Goal: Task Accomplishment & Management: Use online tool/utility

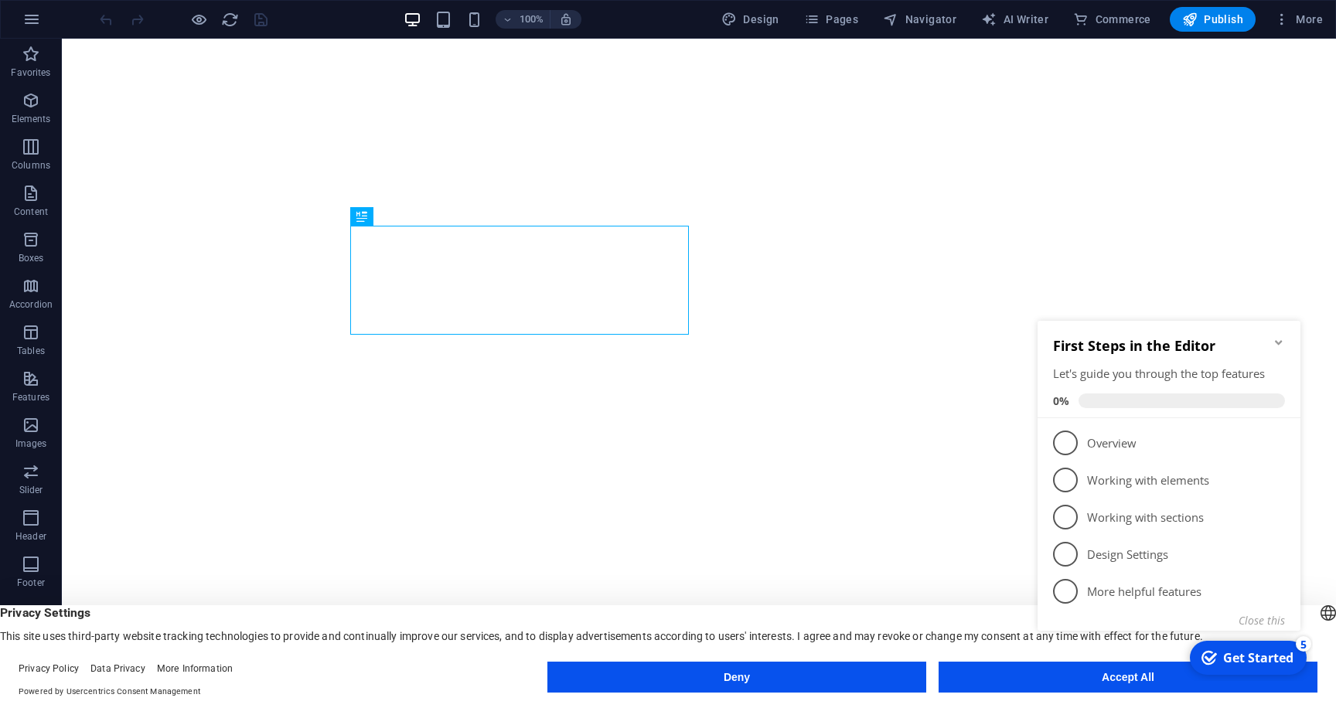
click at [1040, 673] on div "checkmark Get Started 5 First Steps in the Editor Let's guide you through the t…" at bounding box center [1171, 493] width 281 height 376
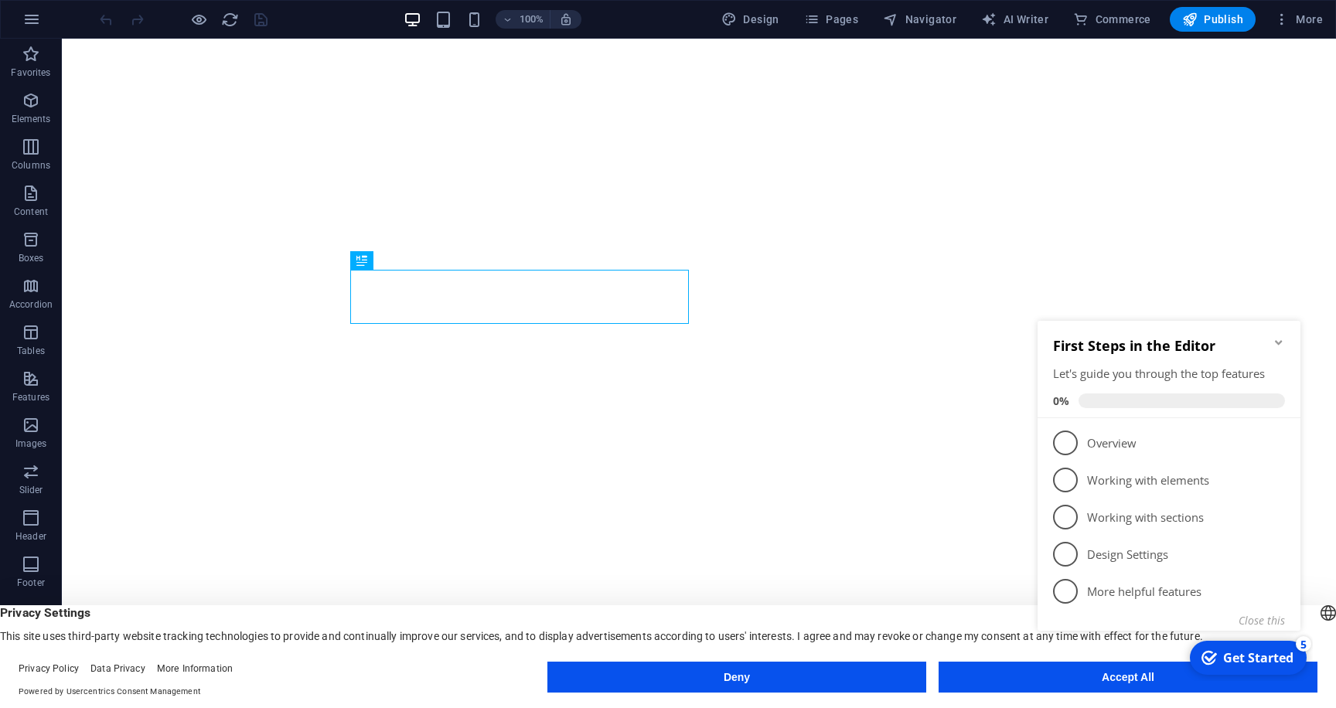
click at [1060, 679] on div "checkmark Get Started 5 First Steps in the Editor Let's guide you through the t…" at bounding box center [1171, 493] width 281 height 376
click at [1173, 677] on div "checkmark Get Started 5 First Steps in the Editor Let's guide you through the t…" at bounding box center [1171, 493] width 281 height 376
click at [1271, 342] on h2 "First Steps in the Editor" at bounding box center [1169, 345] width 232 height 19
click at [1281, 342] on icon "Minimize checklist" at bounding box center [1278, 342] width 12 height 12
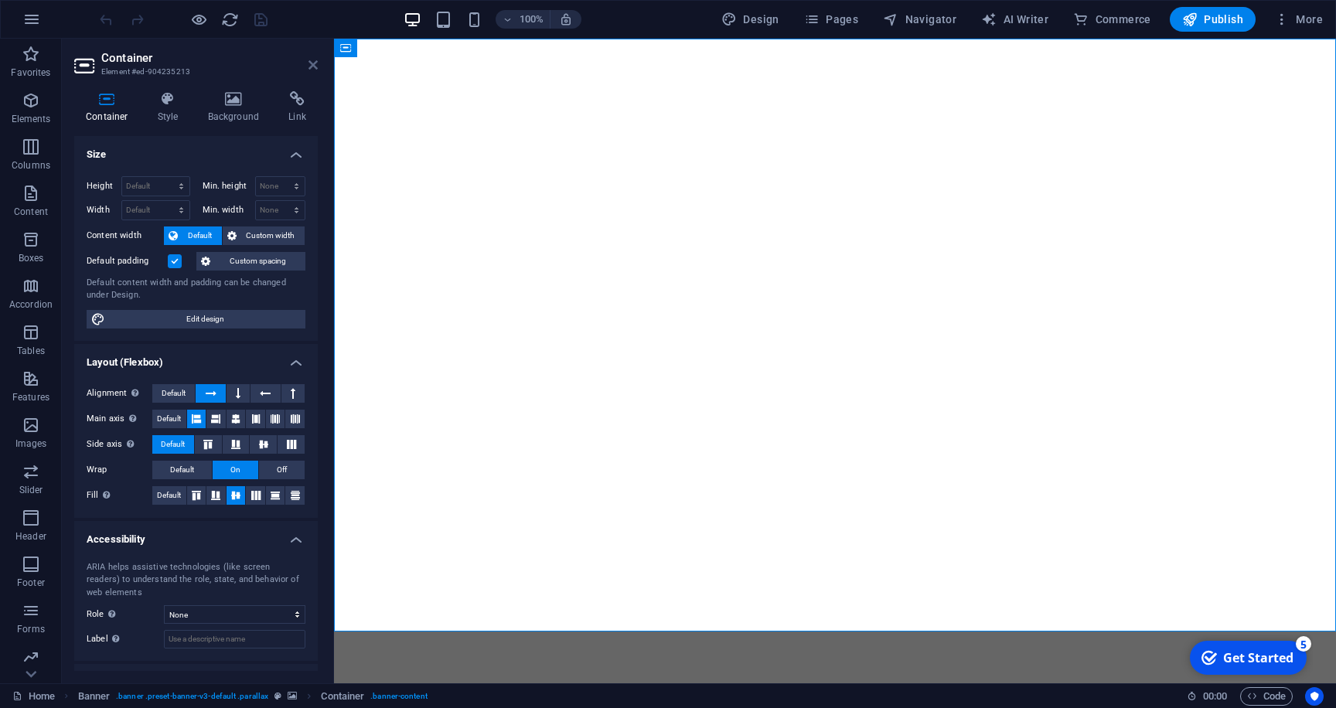
click at [316, 63] on icon at bounding box center [312, 65] width 9 height 12
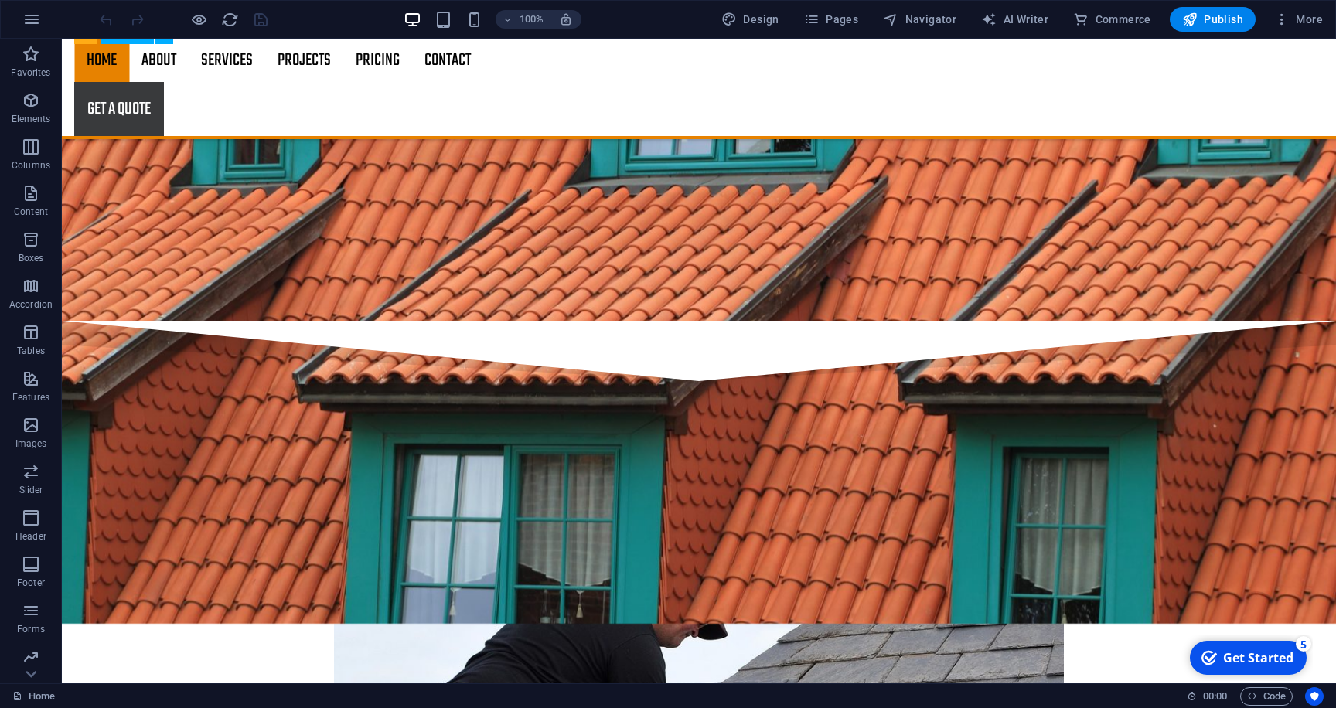
scroll to position [2580, 0]
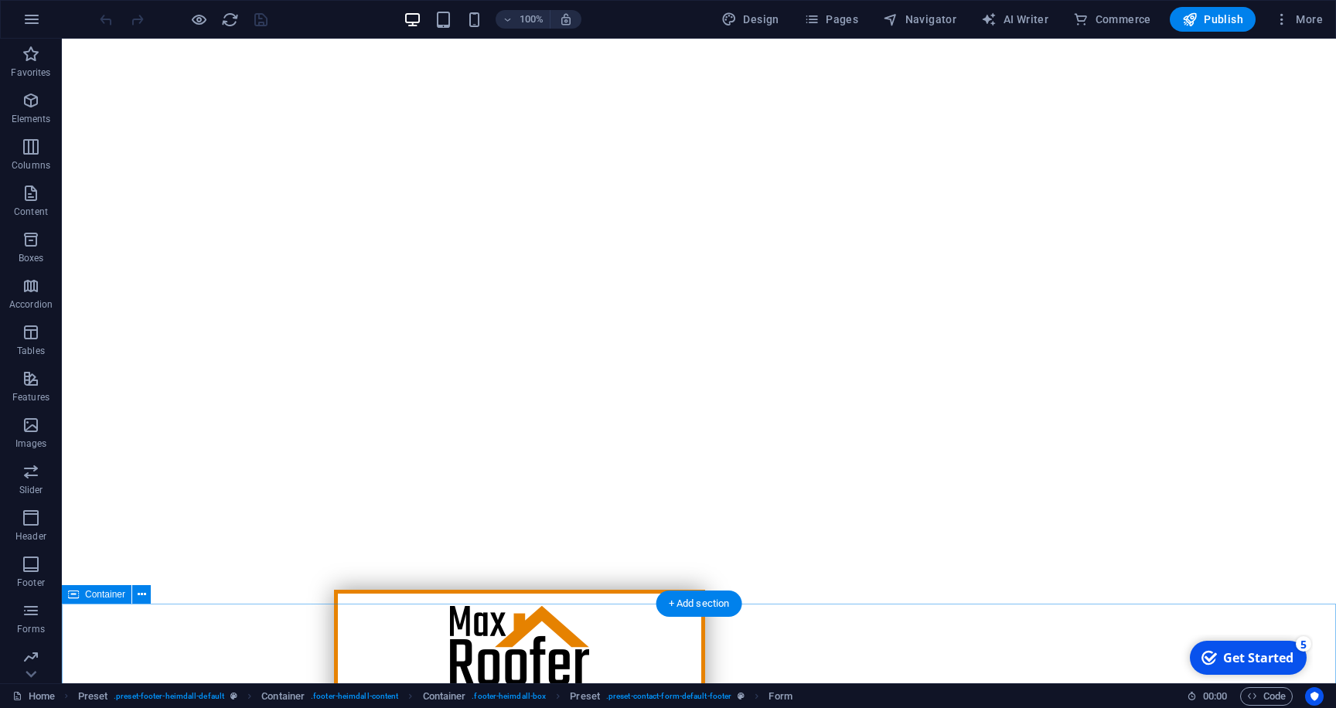
scroll to position [0, 0]
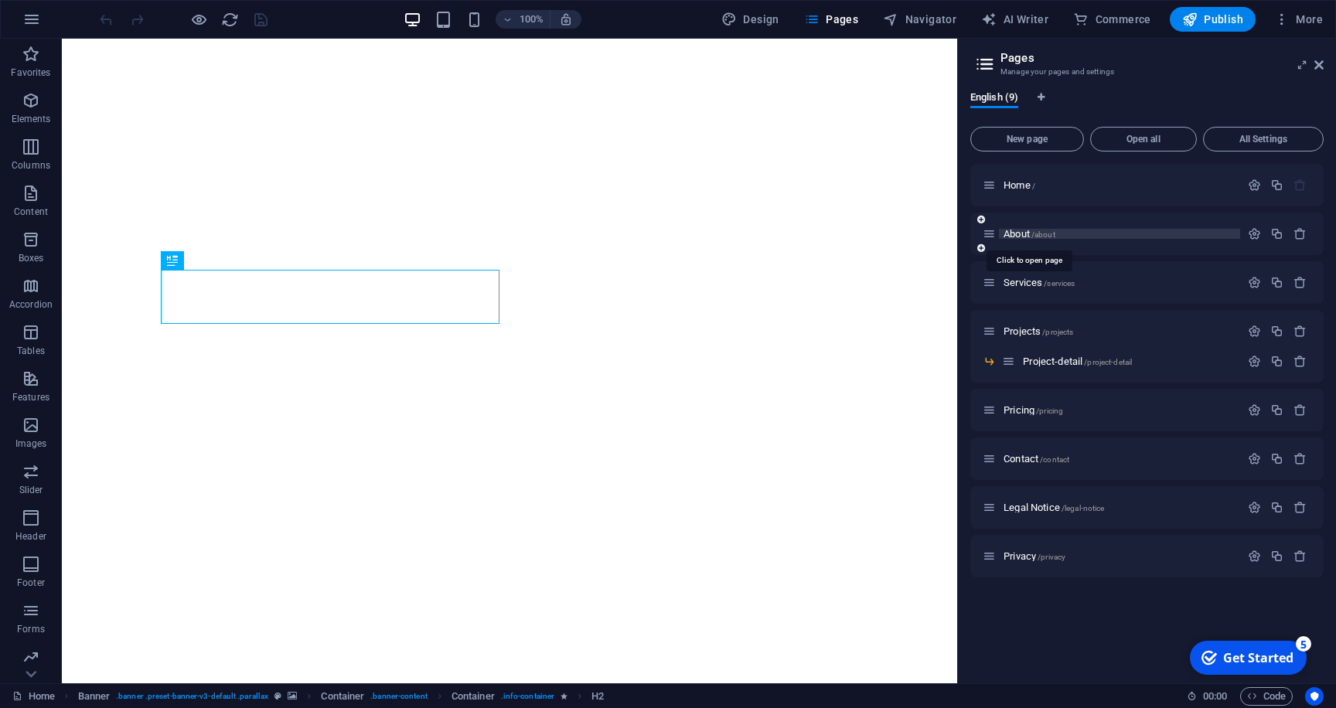
click at [1028, 233] on span "About /about" at bounding box center [1029, 234] width 52 height 12
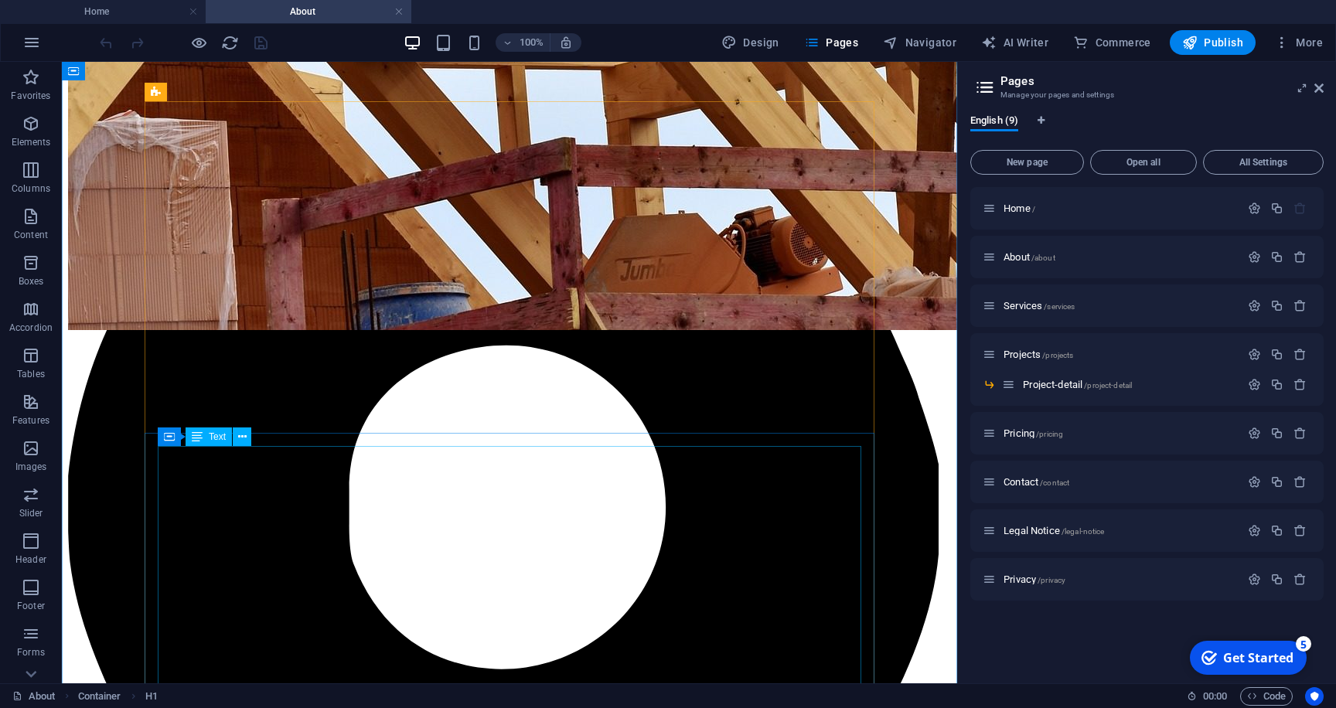
scroll to position [706, 0]
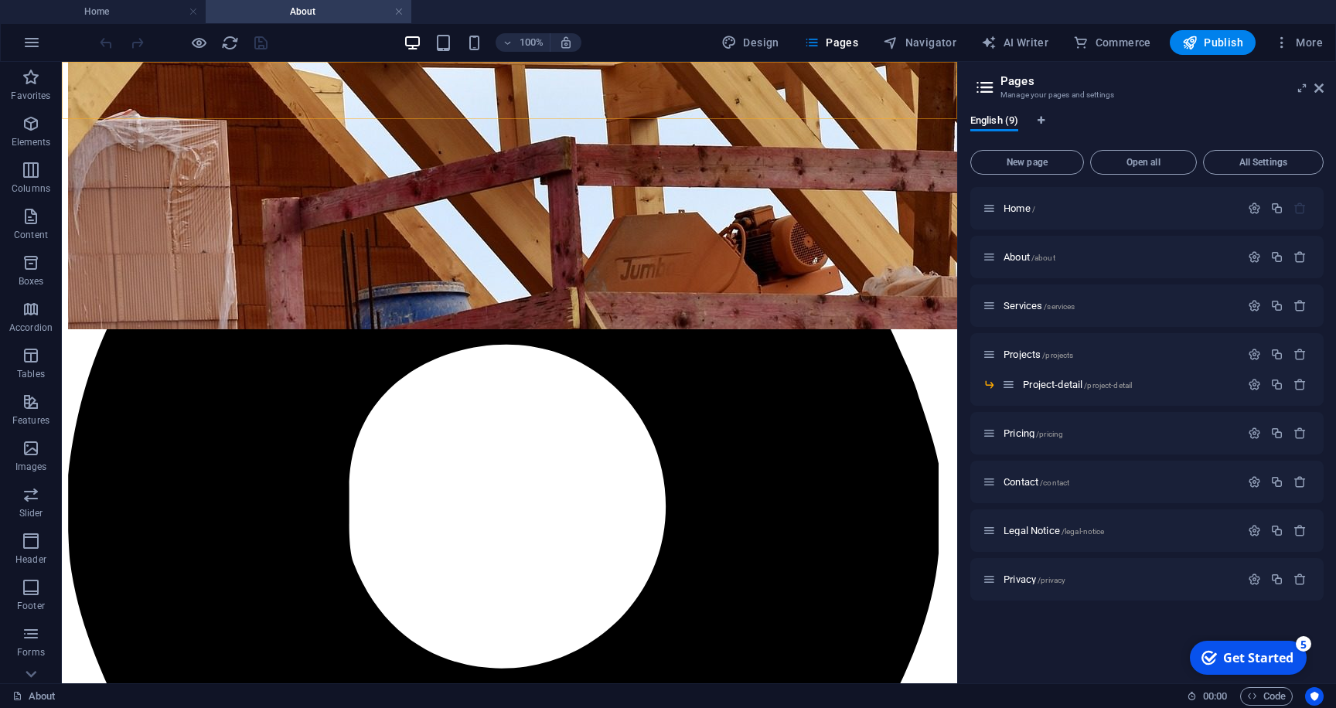
click at [221, 57] on nav "Home About Services Projects Project-detail Pricing Contact" at bounding box center [509, 8] width 883 height 97
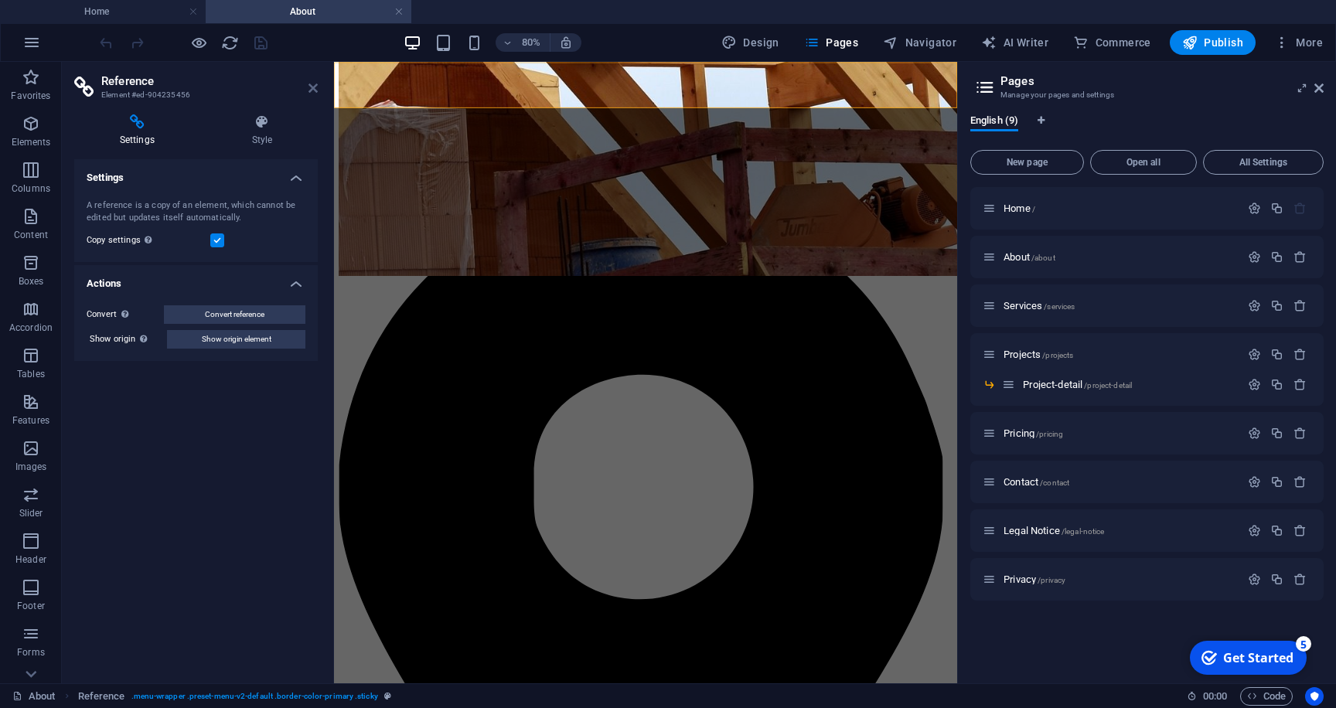
click at [311, 90] on icon at bounding box center [312, 88] width 9 height 12
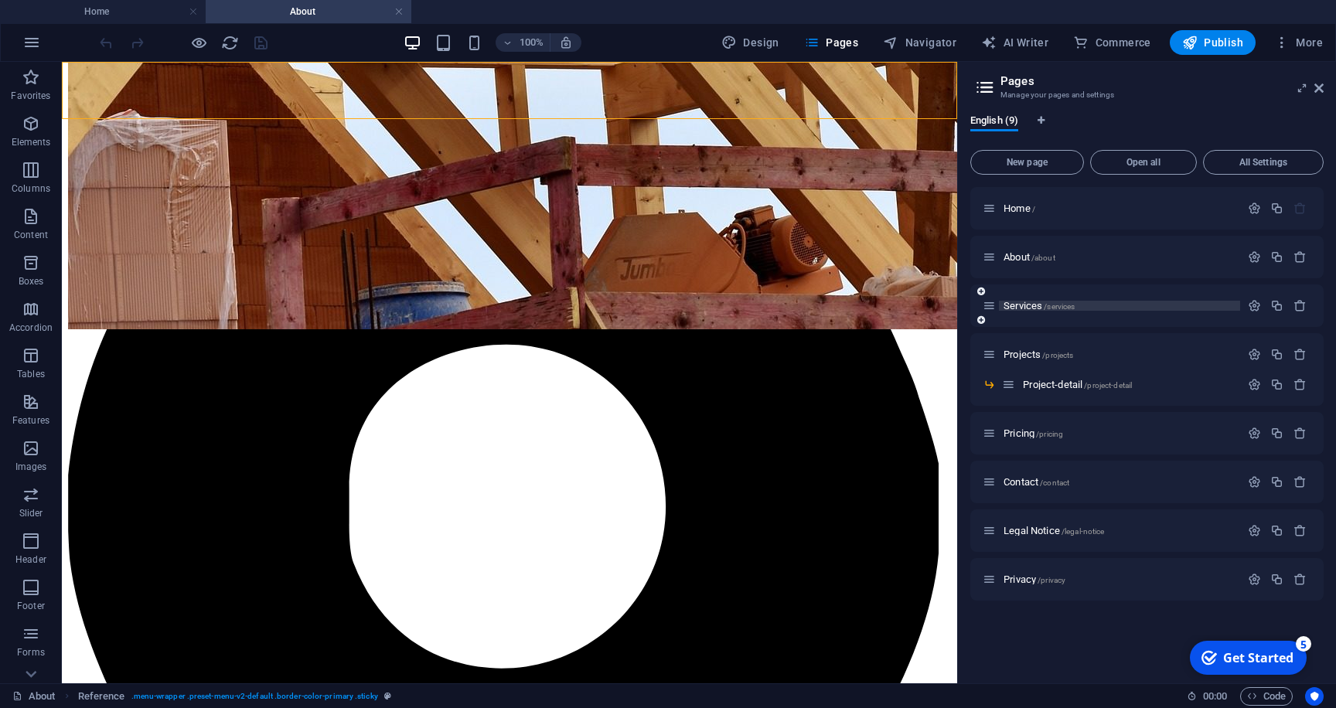
click at [1034, 307] on span "Services /services" at bounding box center [1038, 306] width 71 height 12
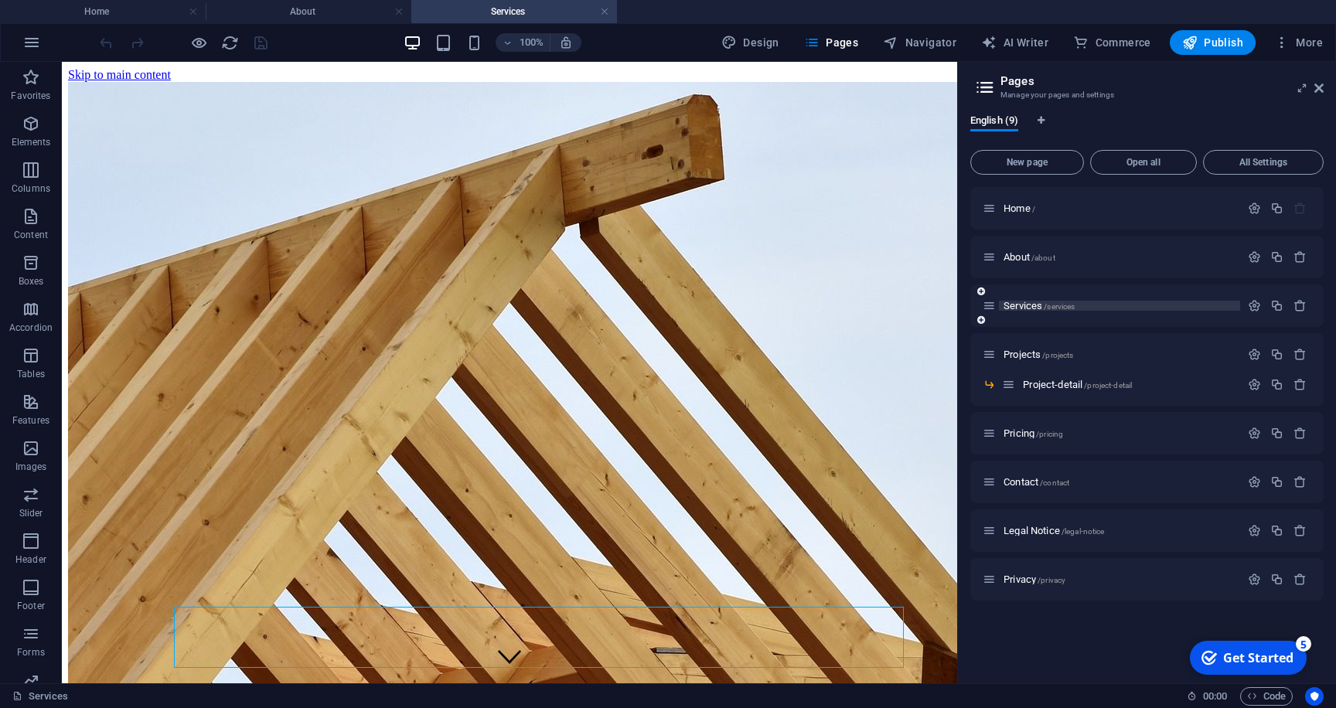
scroll to position [0, 0]
click at [1028, 483] on span "Contact /contact" at bounding box center [1036, 482] width 66 height 12
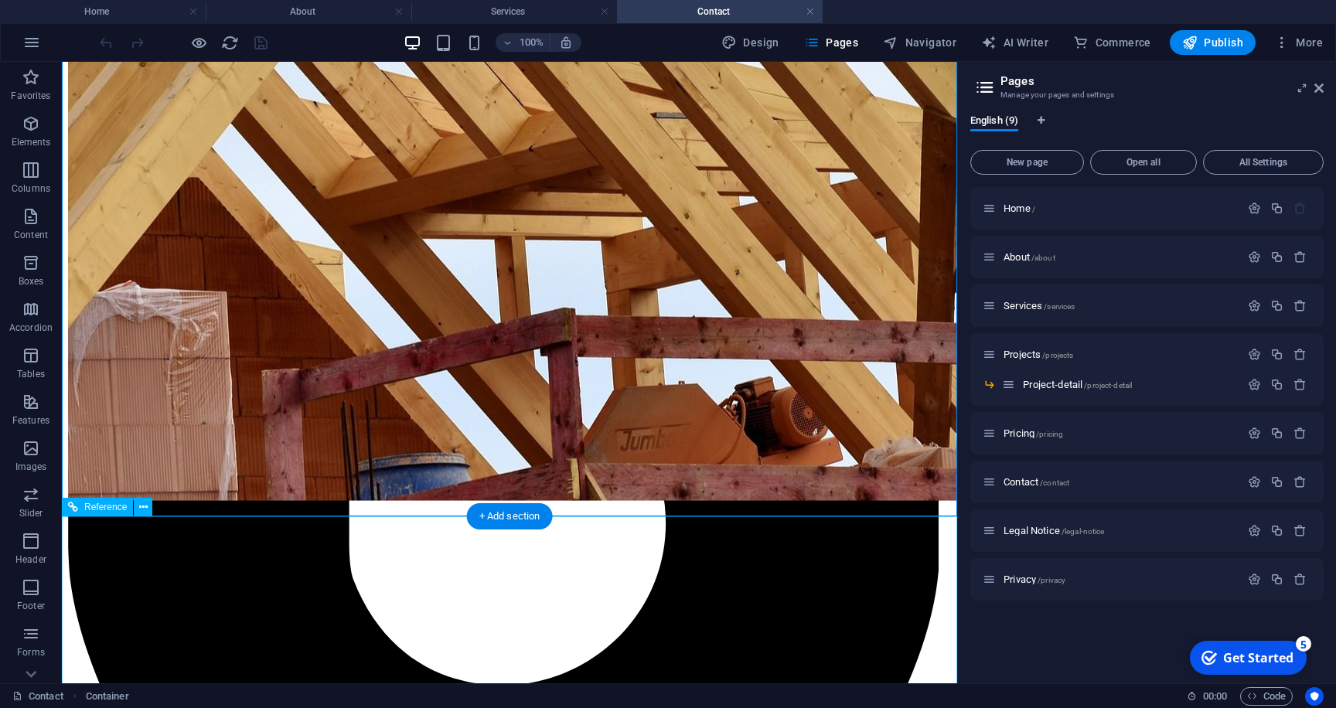
scroll to position [693, 0]
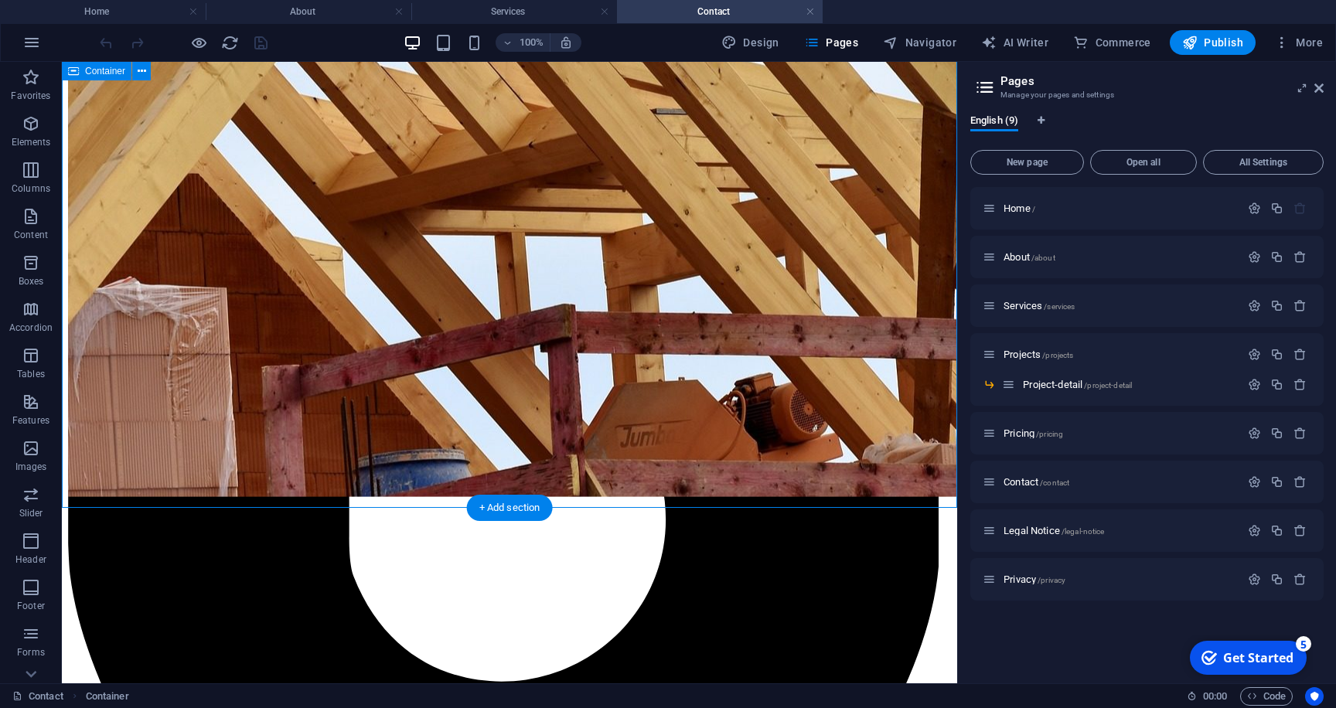
click at [1025, 527] on span "Legal Notice /legal-notice" at bounding box center [1053, 531] width 100 height 12
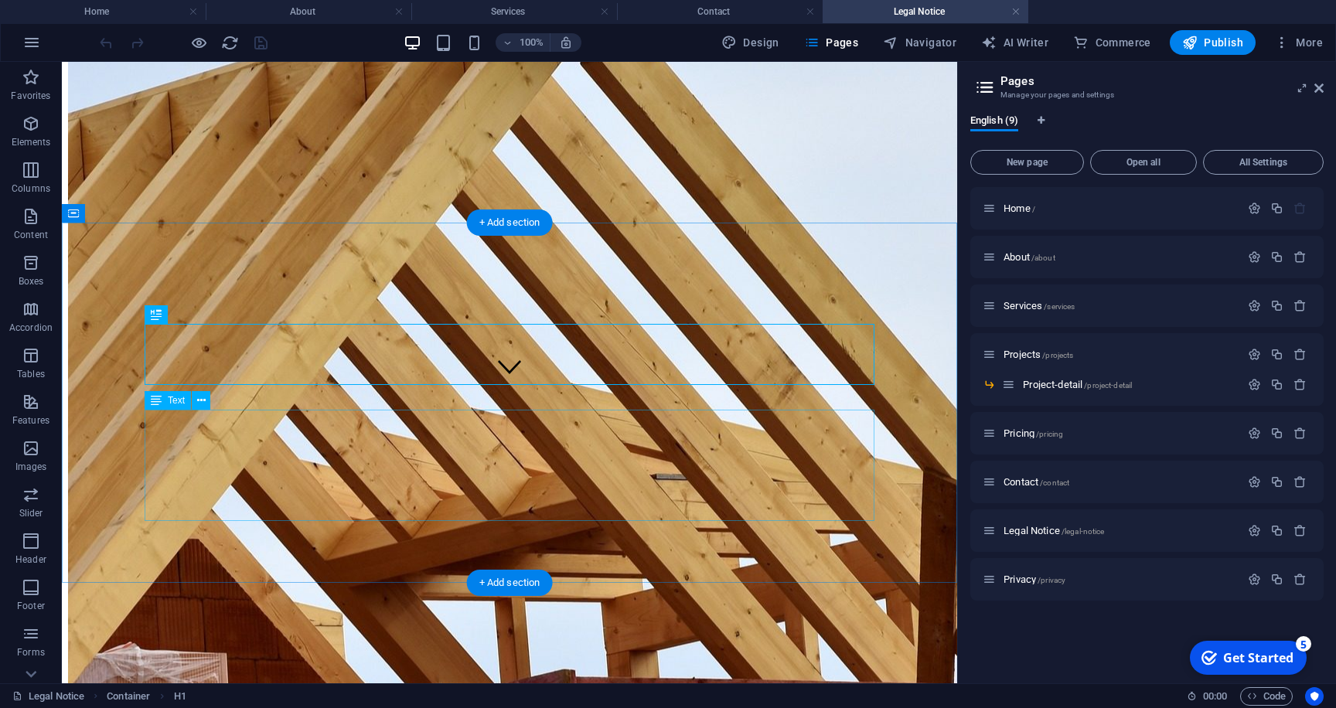
scroll to position [291, 0]
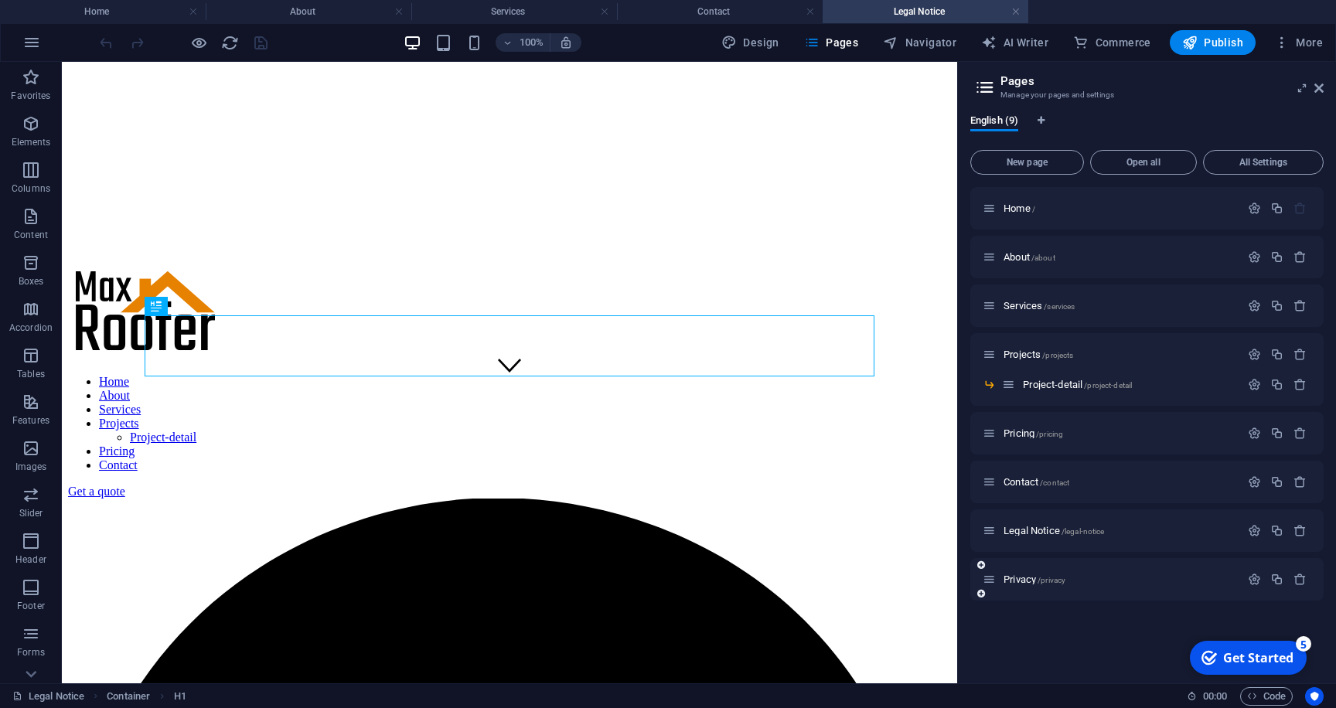
click at [1015, 573] on div "Privacy /privacy" at bounding box center [1110, 579] width 257 height 18
click at [1018, 582] on span "Privacy /privacy" at bounding box center [1034, 579] width 62 height 12
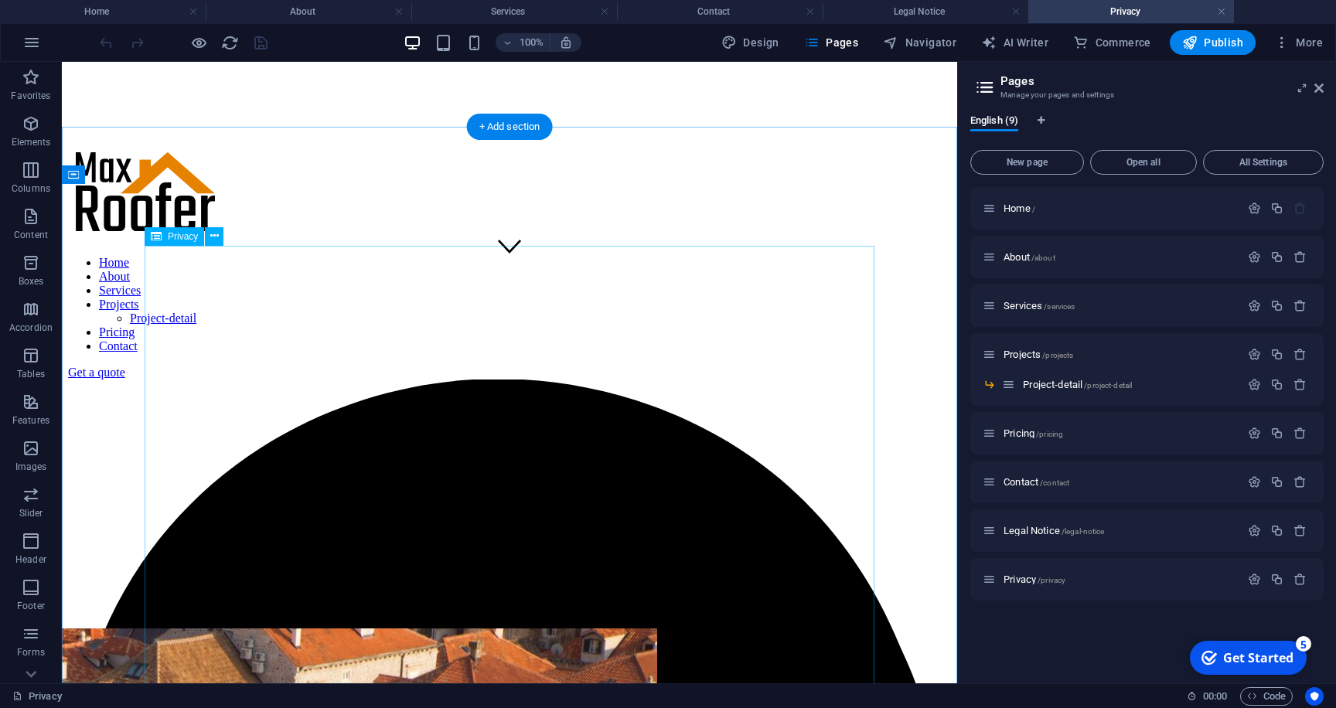
scroll to position [0, 0]
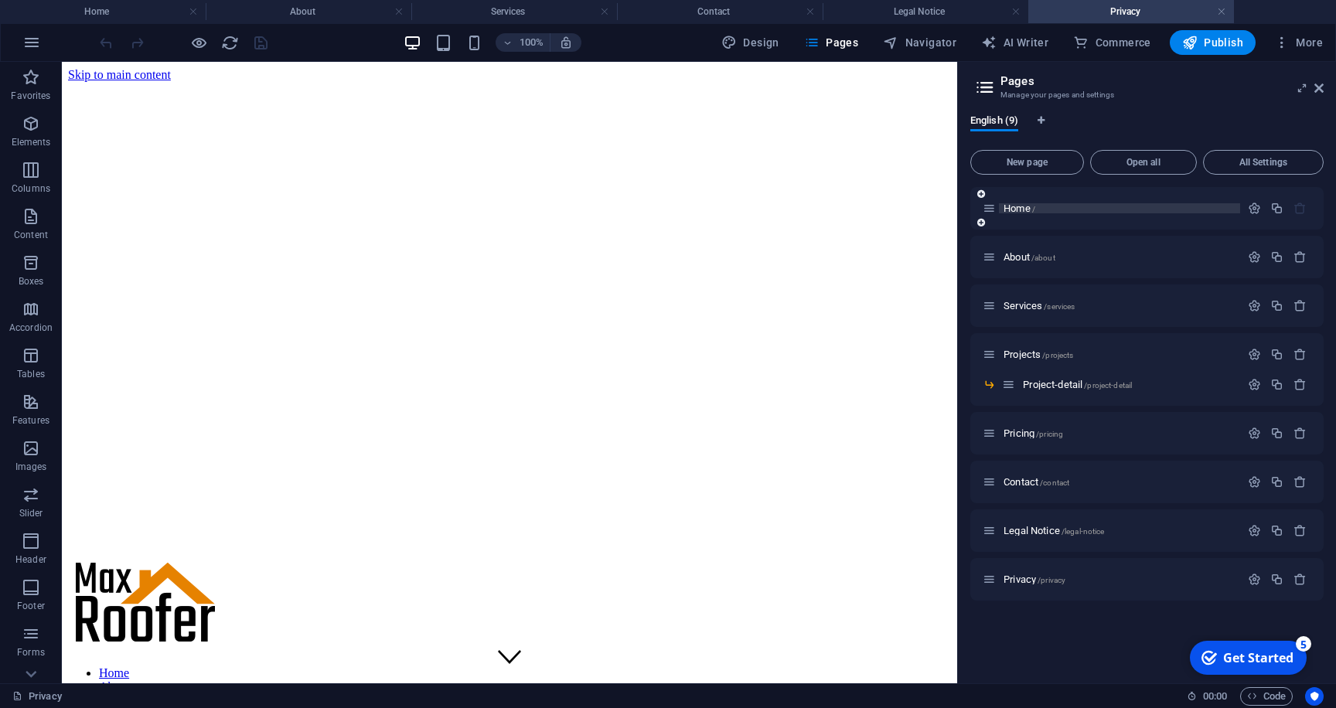
click at [1033, 211] on span "/" at bounding box center [1033, 209] width 3 height 9
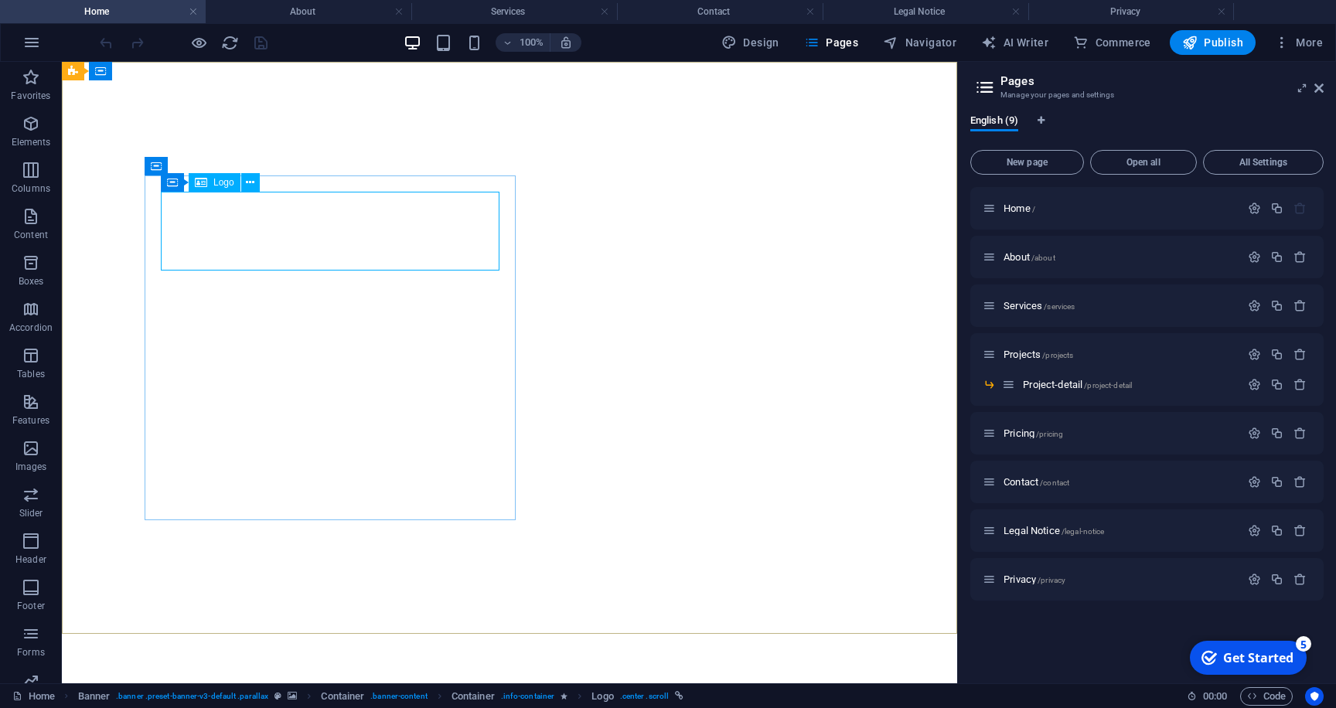
click at [224, 186] on span "Logo" at bounding box center [223, 182] width 21 height 9
click at [250, 182] on icon at bounding box center [250, 183] width 9 height 16
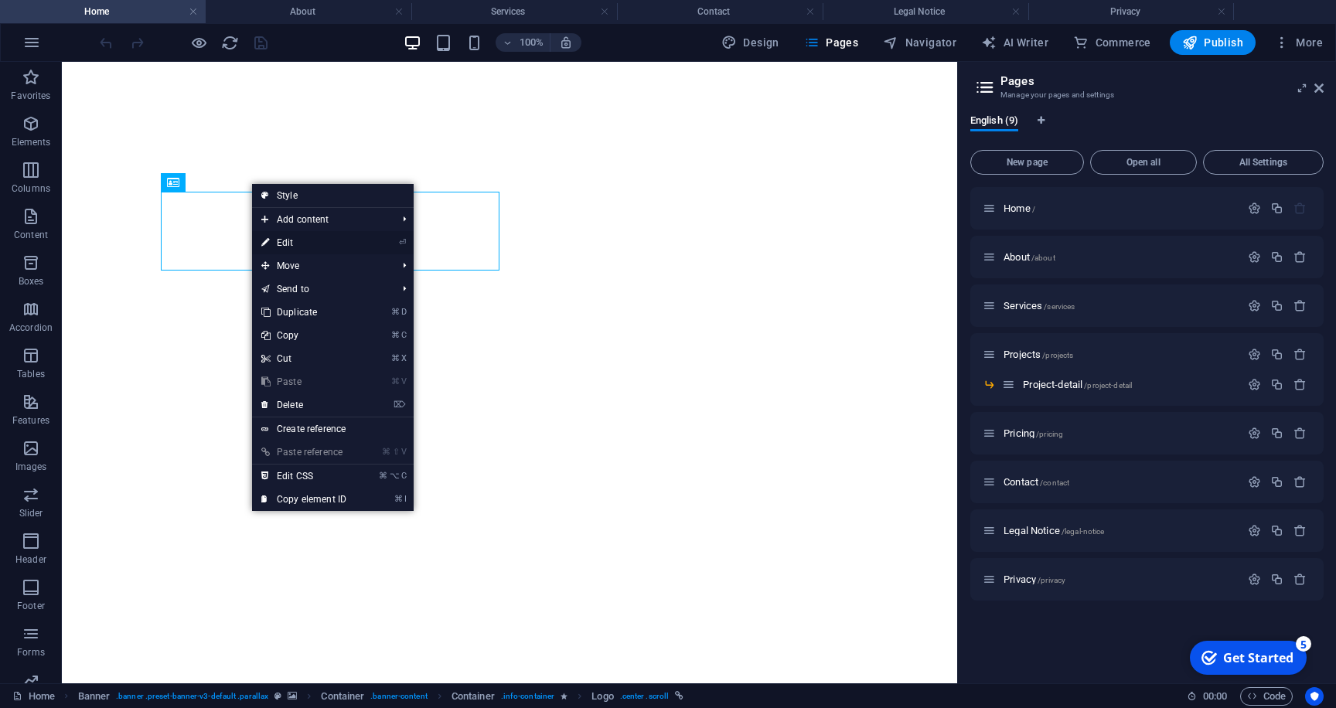
click at [292, 245] on link "⏎ Edit" at bounding box center [304, 242] width 104 height 23
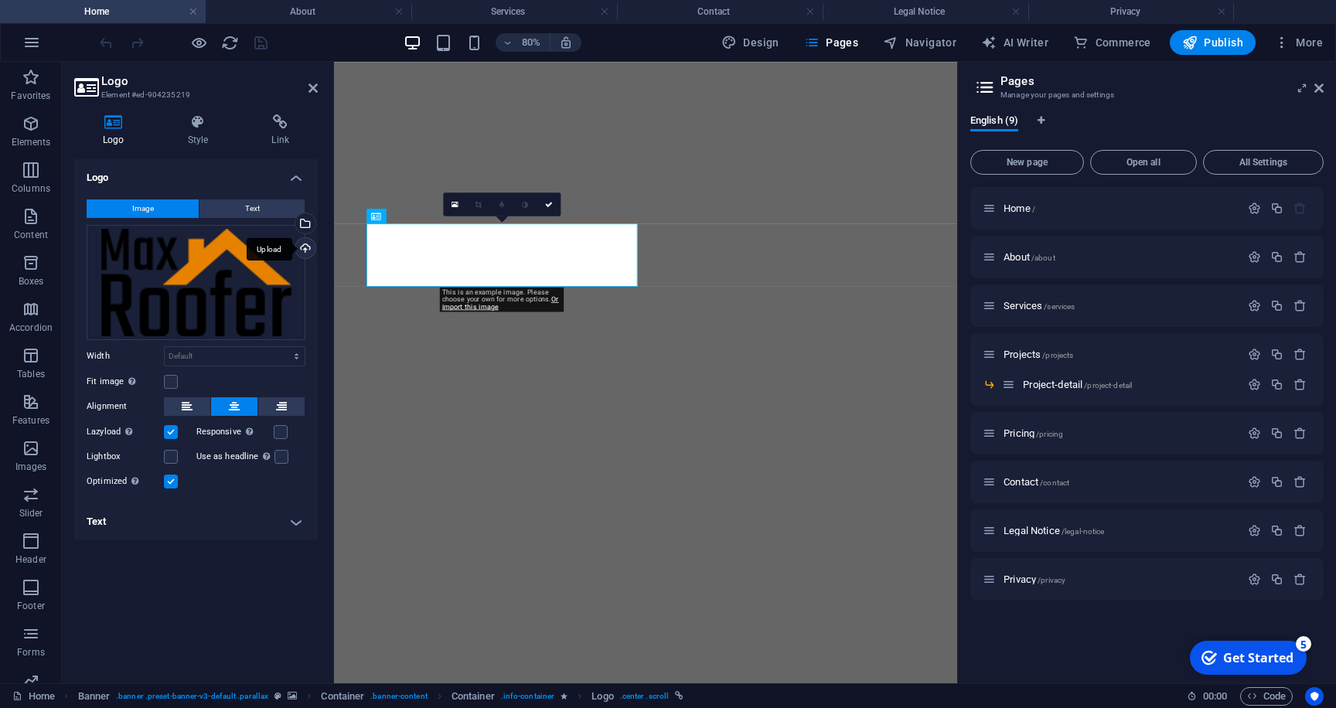
click at [305, 248] on div "Upload" at bounding box center [303, 249] width 23 height 23
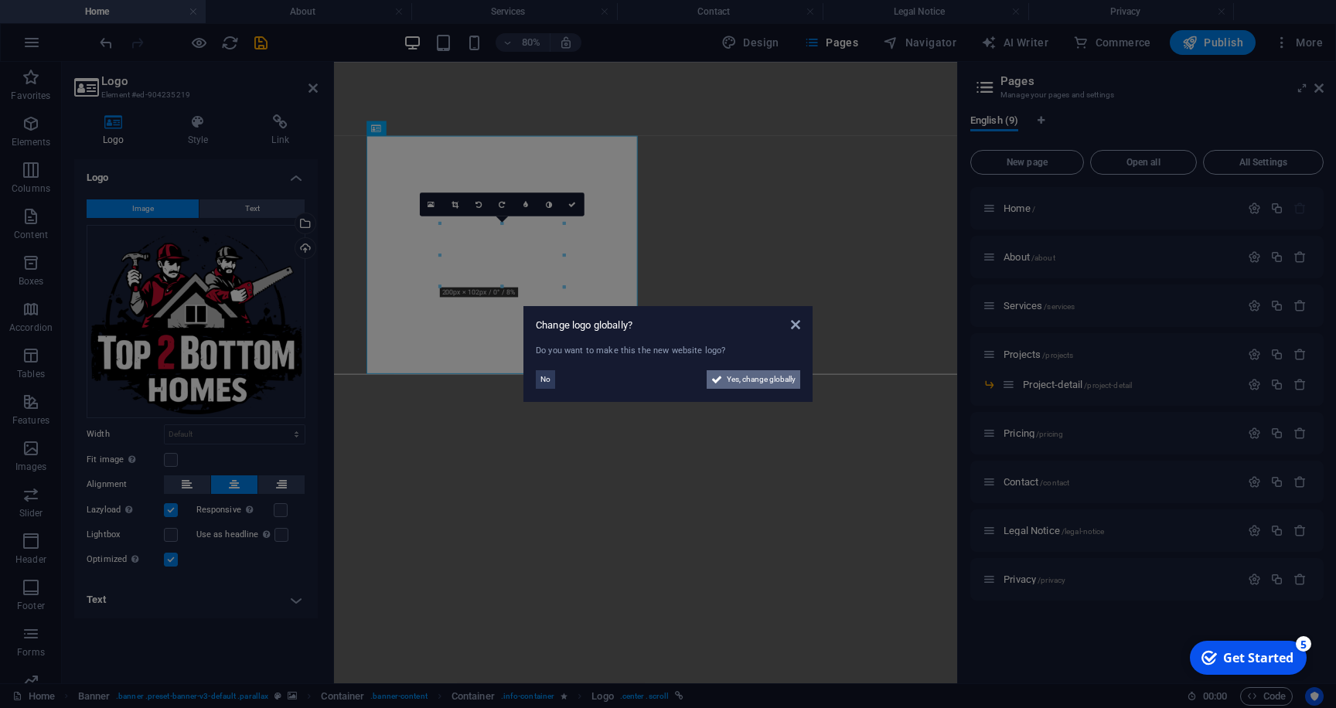
click at [765, 382] on span "Yes, change globally" at bounding box center [761, 379] width 69 height 19
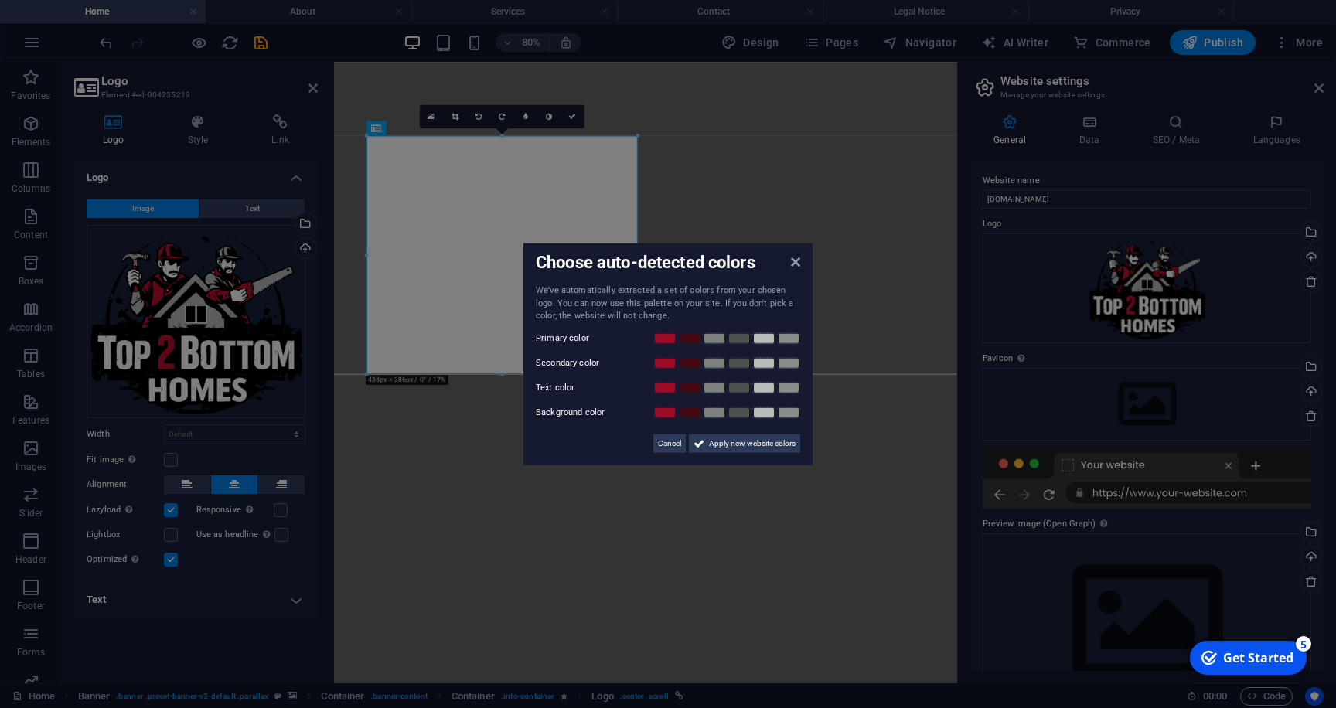
click at [526, 304] on div "Choose auto-detected colors We've automatically extracted a set of colors from …" at bounding box center [667, 354] width 289 height 222
click at [795, 267] on icon at bounding box center [795, 262] width 9 height 12
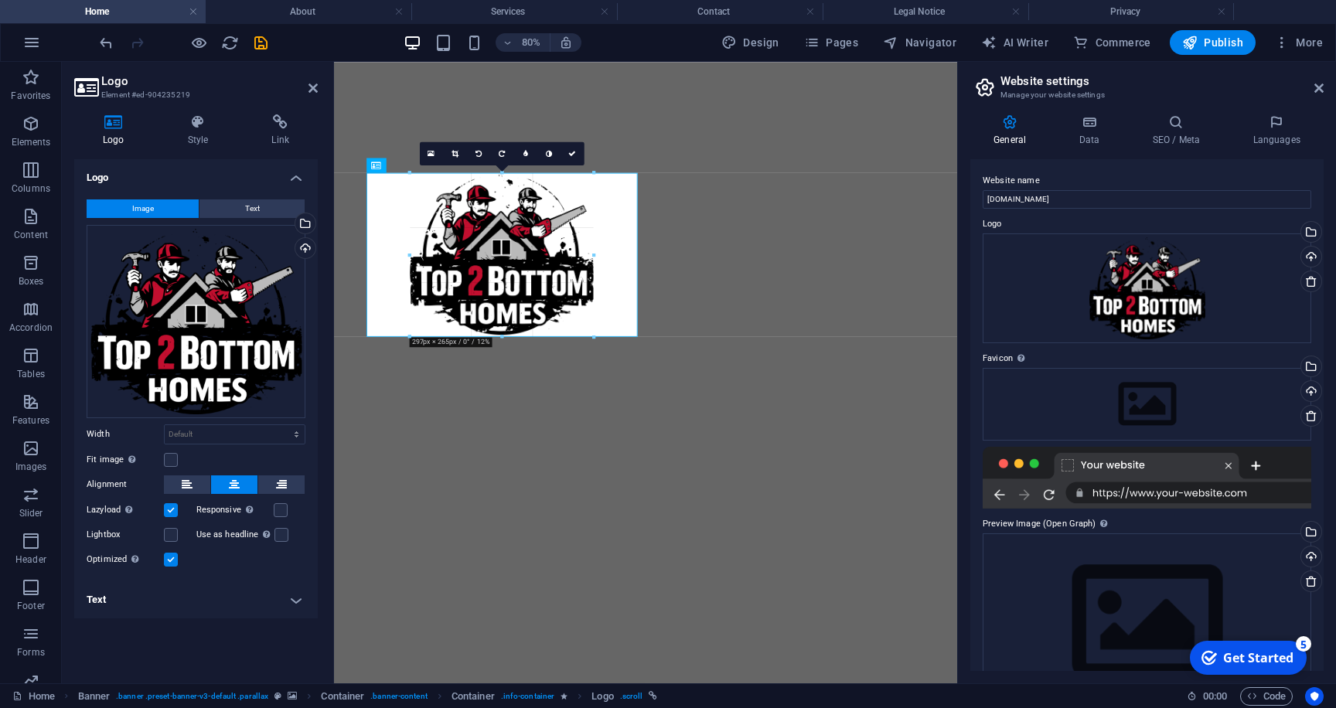
drag, startPoint x: 636, startPoint y: 373, endPoint x: 527, endPoint y: 222, distance: 186.6
type input "297"
select select "px"
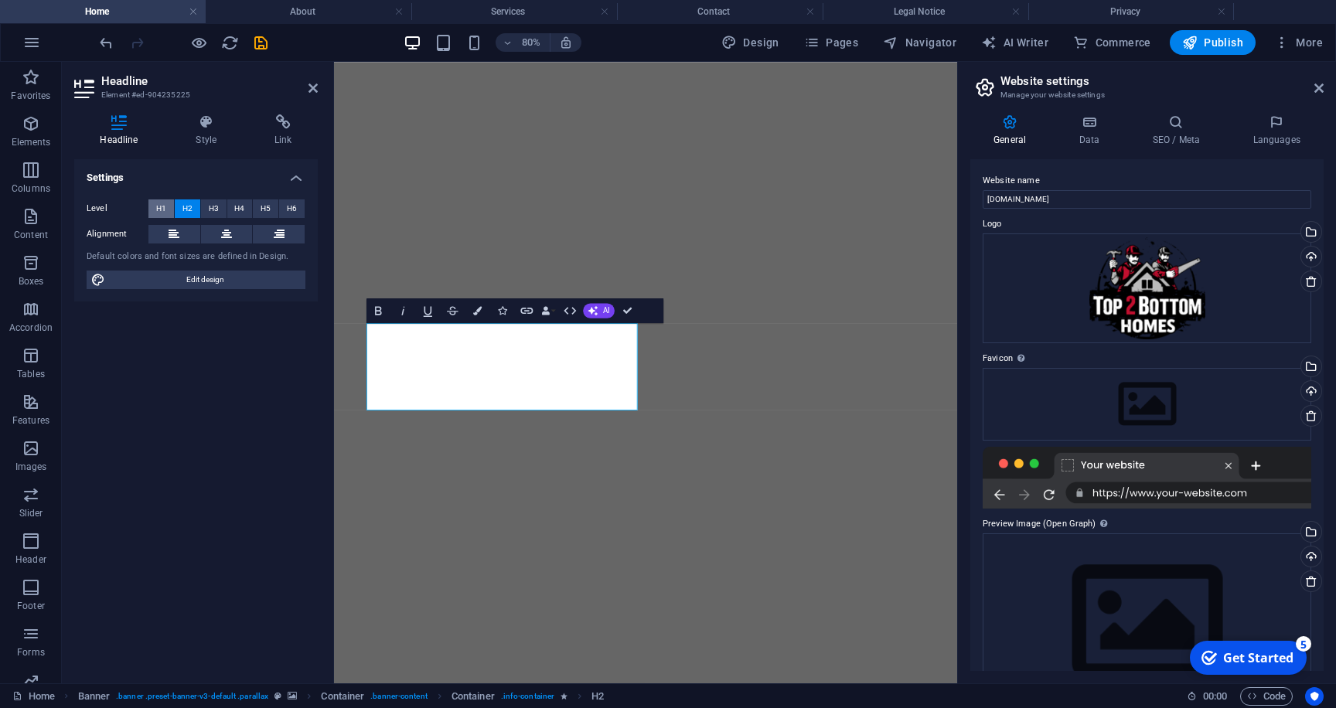
click at [162, 209] on span "H1" at bounding box center [161, 208] width 10 height 19
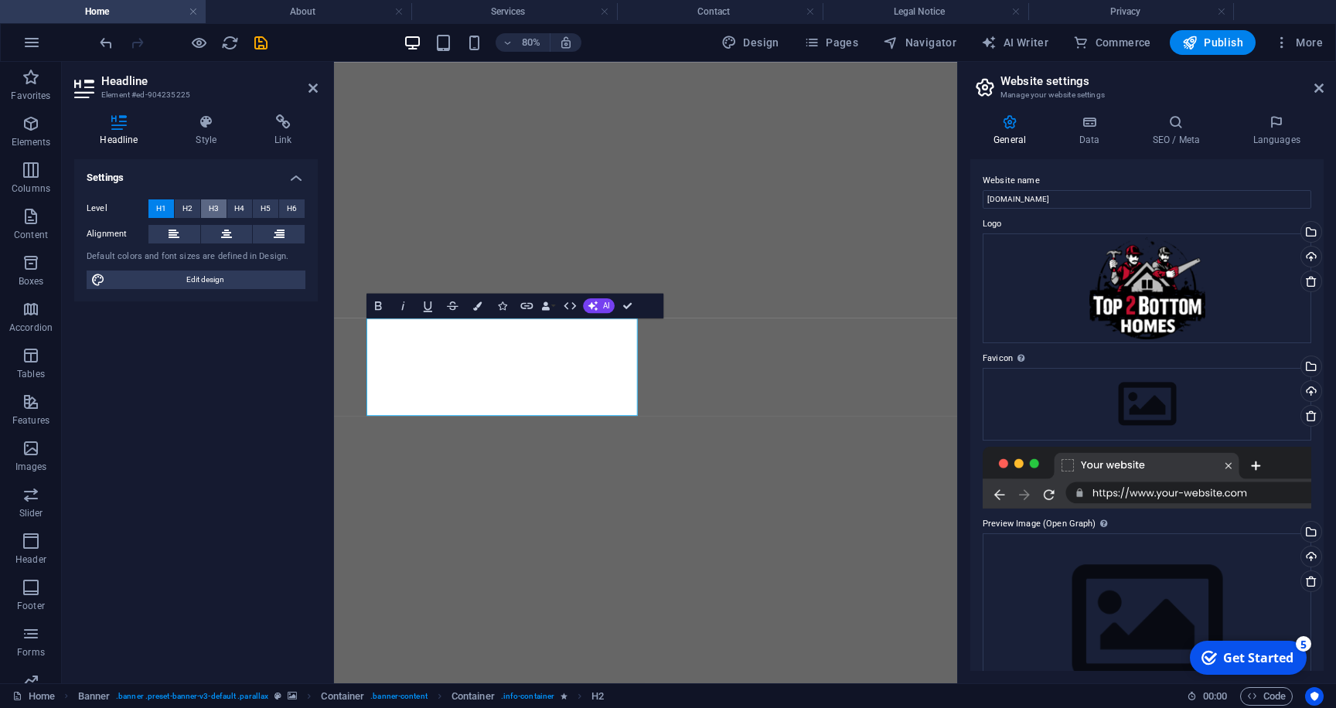
click at [208, 206] on button "H3" at bounding box center [214, 208] width 26 height 19
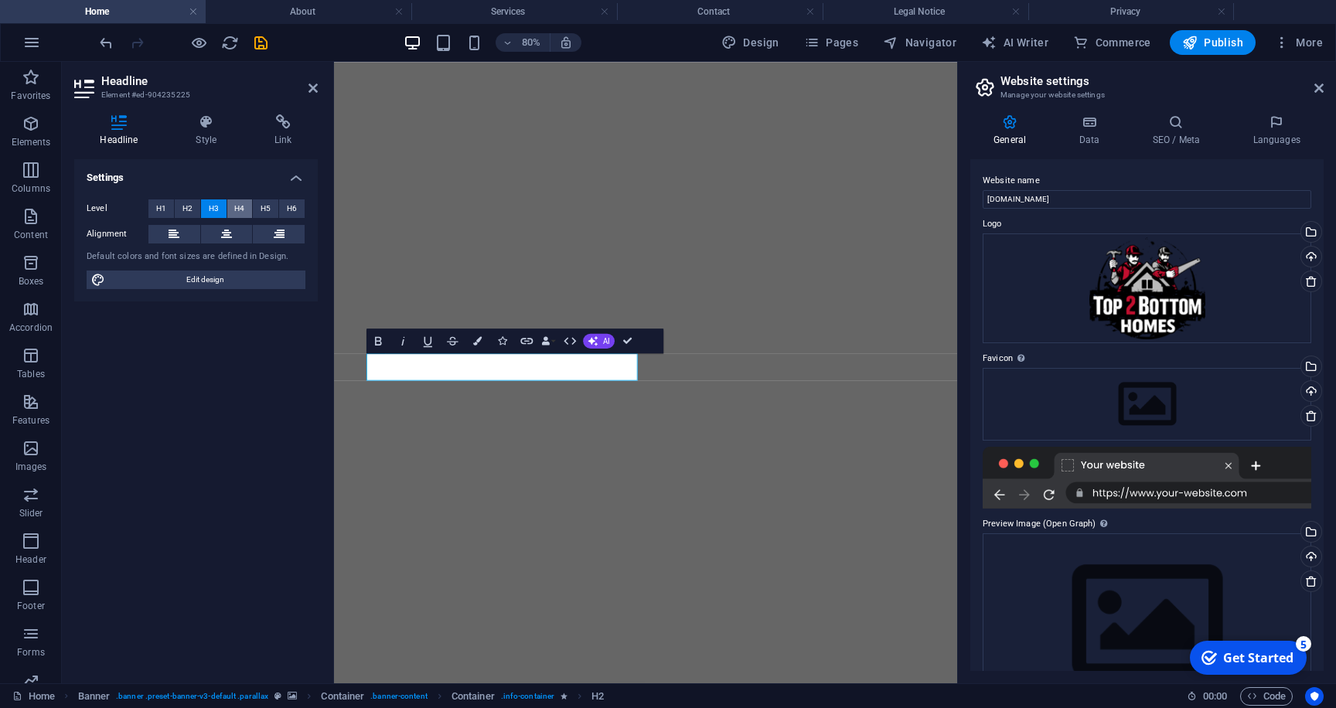
click at [239, 206] on span "H4" at bounding box center [239, 208] width 10 height 19
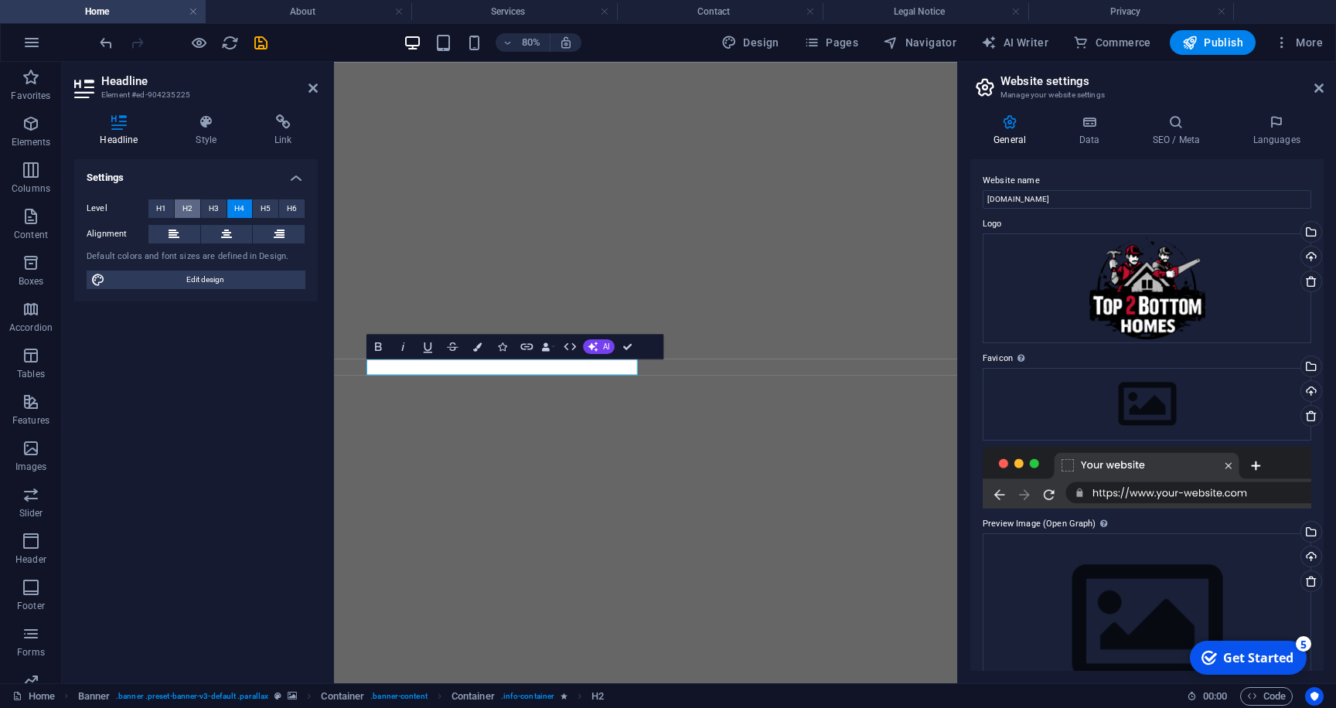
click at [194, 207] on button "H2" at bounding box center [188, 208] width 26 height 19
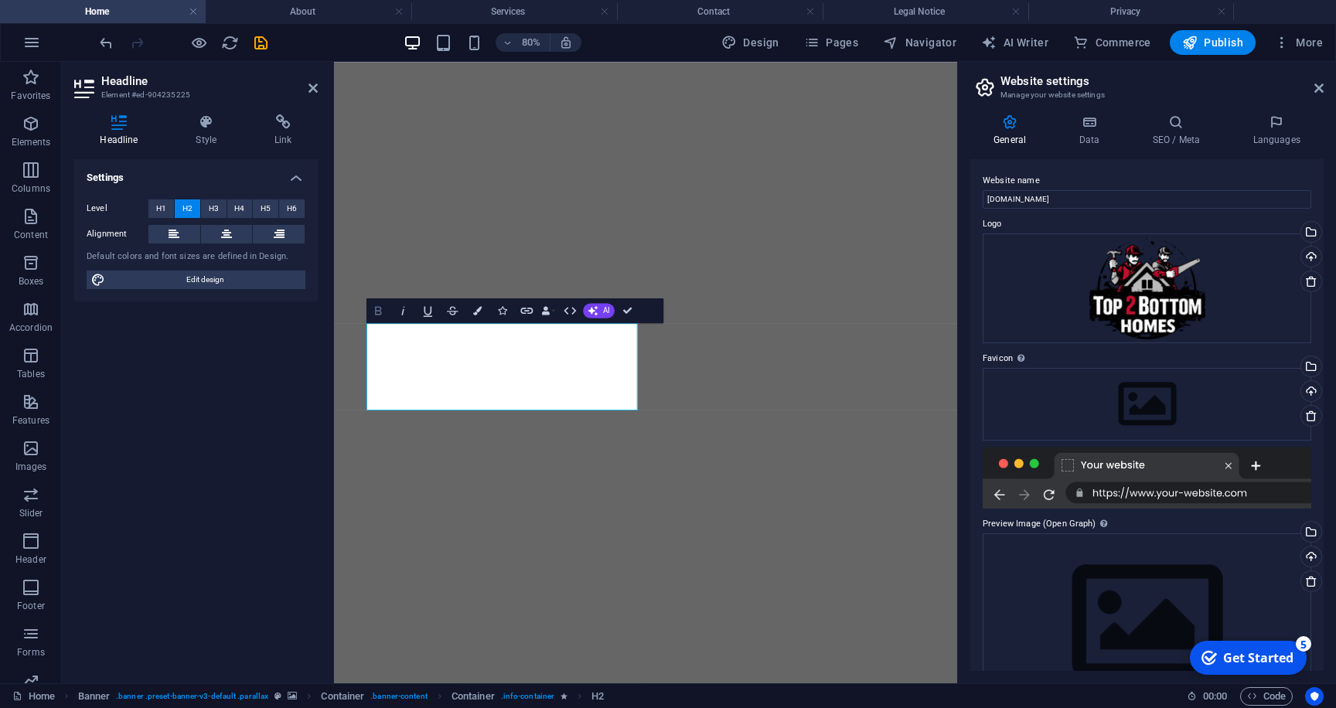
click at [386, 315] on button "Bold" at bounding box center [377, 310] width 23 height 25
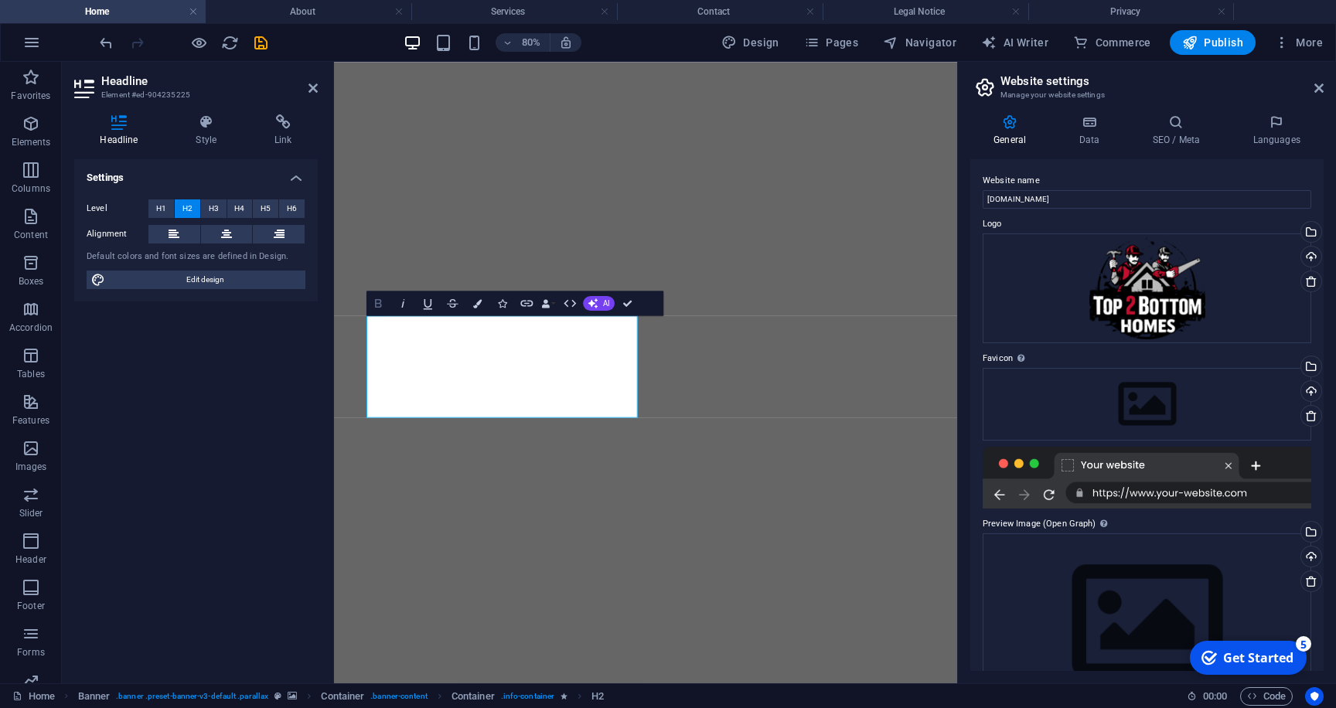
click at [382, 308] on icon "button" at bounding box center [378, 303] width 15 height 15
click at [172, 233] on icon at bounding box center [173, 234] width 11 height 19
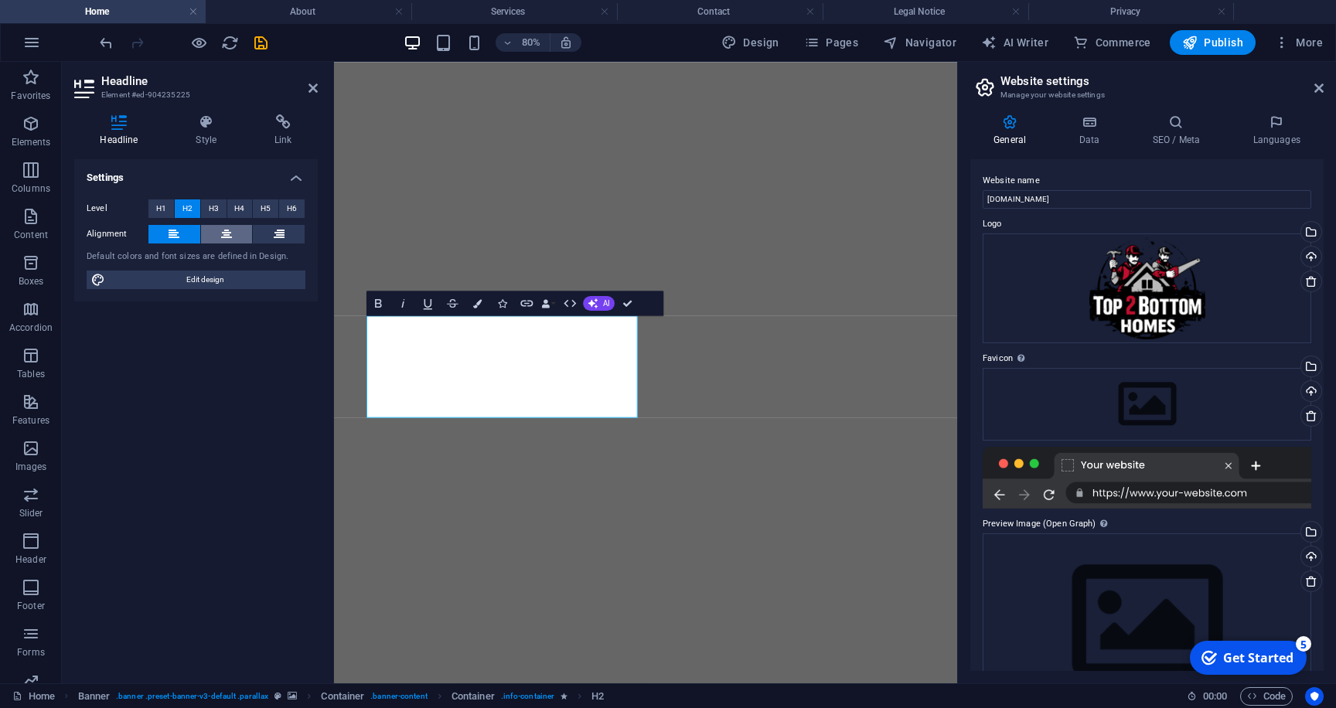
click at [209, 236] on button at bounding box center [227, 234] width 52 height 19
click at [196, 278] on span "Edit design" at bounding box center [205, 280] width 191 height 19
select select "px"
select select "300"
select select "px"
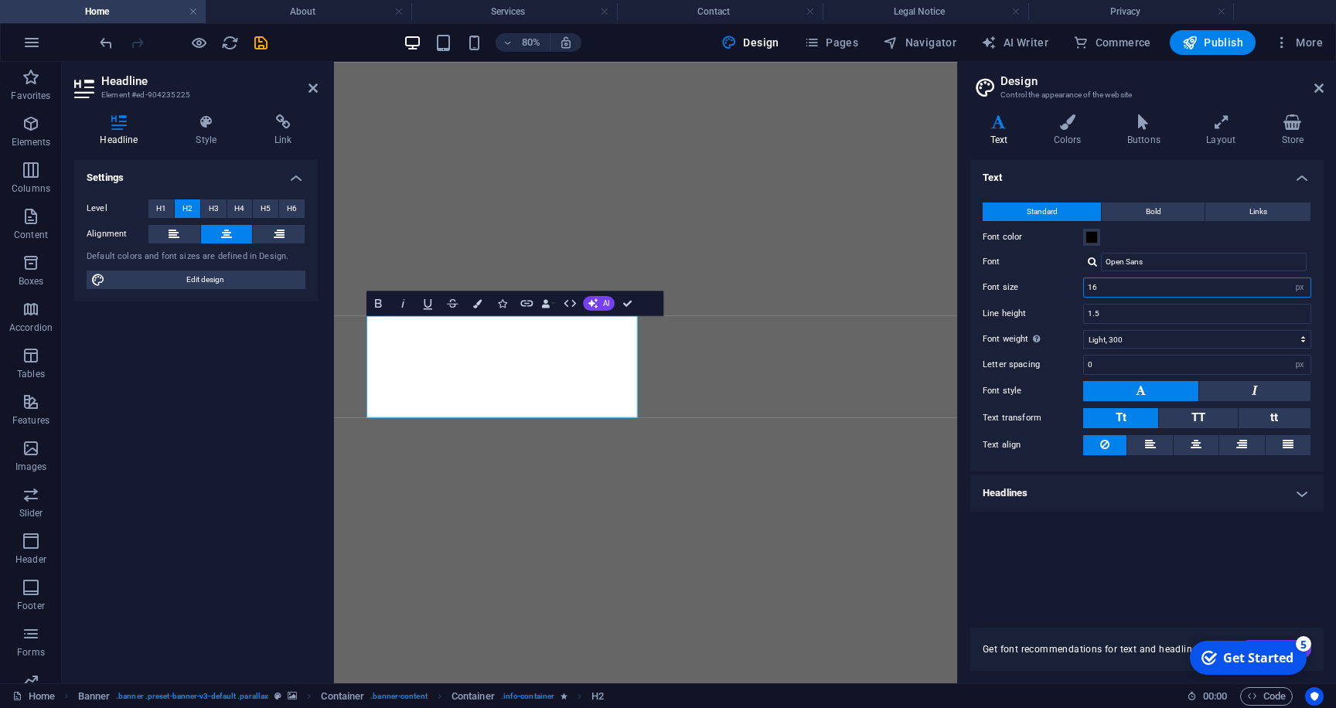
click at [1257, 286] on input "16" at bounding box center [1197, 287] width 226 height 19
type input "1"
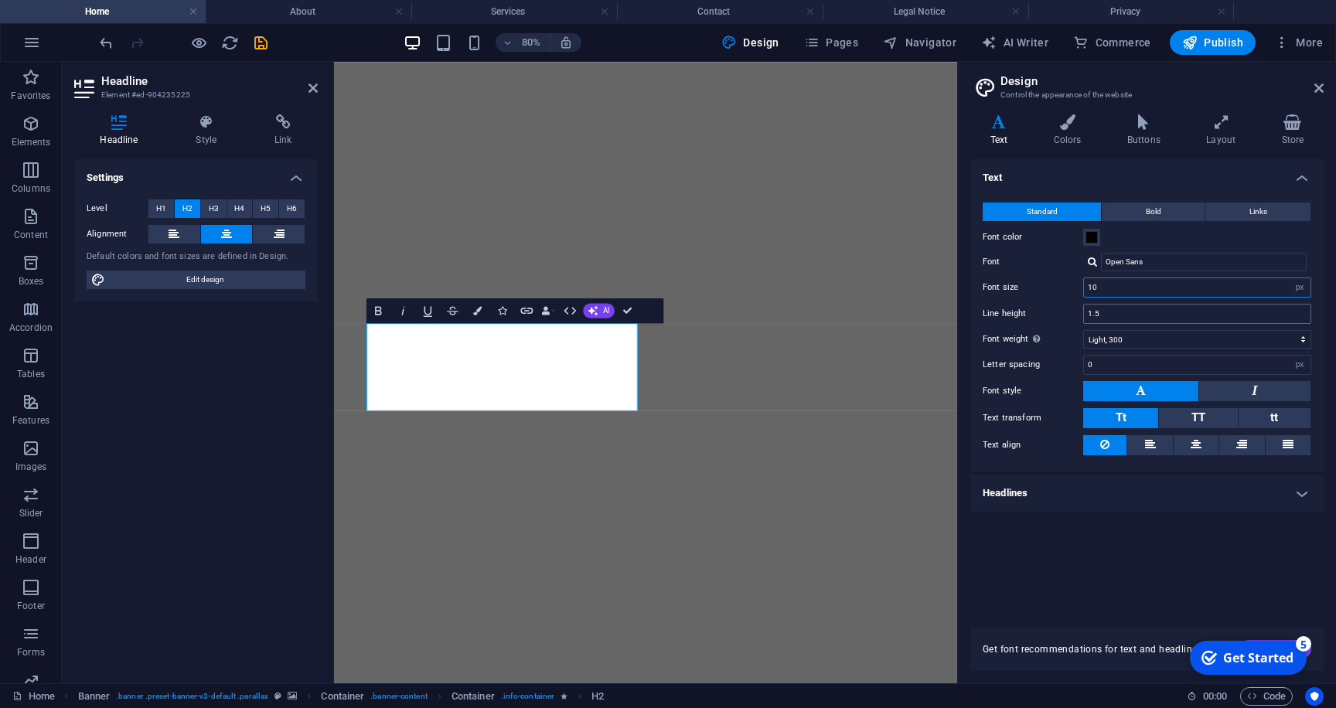
type input "10"
click at [1276, 315] on input "1.5" at bounding box center [1197, 314] width 226 height 19
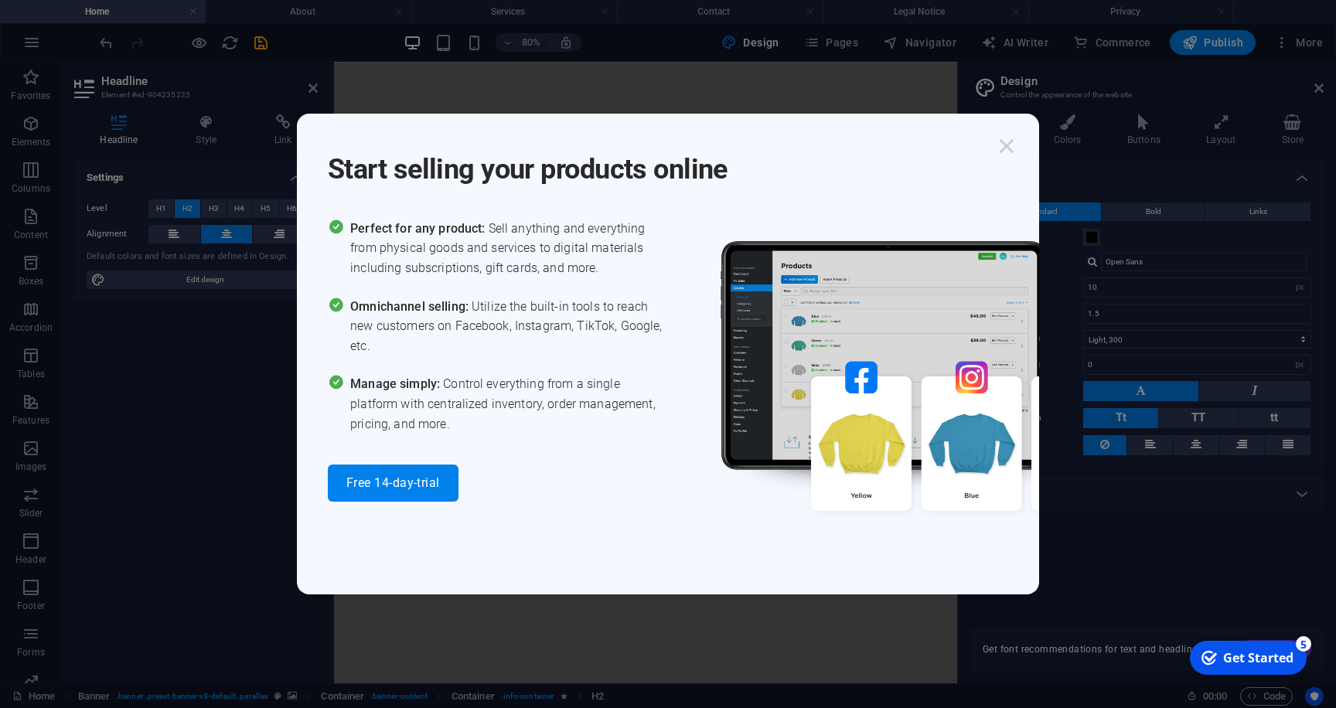
click at [1007, 155] on icon "button" at bounding box center [1006, 146] width 28 height 28
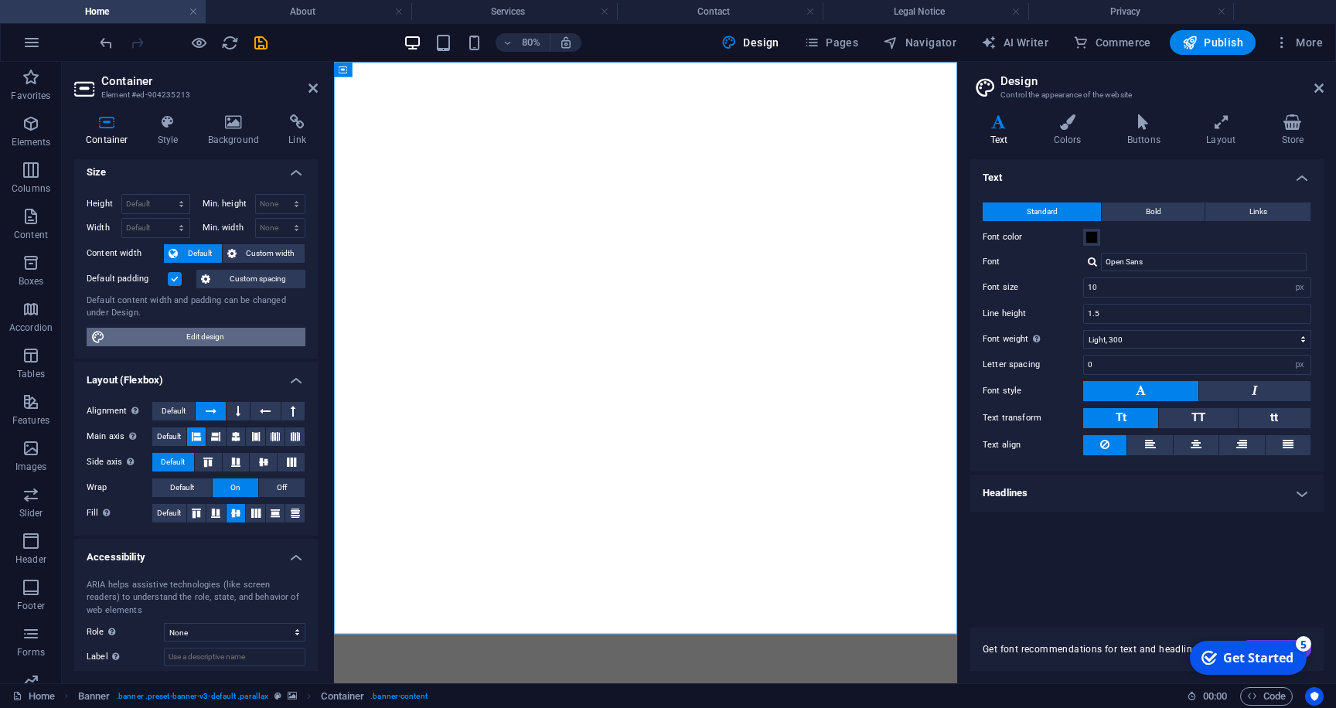
scroll to position [4, 0]
click at [235, 150] on div "Container Style Background Link Size Height Default px rem % vh vw Min. height …" at bounding box center [195, 392] width 243 height 556
click at [237, 138] on h4 "Background" at bounding box center [236, 130] width 81 height 32
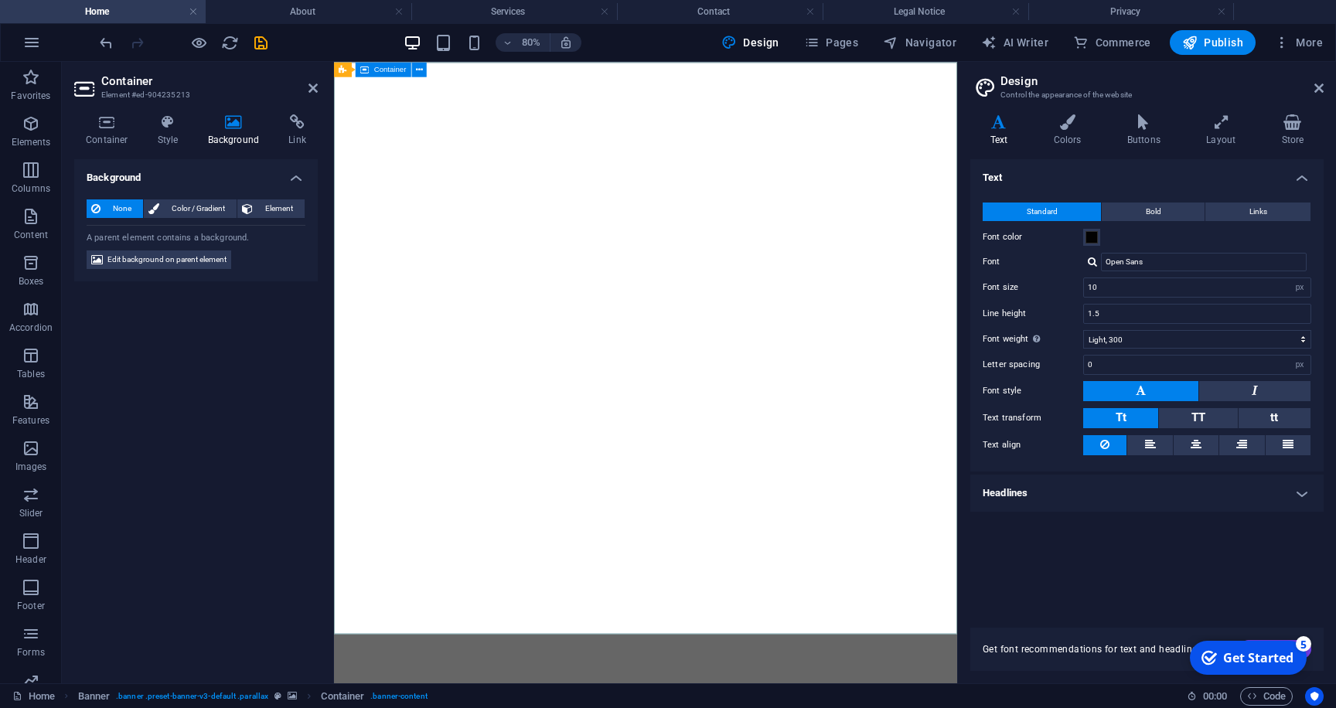
click at [360, 71] on span "Banner" at bounding box center [364, 70] width 24 height 8
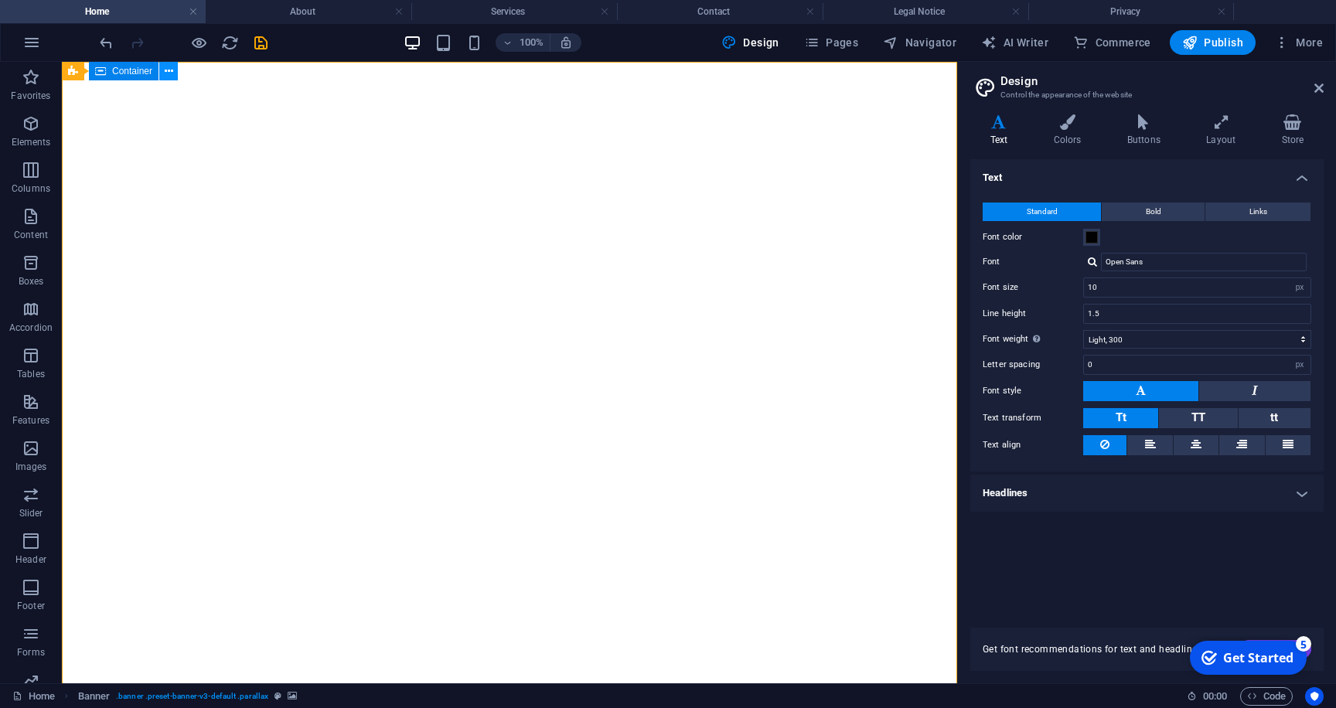
click at [168, 68] on icon at bounding box center [169, 71] width 9 height 16
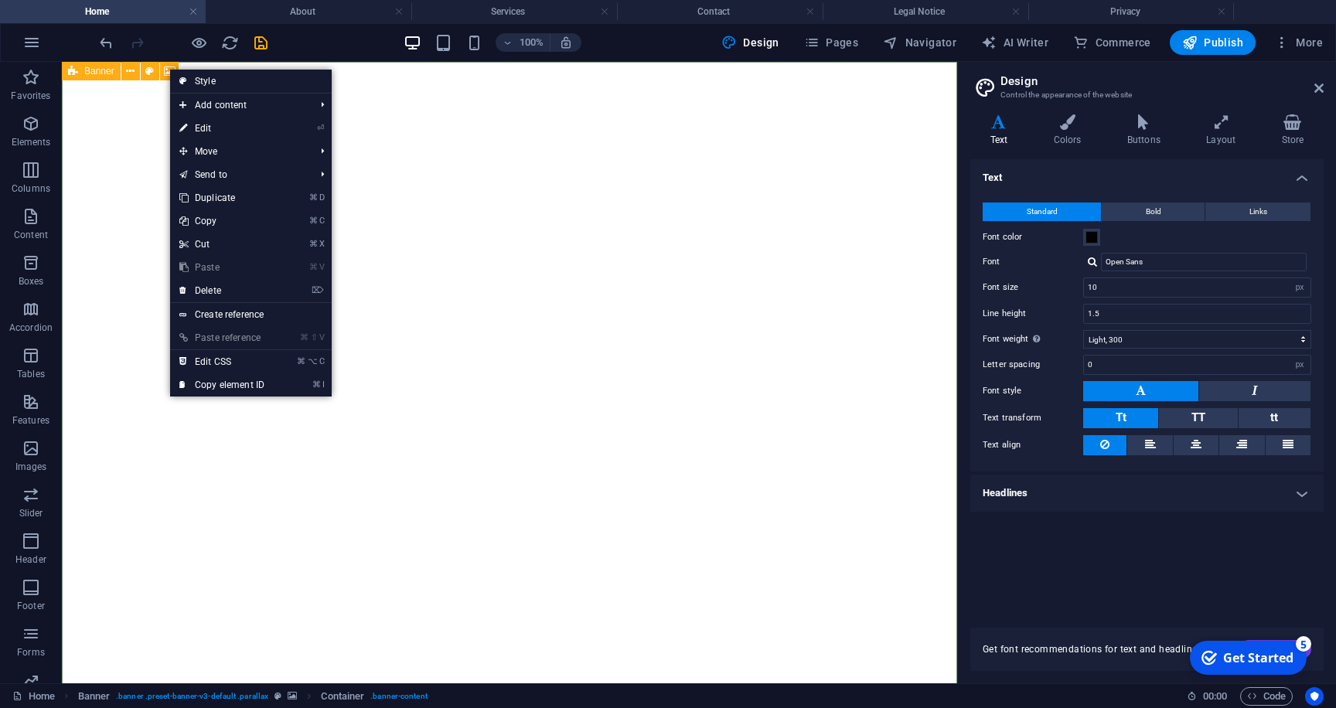
click at [73, 70] on icon at bounding box center [73, 71] width 10 height 19
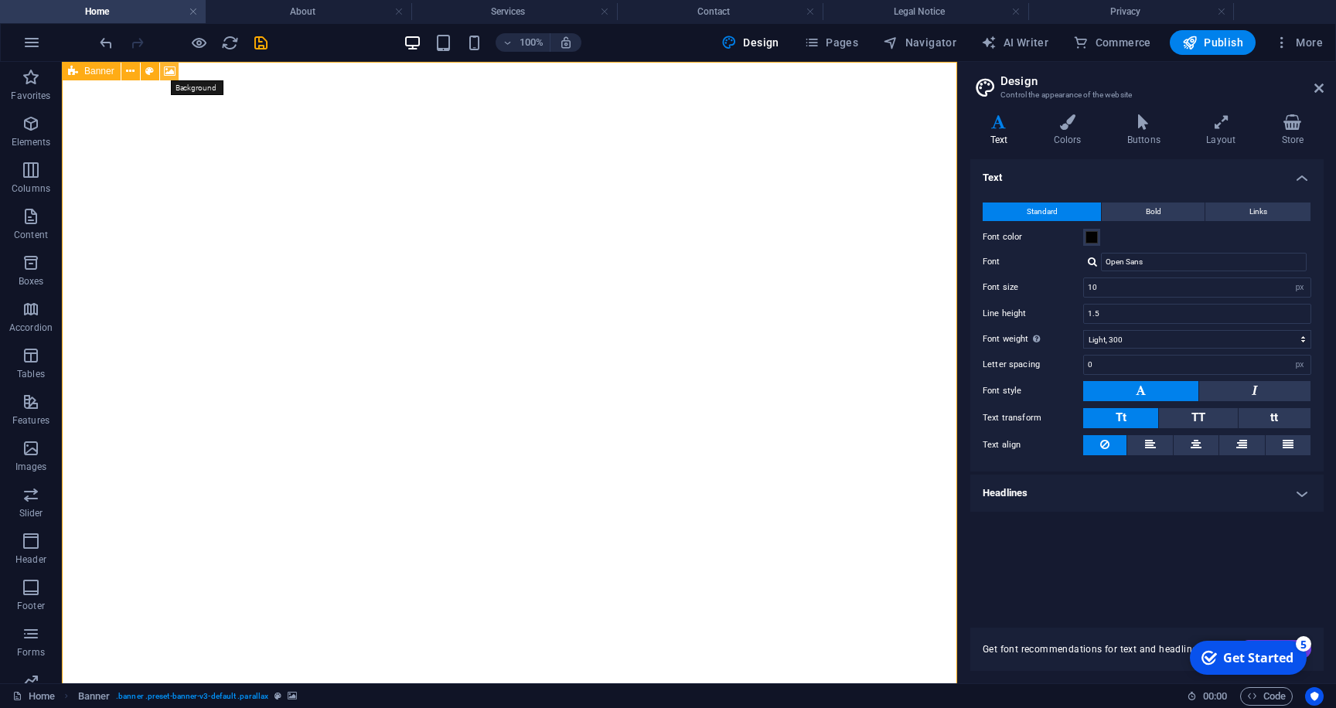
click at [168, 71] on icon at bounding box center [170, 71] width 12 height 16
select select "fade"
select select "ms"
select select "s"
select select "progressive"
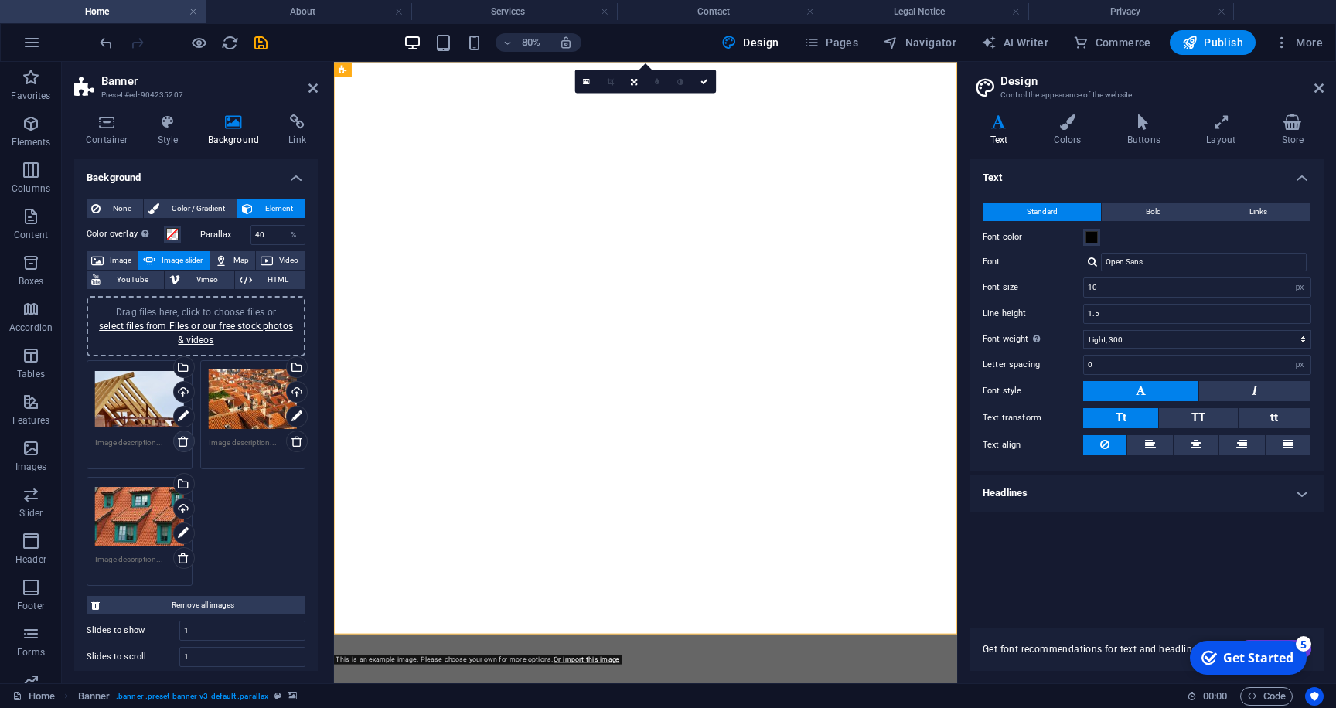
click at [182, 443] on icon at bounding box center [183, 441] width 12 height 12
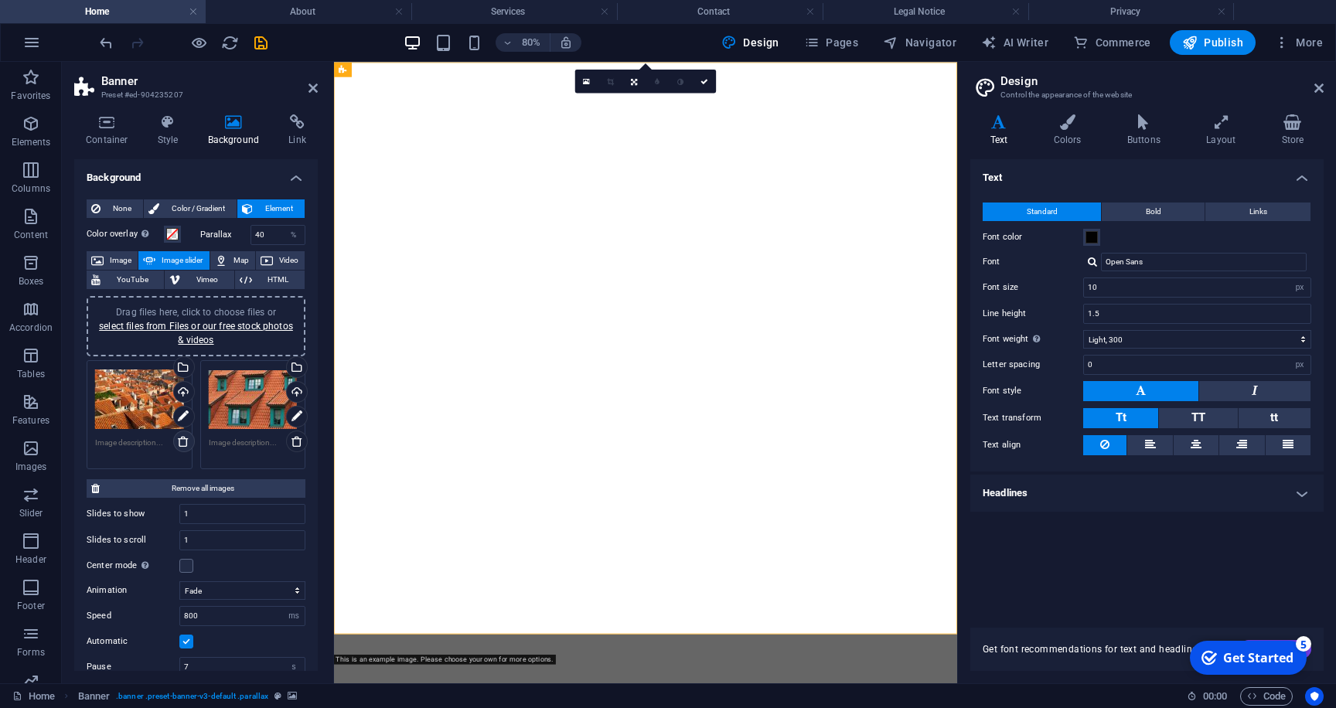
click at [182, 443] on icon at bounding box center [183, 441] width 12 height 12
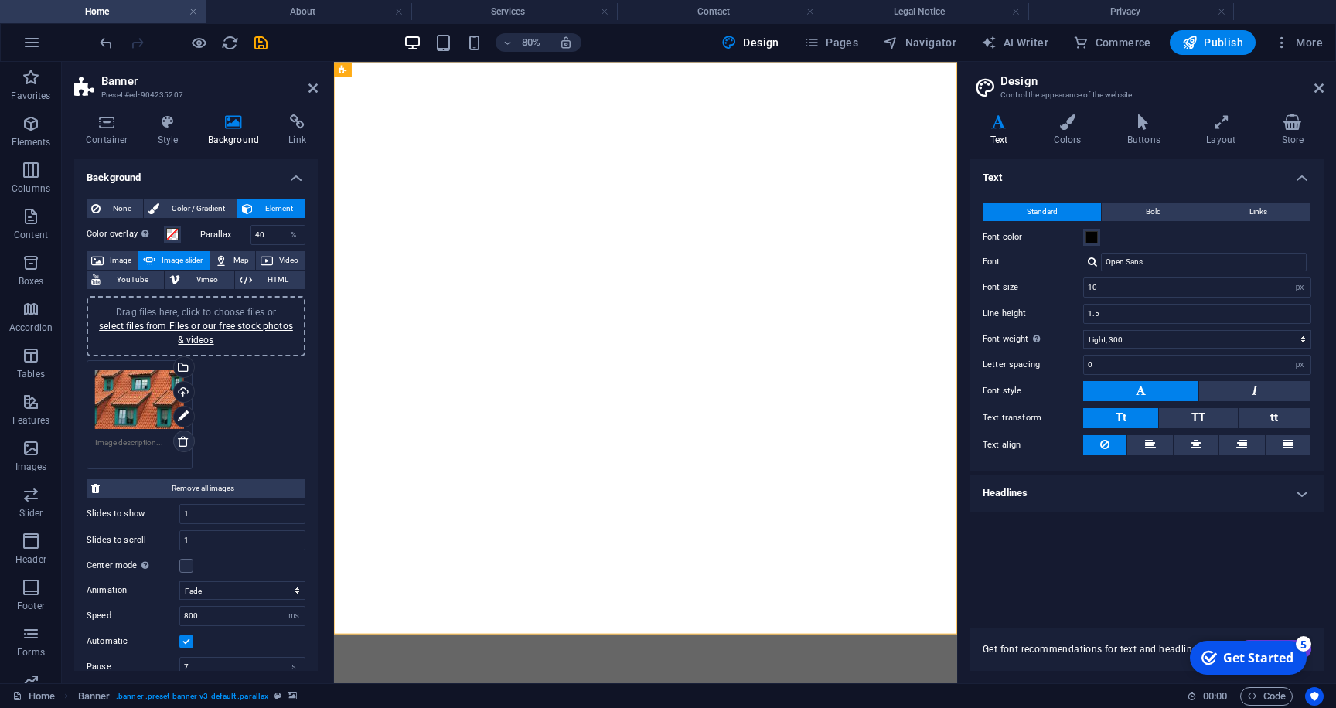
click at [182, 443] on icon at bounding box center [183, 441] width 12 height 12
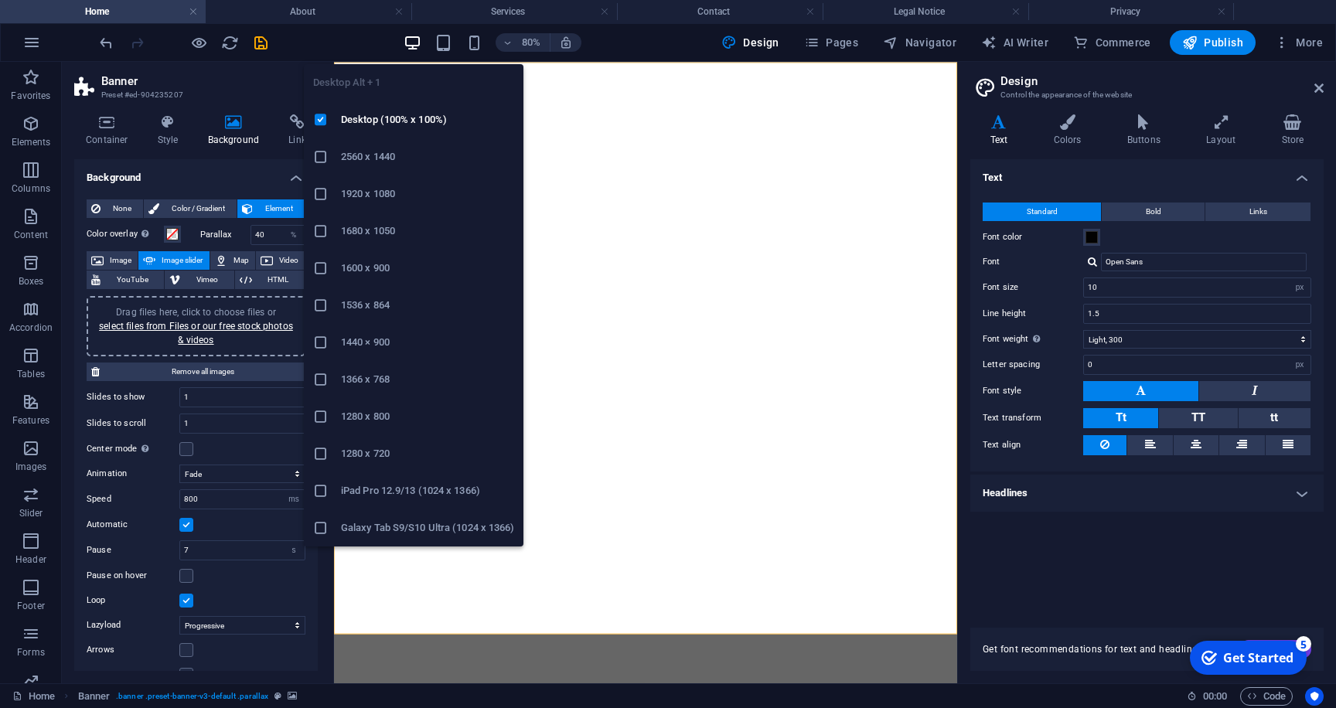
click at [416, 49] on icon "button" at bounding box center [412, 43] width 18 height 18
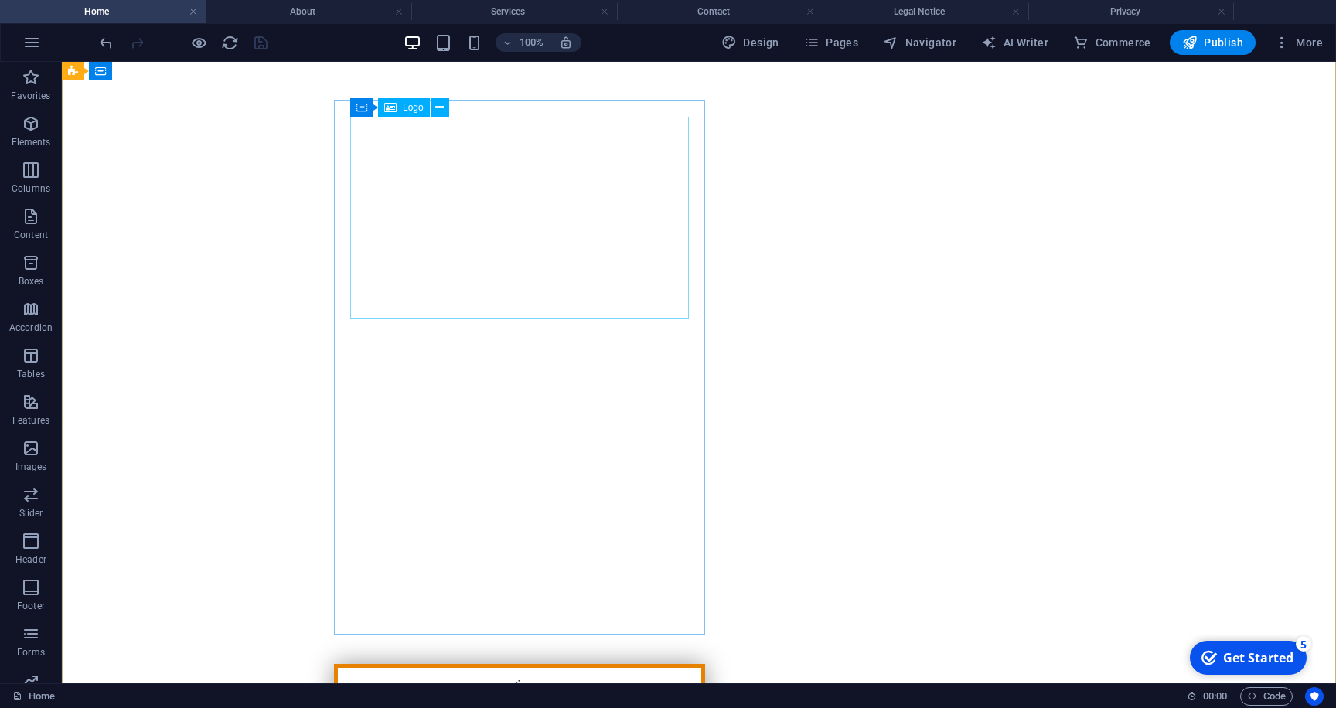
scroll to position [0, 0]
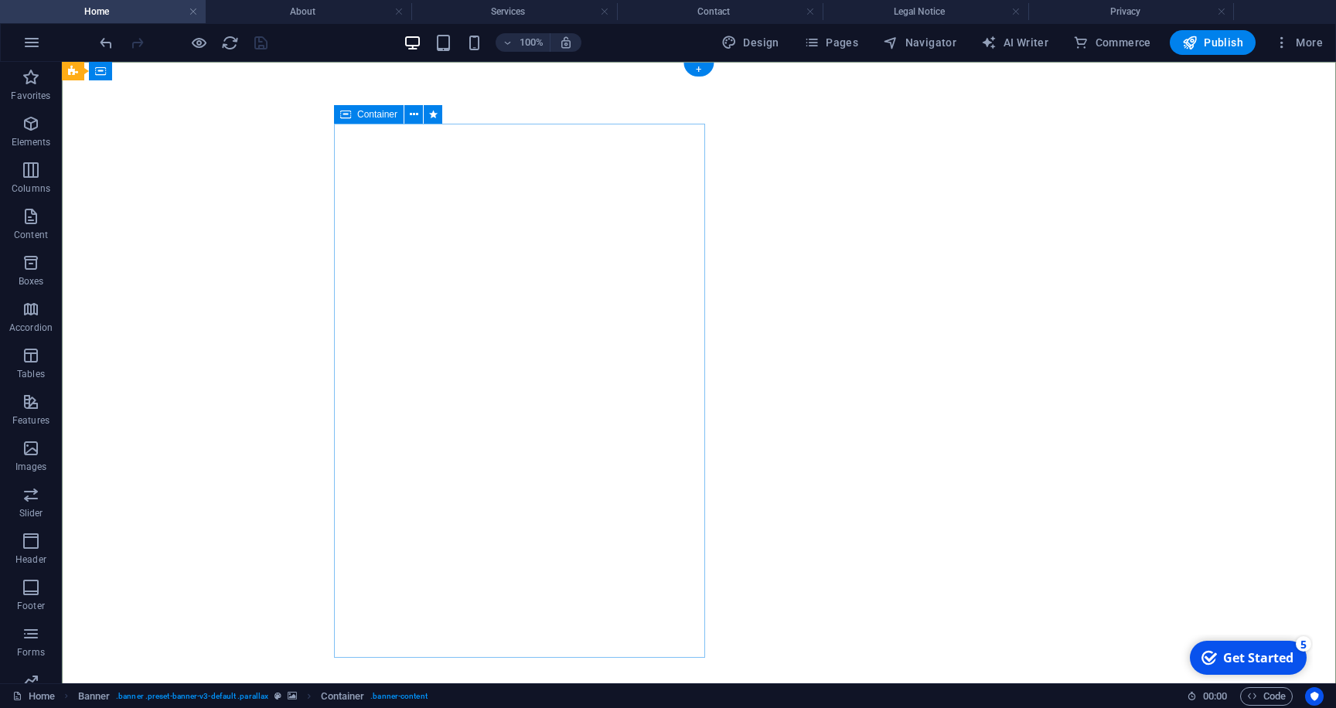
click at [412, 114] on icon at bounding box center [414, 115] width 9 height 16
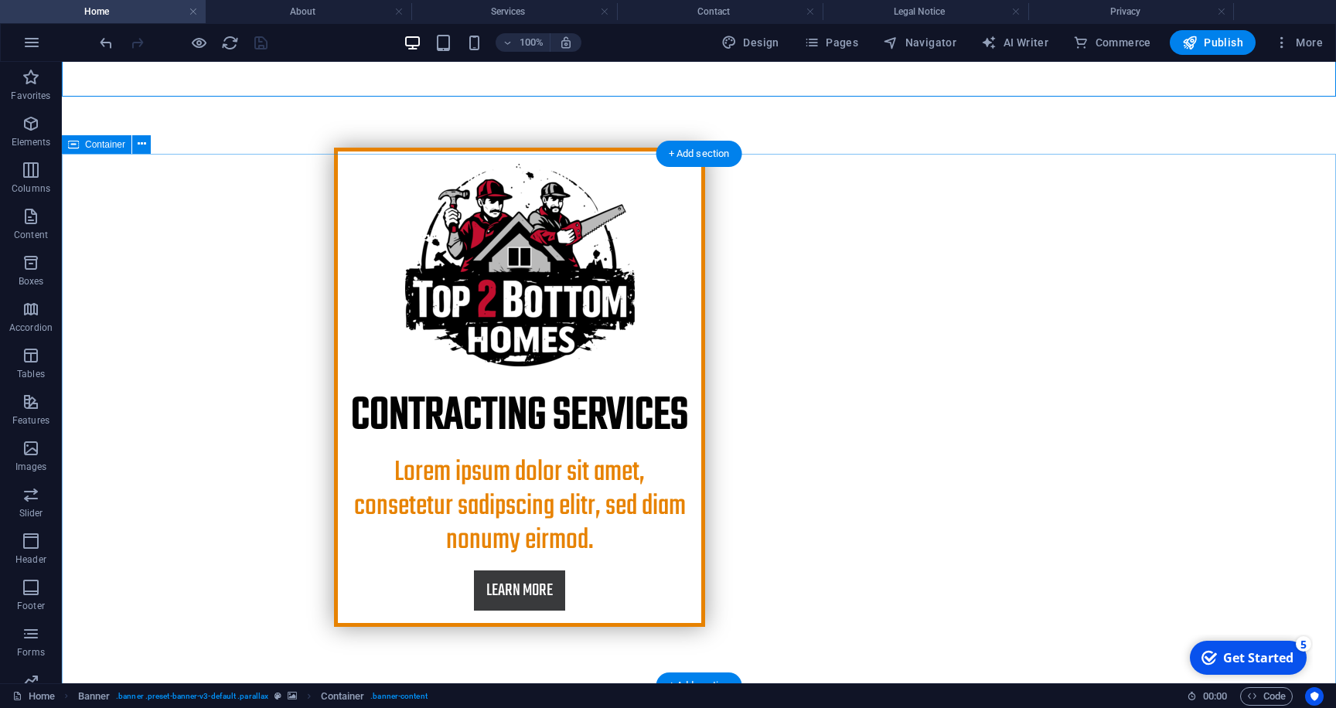
scroll to position [628, 0]
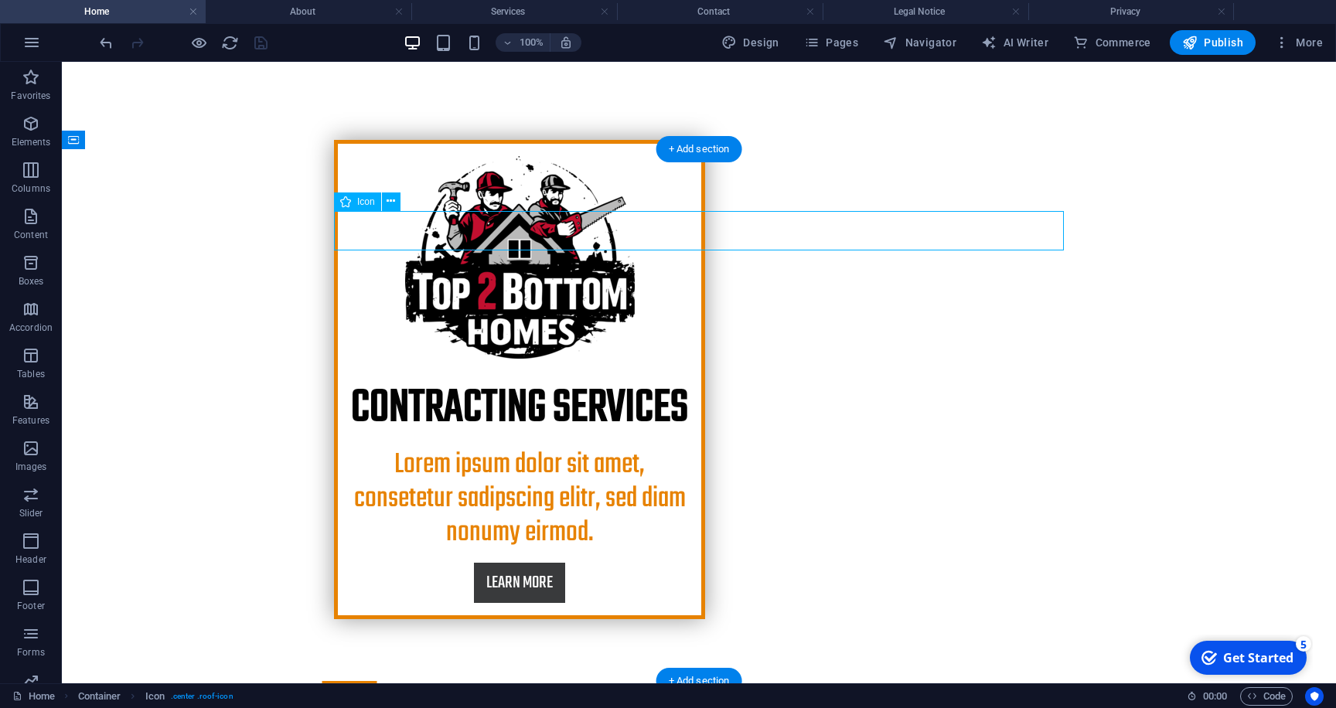
select select "xMidYMid"
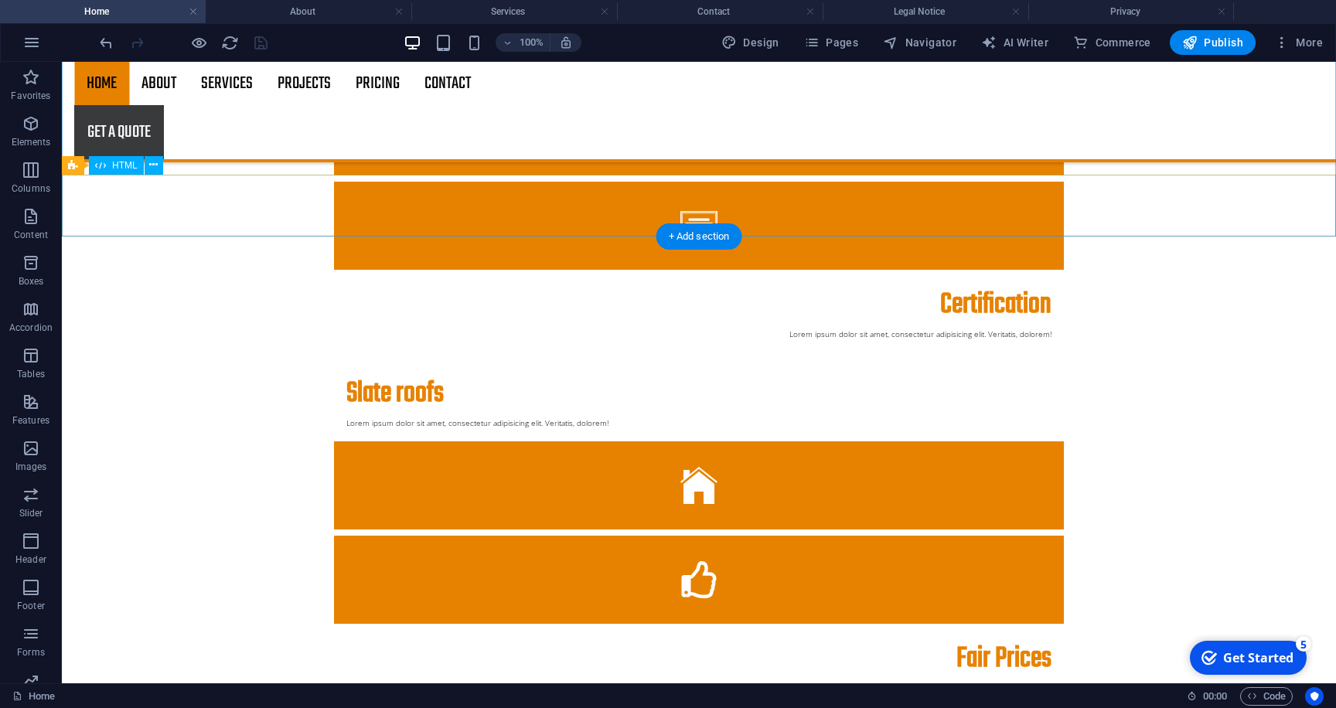
scroll to position [1658, 0]
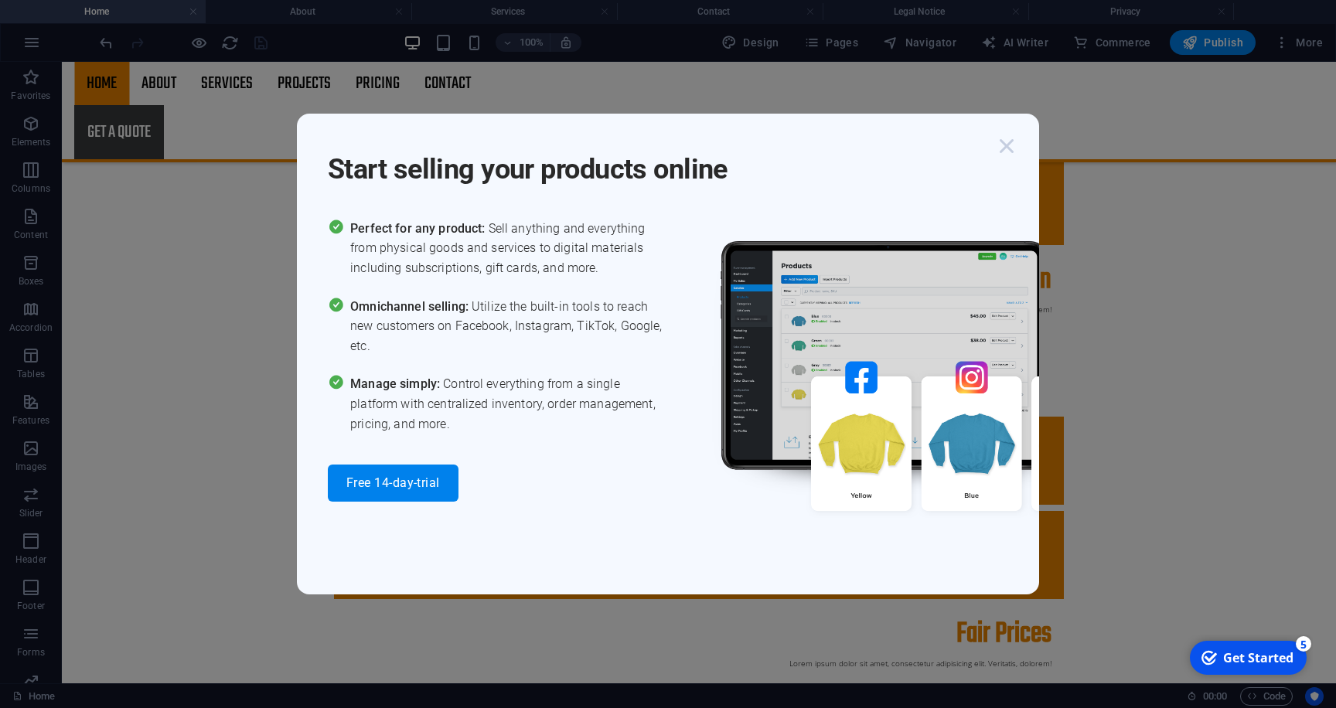
click at [1009, 149] on icon "button" at bounding box center [1006, 146] width 28 height 28
click at [1006, 157] on icon "button" at bounding box center [1006, 146] width 28 height 28
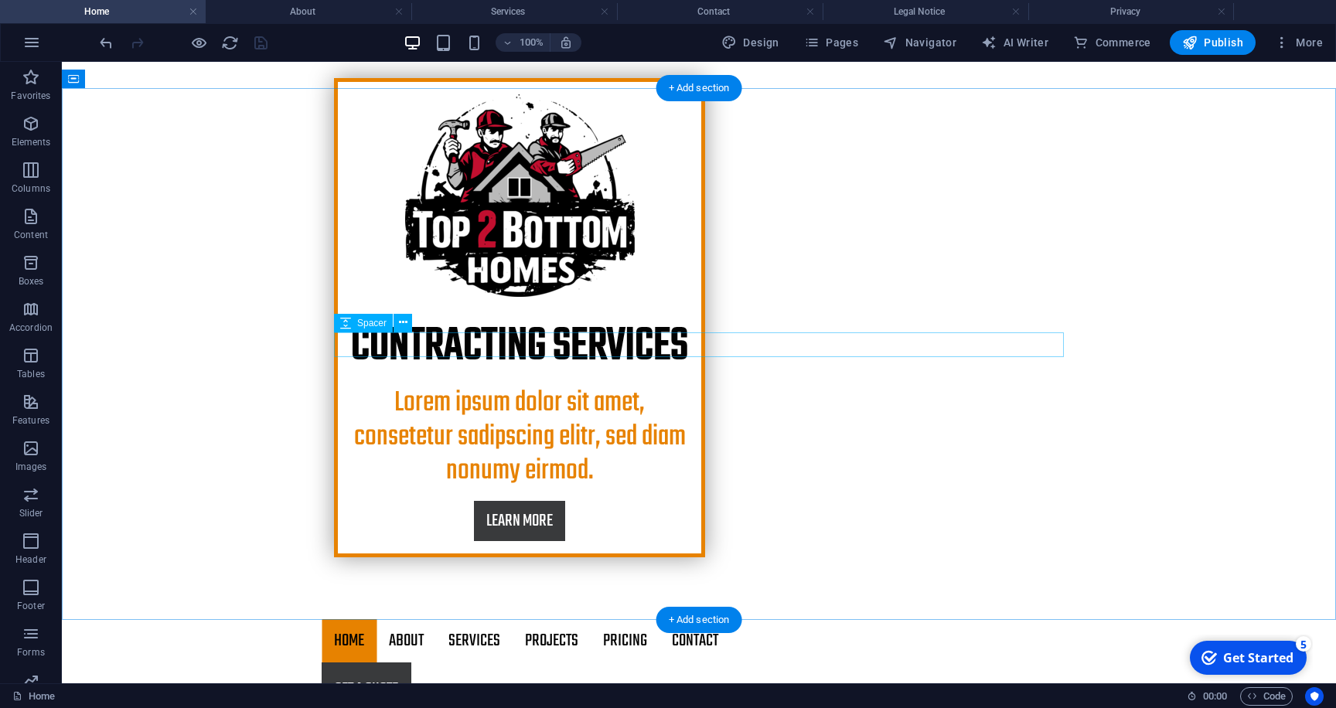
scroll to position [687, 0]
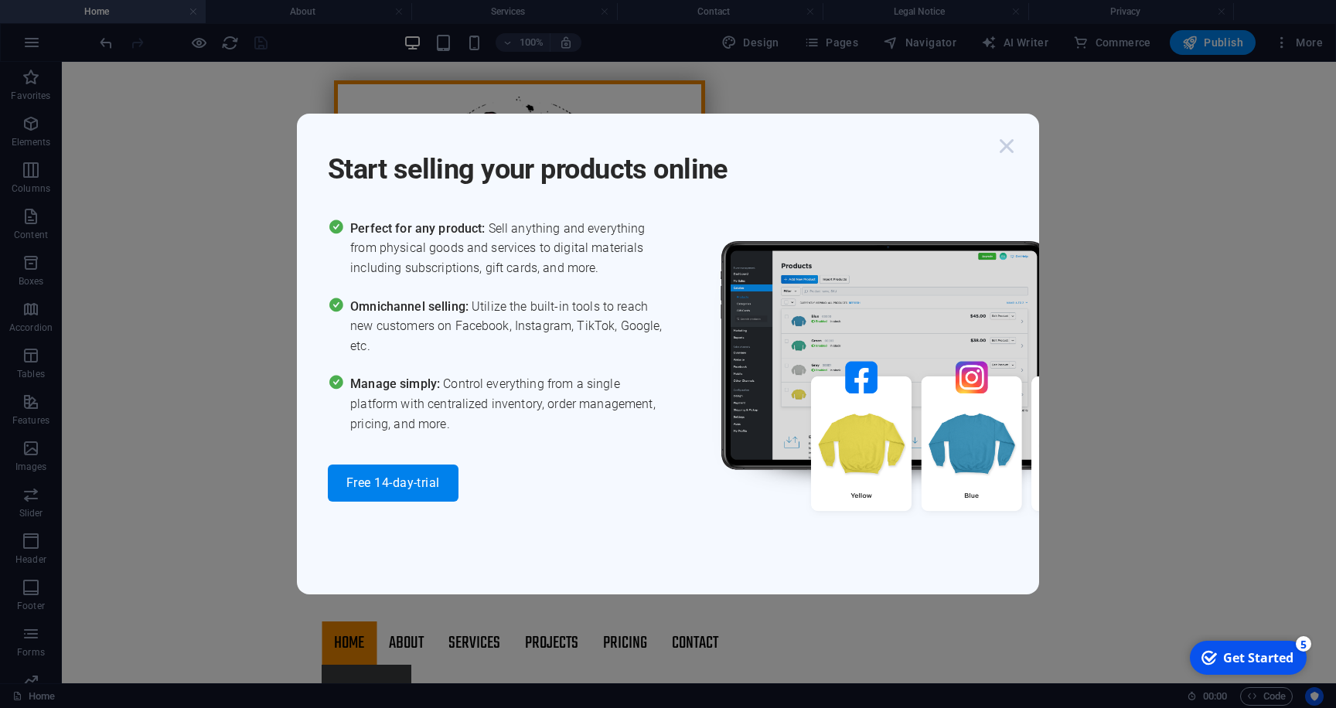
click at [1011, 151] on icon "button" at bounding box center [1006, 146] width 28 height 28
click at [1007, 154] on icon "button" at bounding box center [1006, 146] width 28 height 28
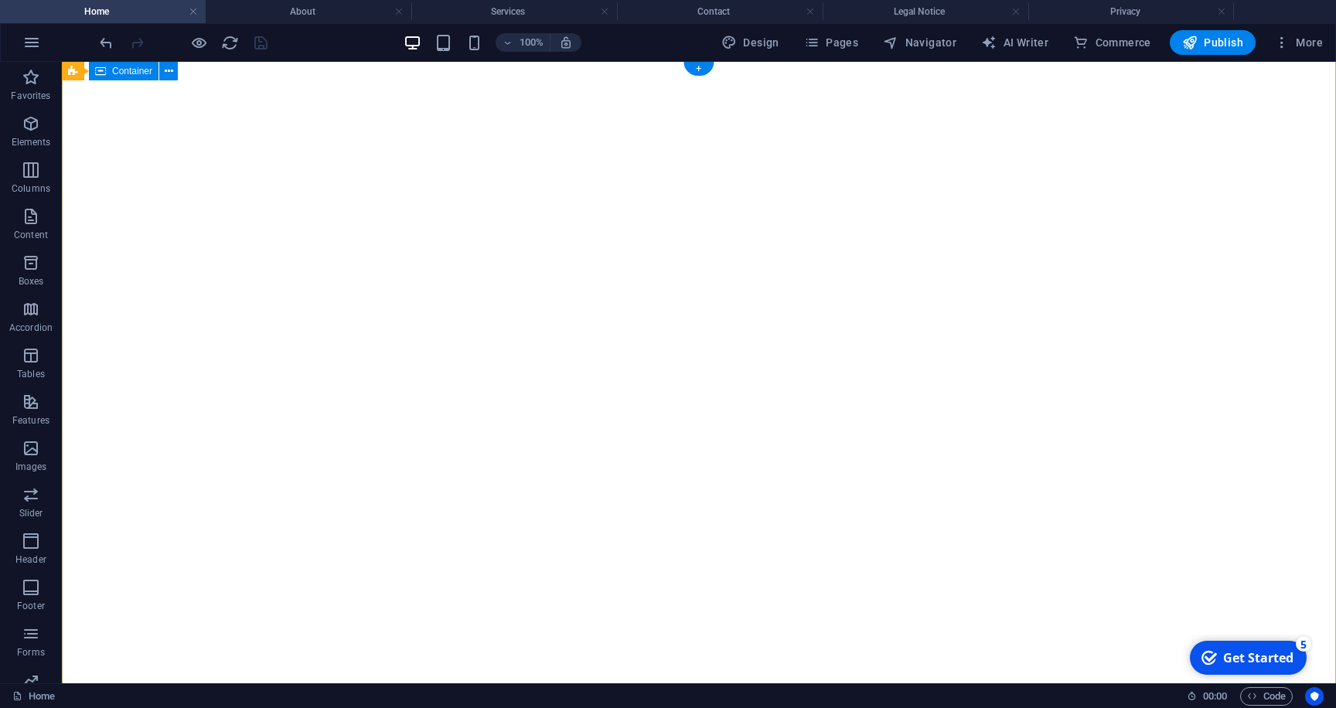
scroll to position [0, 0]
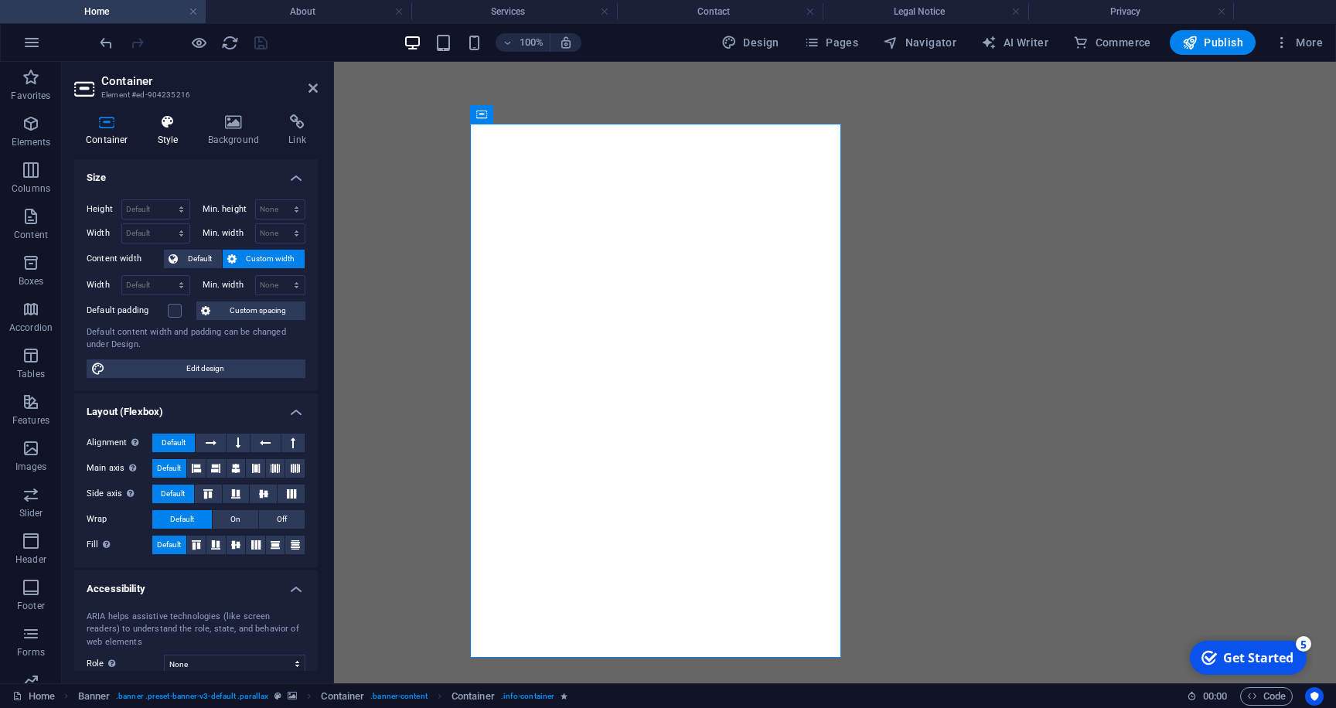
click at [175, 138] on h4 "Style" at bounding box center [171, 130] width 50 height 32
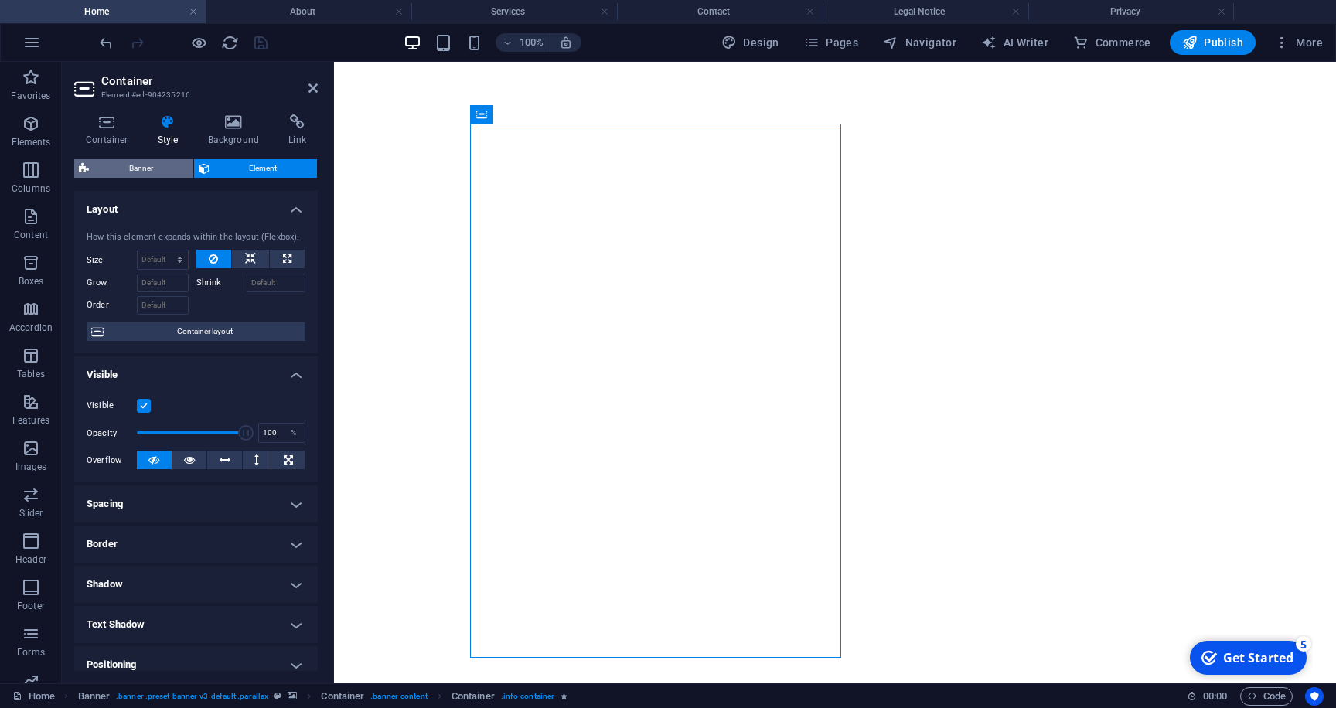
click at [174, 167] on span "Banner" at bounding box center [141, 168] width 95 height 19
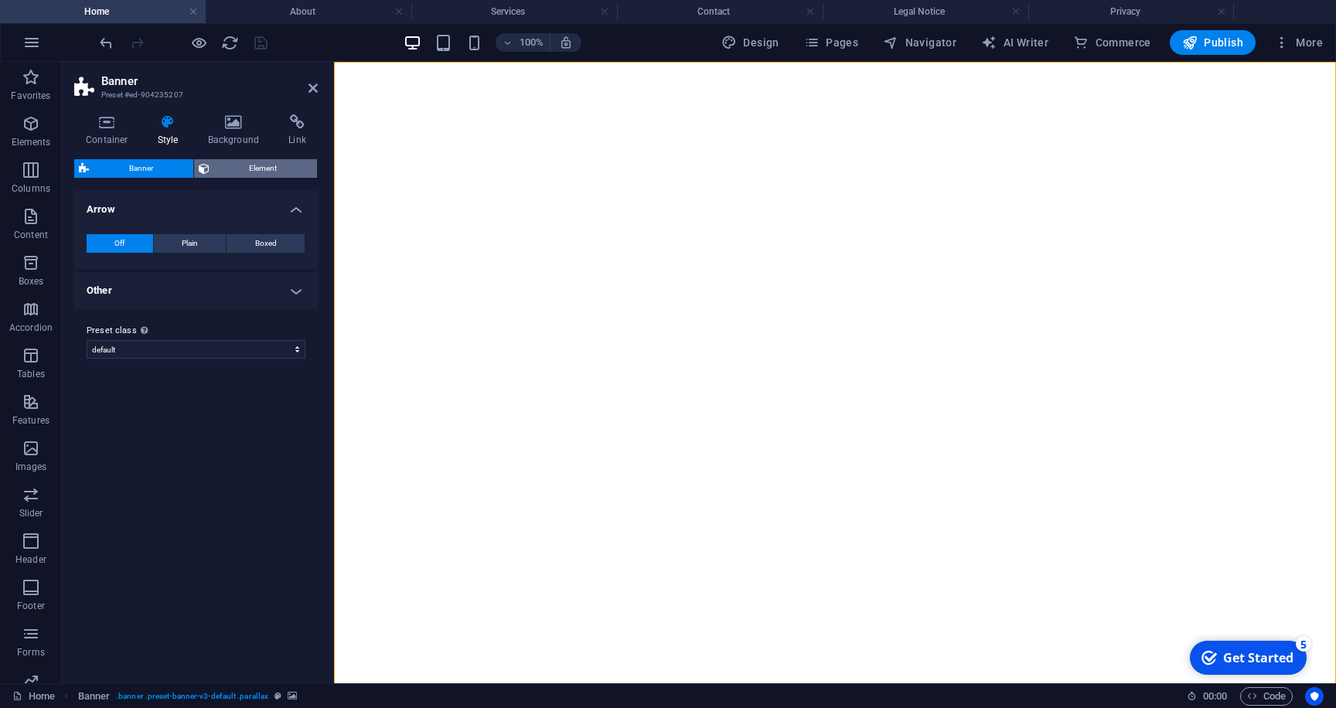
click at [207, 165] on icon at bounding box center [204, 168] width 11 height 19
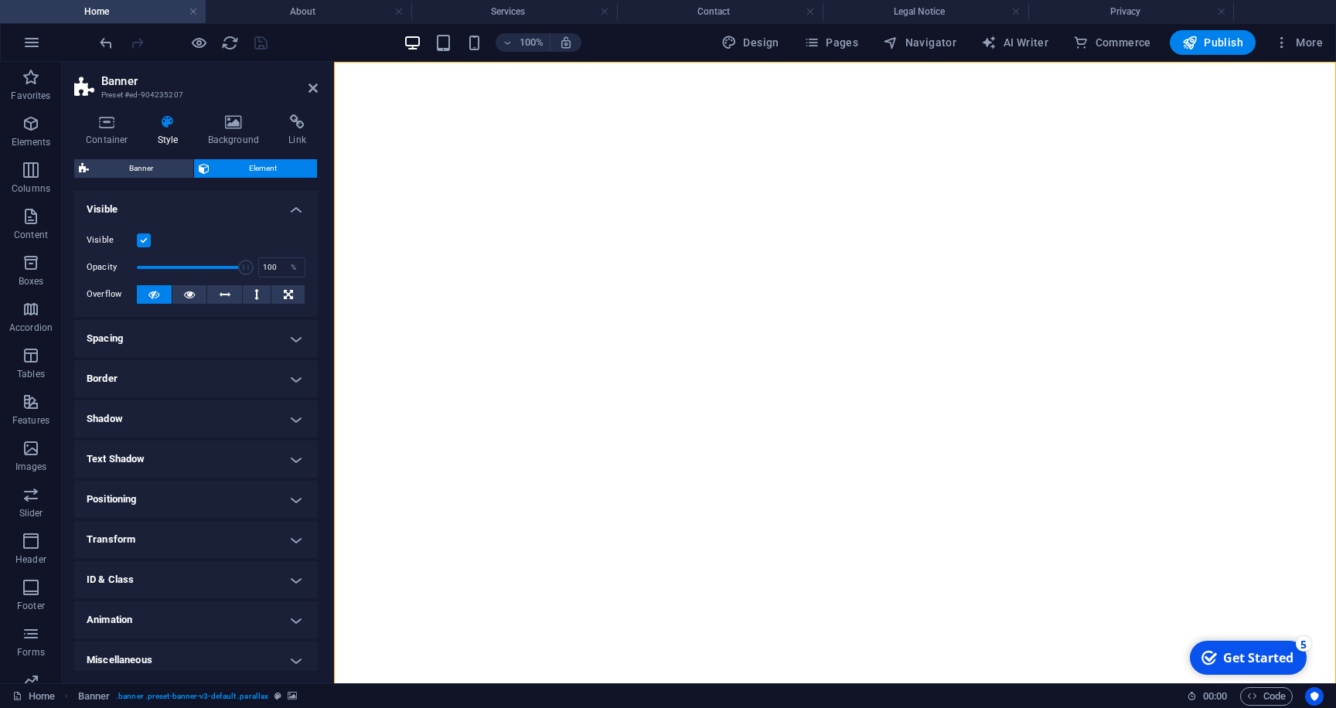
click at [170, 388] on h4 "Border" at bounding box center [195, 378] width 243 height 37
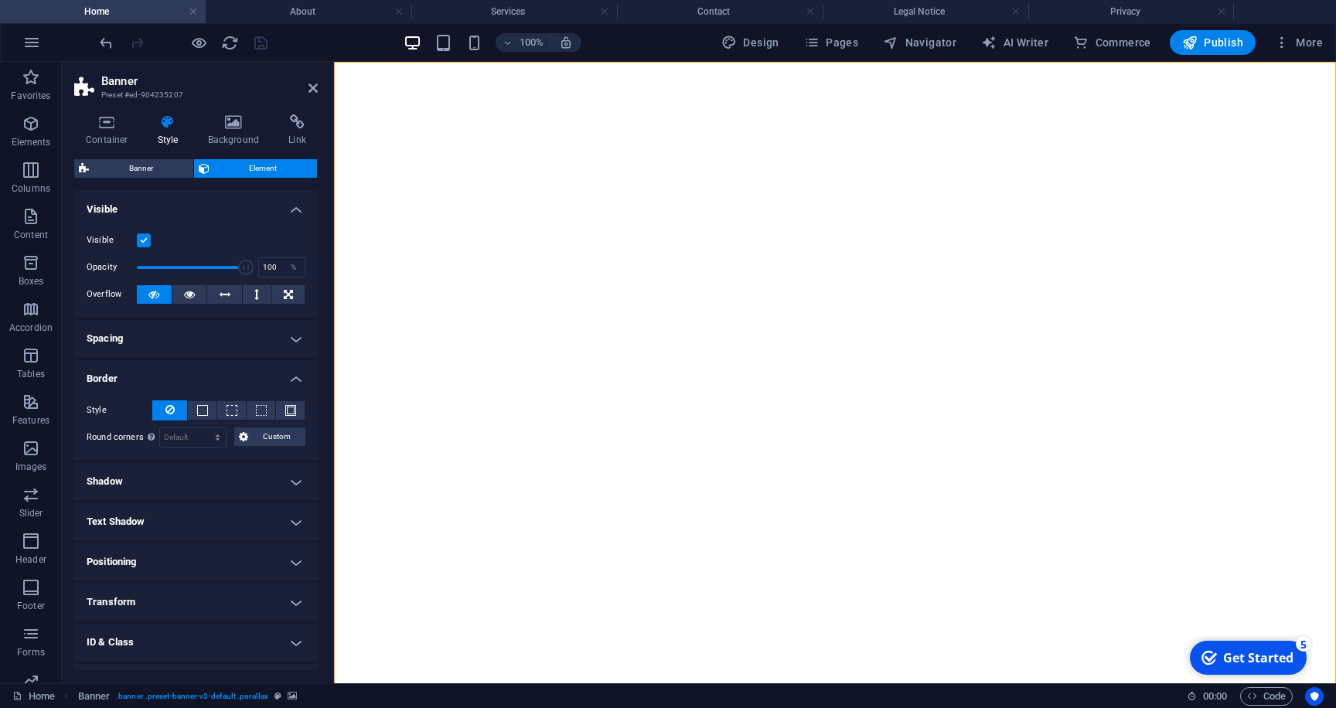
click at [183, 373] on h4 "Border" at bounding box center [195, 374] width 243 height 28
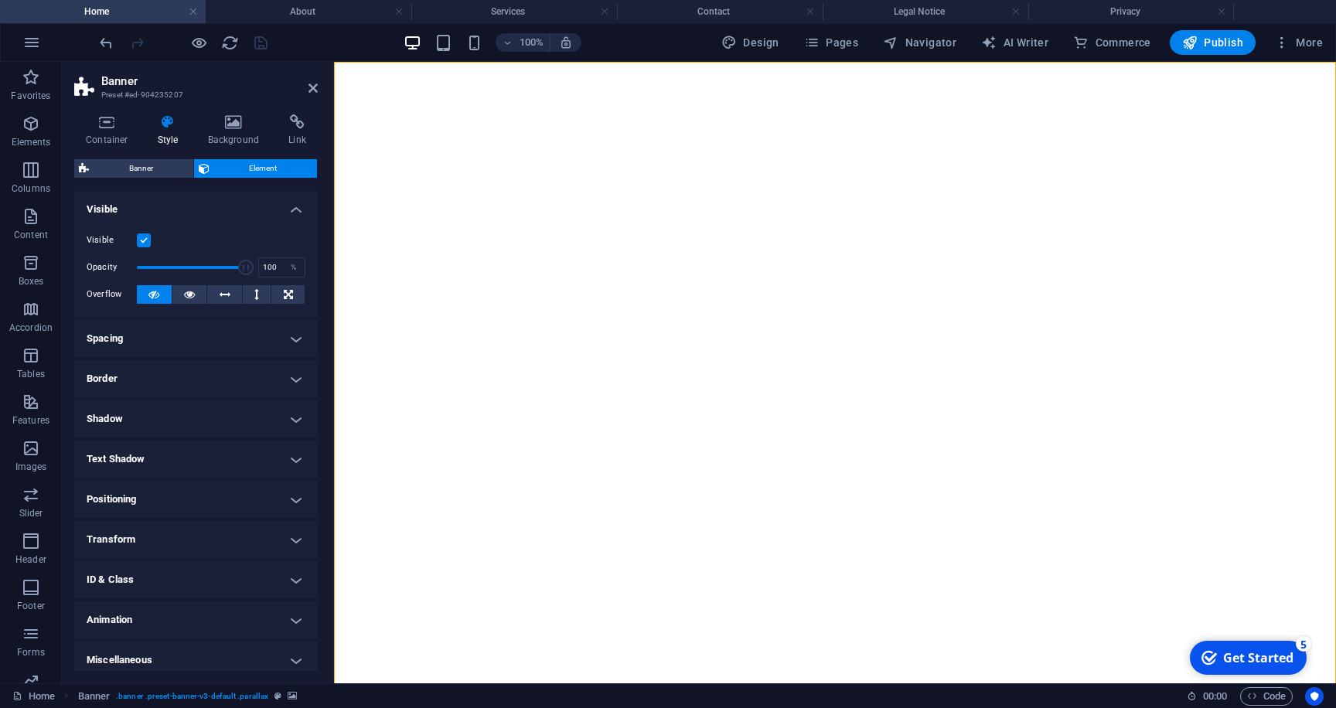
click at [134, 587] on h4 "ID & Class" at bounding box center [195, 579] width 243 height 37
drag, startPoint x: 318, startPoint y: 492, endPoint x: 318, endPoint y: 540, distance: 47.9
click at [318, 540] on div "Container Style Background Link Size Height Default px rem % vh vw Min. height …" at bounding box center [196, 392] width 268 height 581
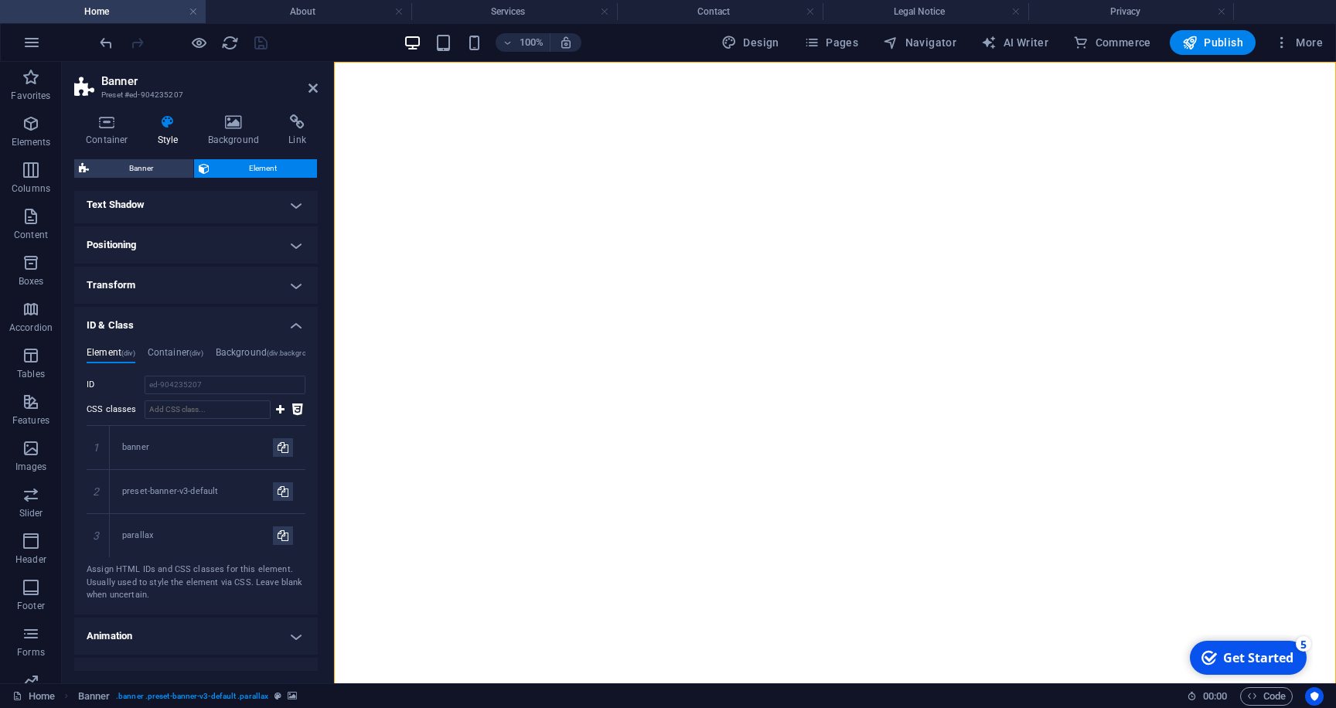
scroll to position [277, 0]
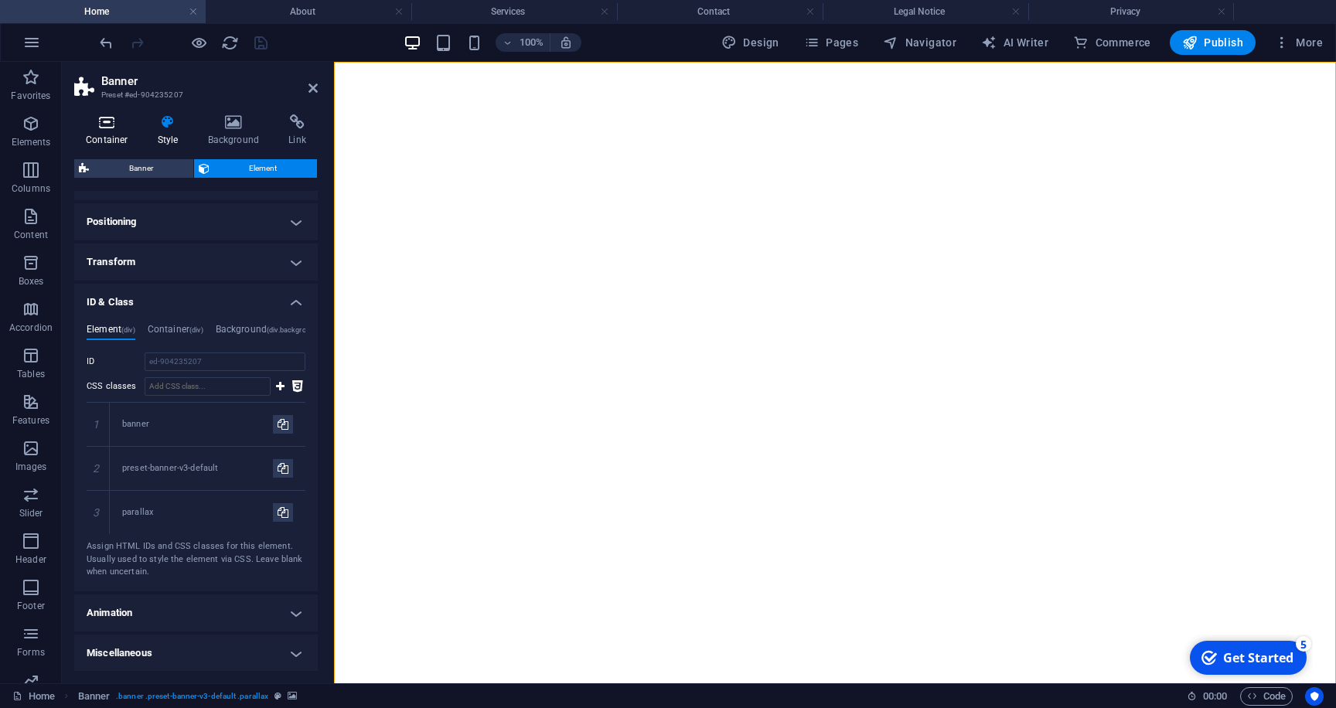
click at [118, 131] on h4 "Container" at bounding box center [110, 130] width 72 height 32
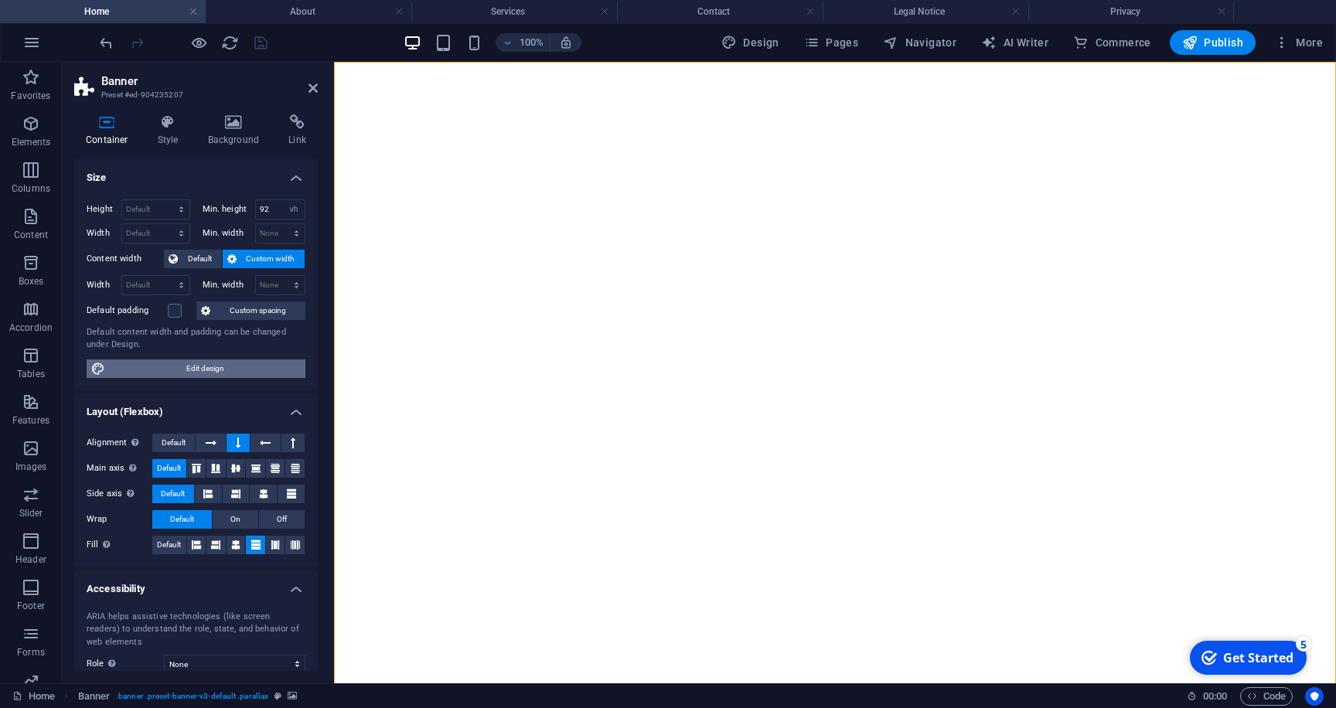
click at [264, 376] on span "Edit design" at bounding box center [205, 368] width 191 height 19
select select "rem"
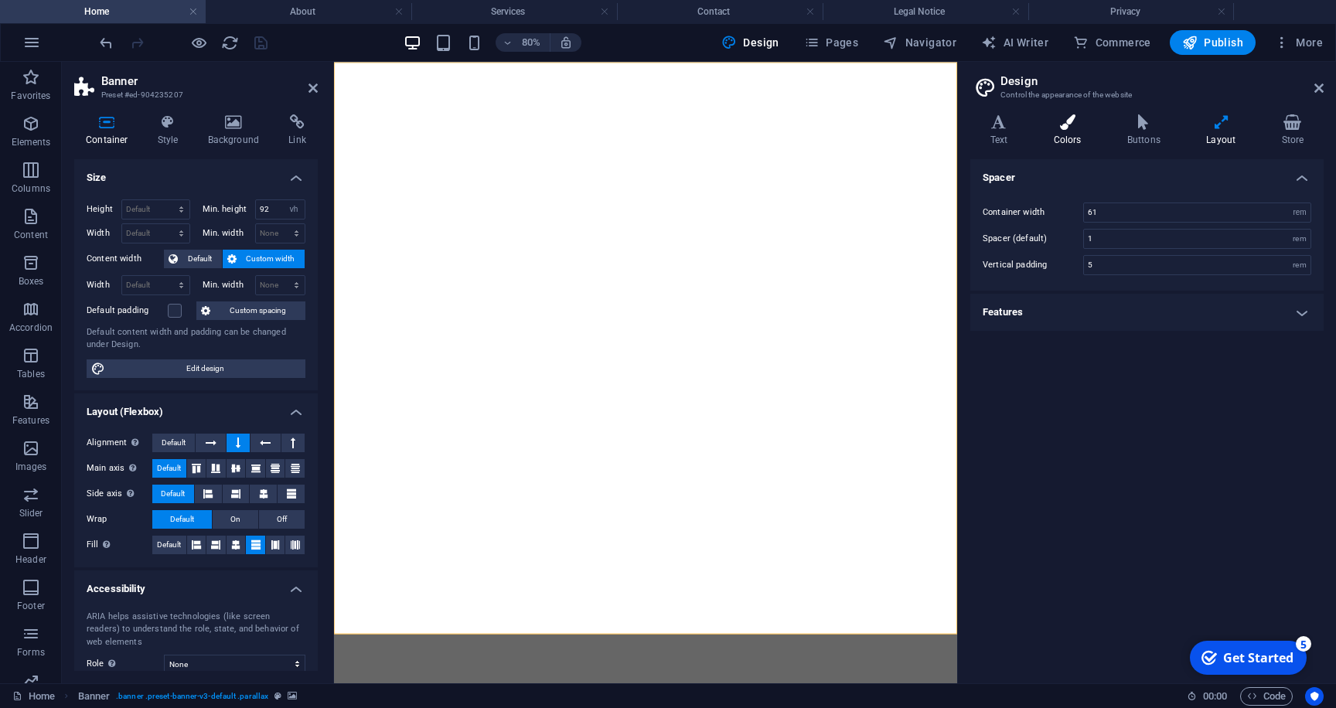
click at [1067, 127] on icon at bounding box center [1066, 121] width 67 height 15
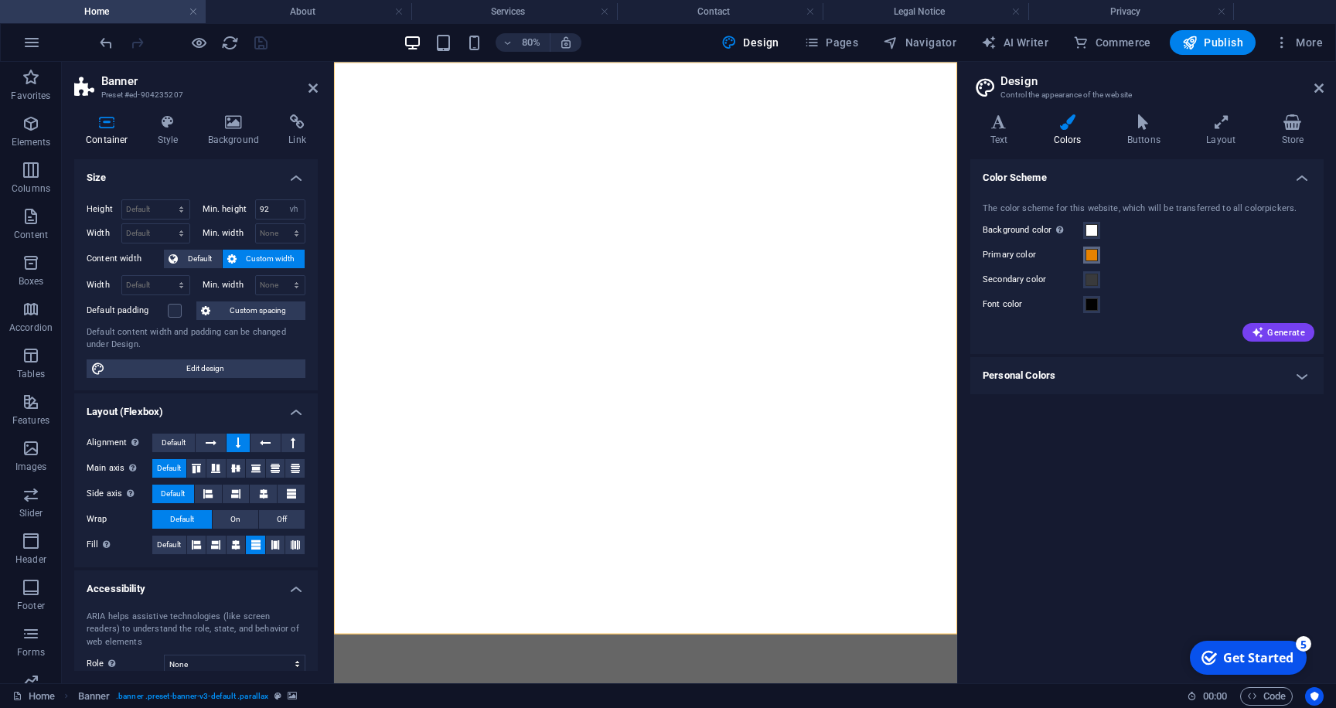
click at [1094, 255] on span at bounding box center [1091, 255] width 12 height 12
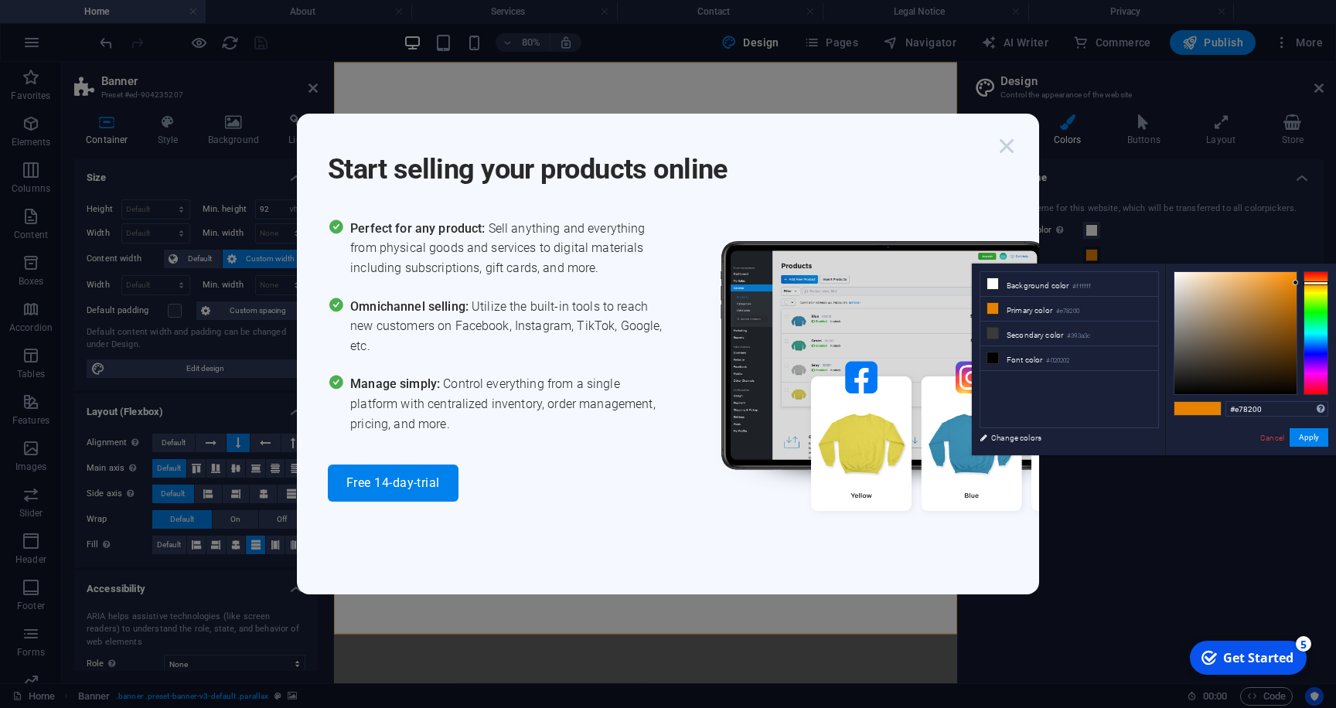
click at [1002, 151] on icon "button" at bounding box center [1006, 146] width 28 height 28
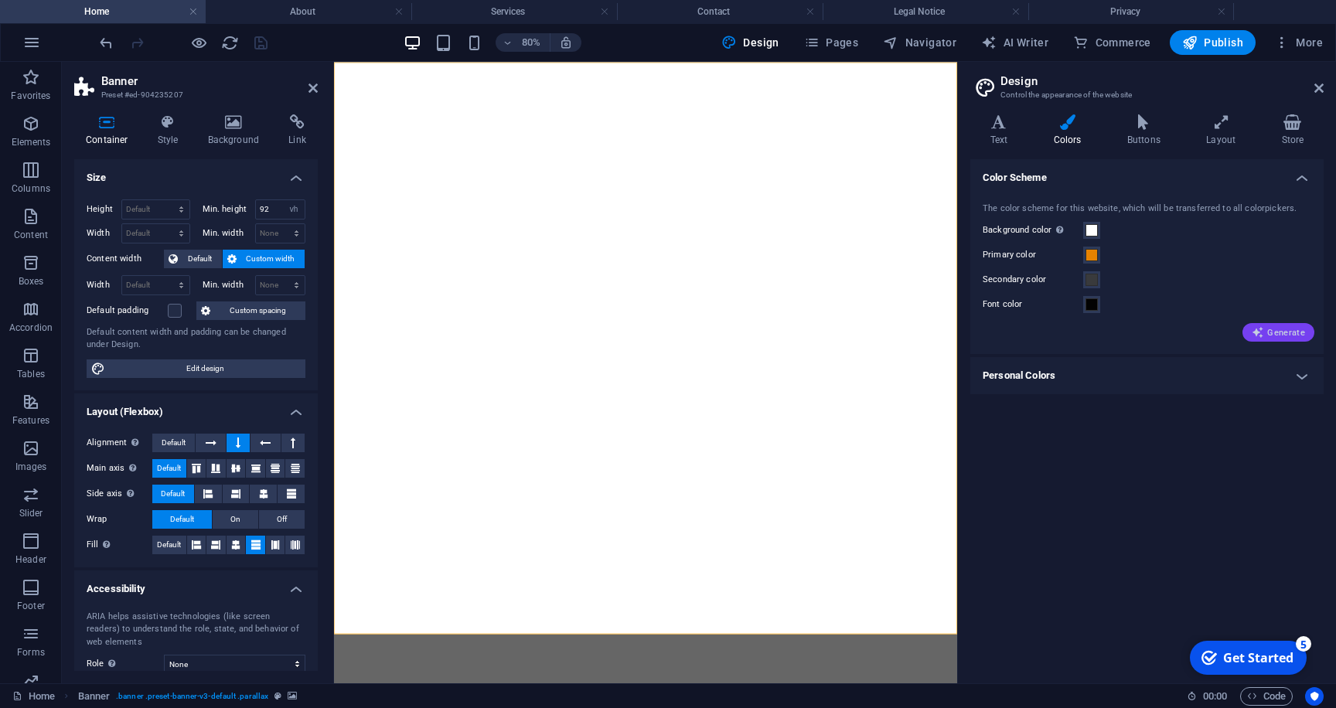
click at [1269, 340] on button "Generate" at bounding box center [1278, 332] width 72 height 19
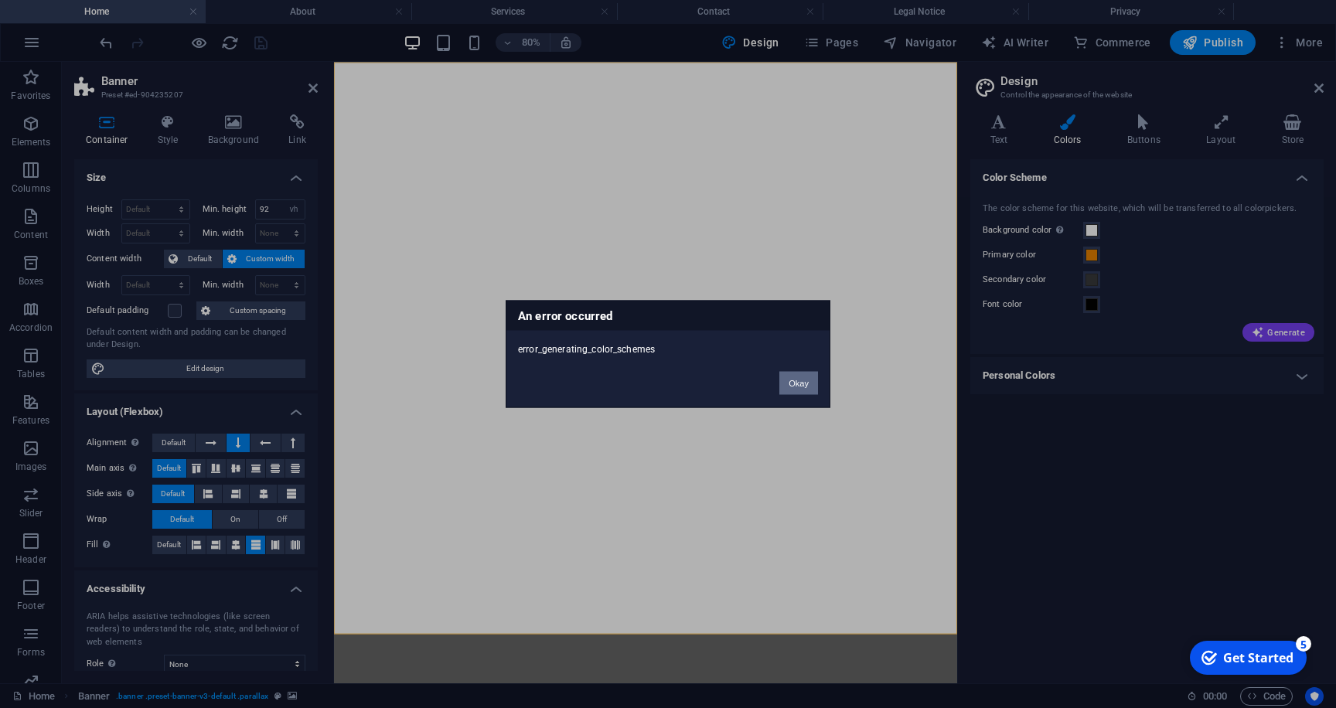
click at [802, 385] on button "Okay" at bounding box center [798, 383] width 39 height 23
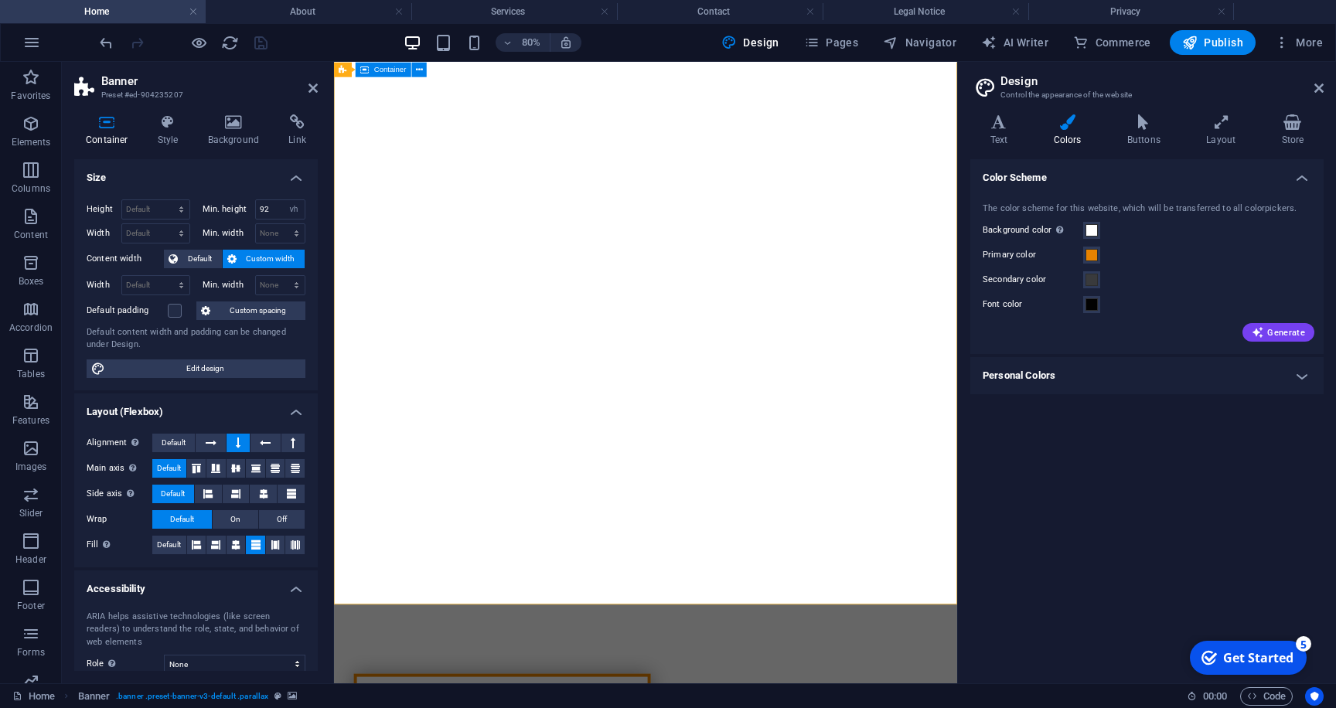
scroll to position [32, 0]
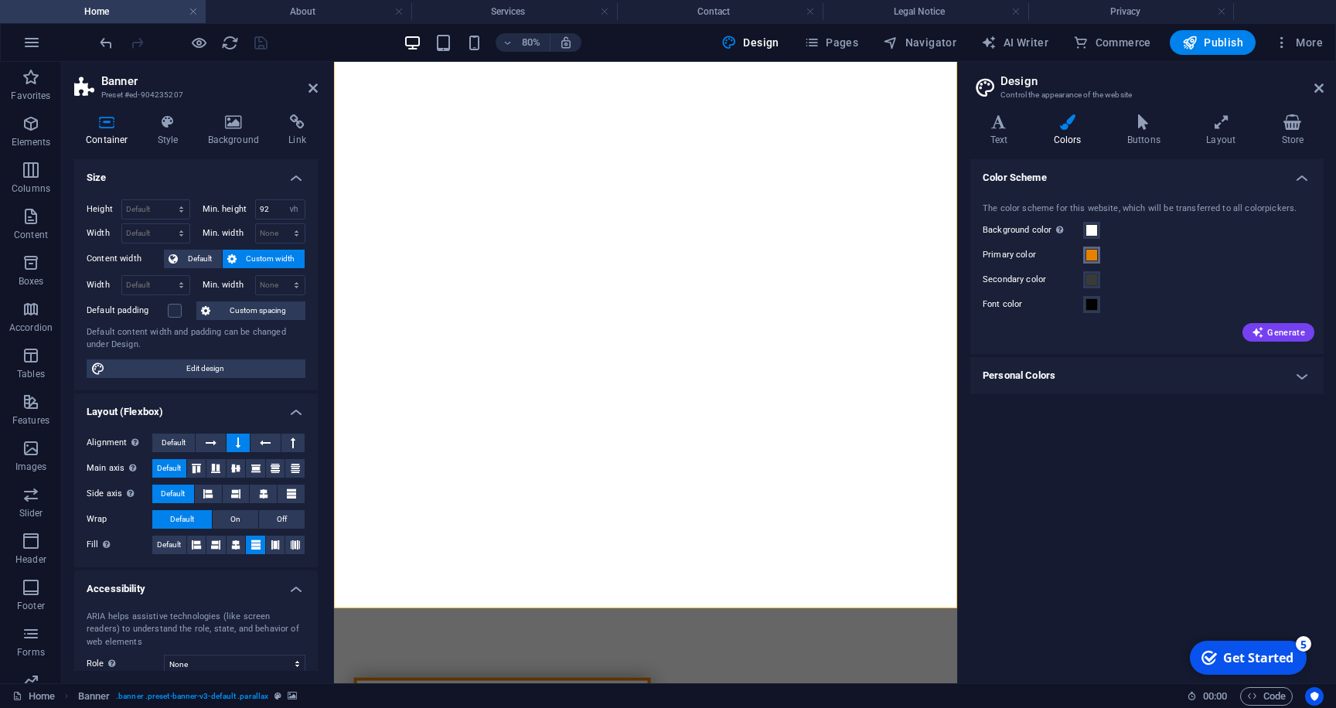
click at [1091, 256] on span at bounding box center [1091, 255] width 12 height 12
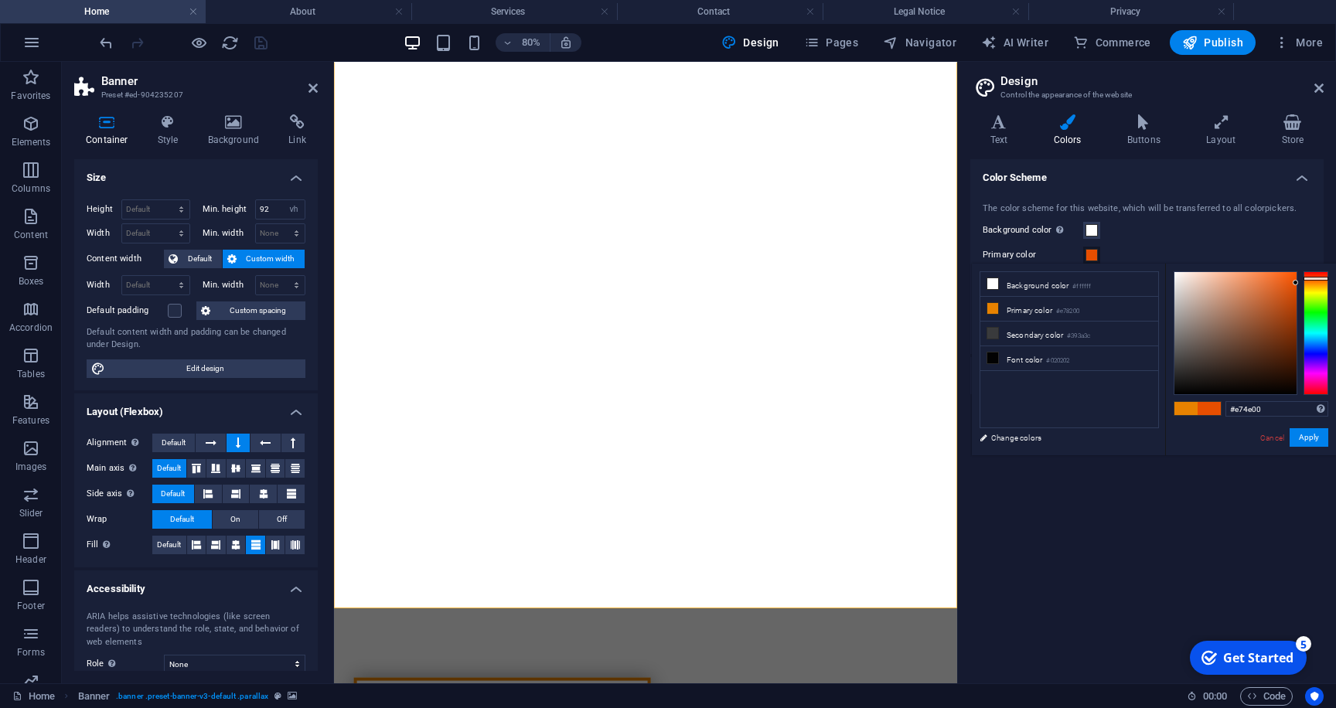
click at [1312, 278] on div at bounding box center [1315, 333] width 25 height 124
click at [1312, 269] on div "#e70000 Supported formats #0852ed rgb(8, 82, 237) rgba(8, 82, 237, 90%) hsv(221…" at bounding box center [1250, 472] width 171 height 416
drag, startPoint x: 1294, startPoint y: 283, endPoint x: 1289, endPoint y: 318, distance: 35.1
click at [1289, 318] on div at bounding box center [1288, 317] width 5 height 5
type input "#ae0606"
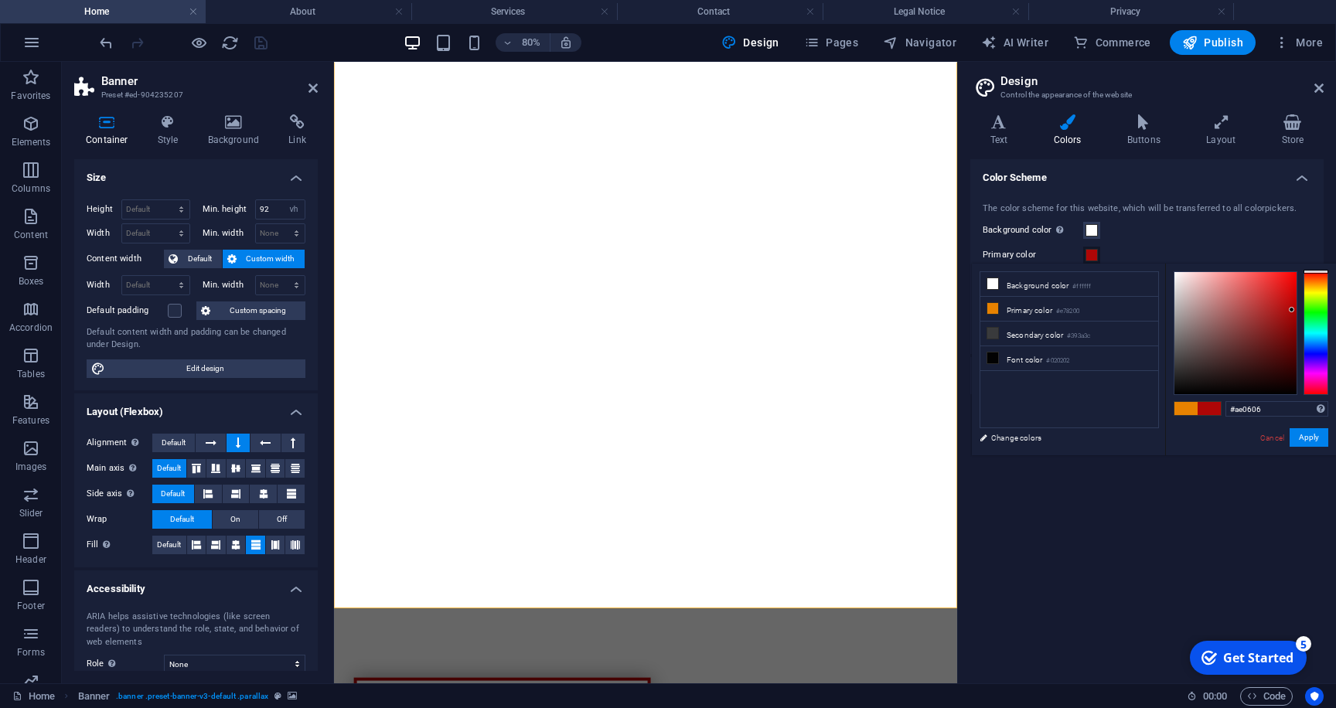
drag, startPoint x: 1289, startPoint y: 318, endPoint x: 1291, endPoint y: 310, distance: 8.1
click at [1291, 310] on div at bounding box center [1290, 309] width 5 height 5
click at [1094, 499] on div "Color Scheme The color scheme for this website, which will be transferred to al…" at bounding box center [1146, 415] width 353 height 512
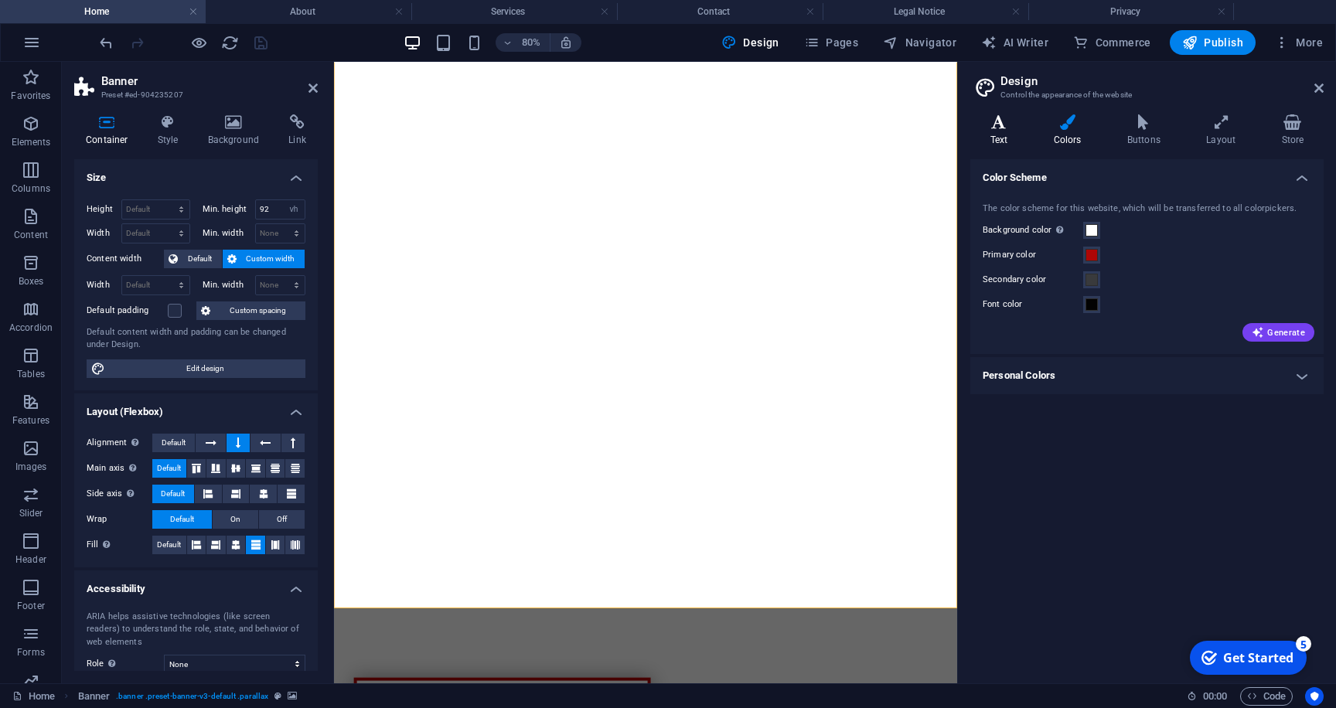
click at [997, 131] on h4 "Text" at bounding box center [1001, 130] width 63 height 32
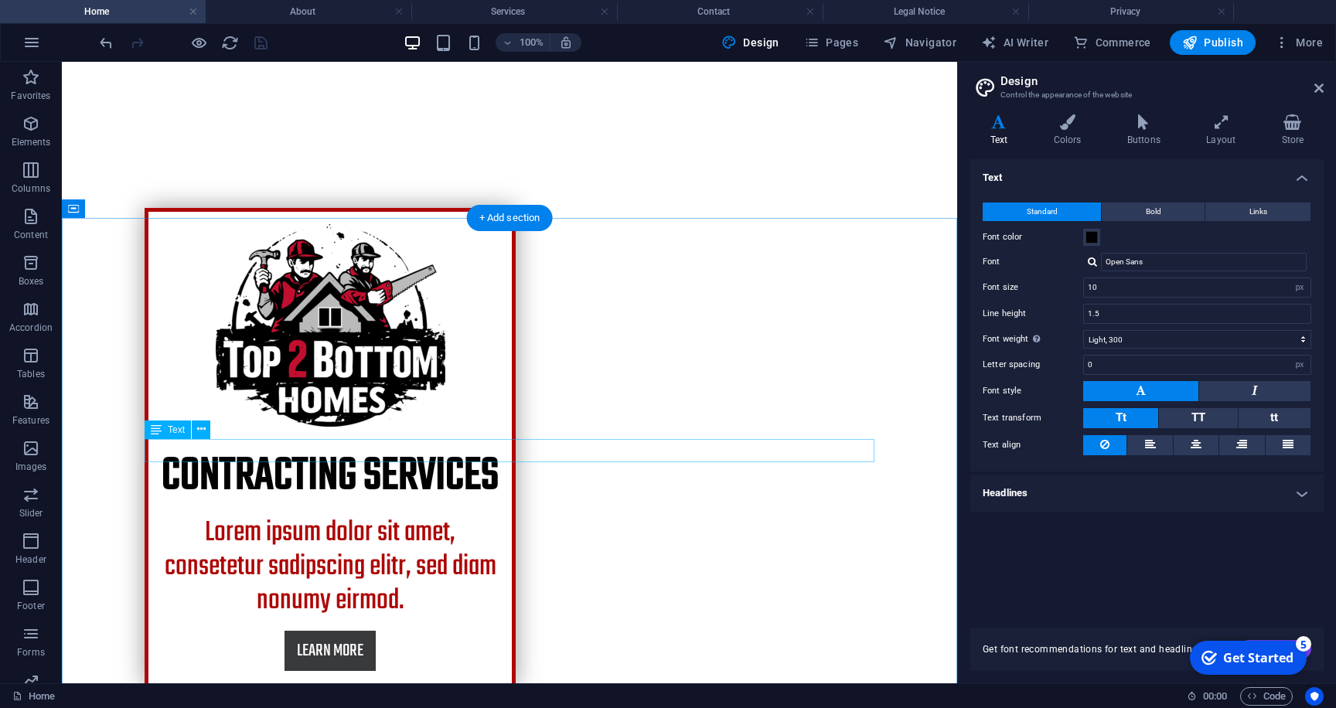
scroll to position [559, 0]
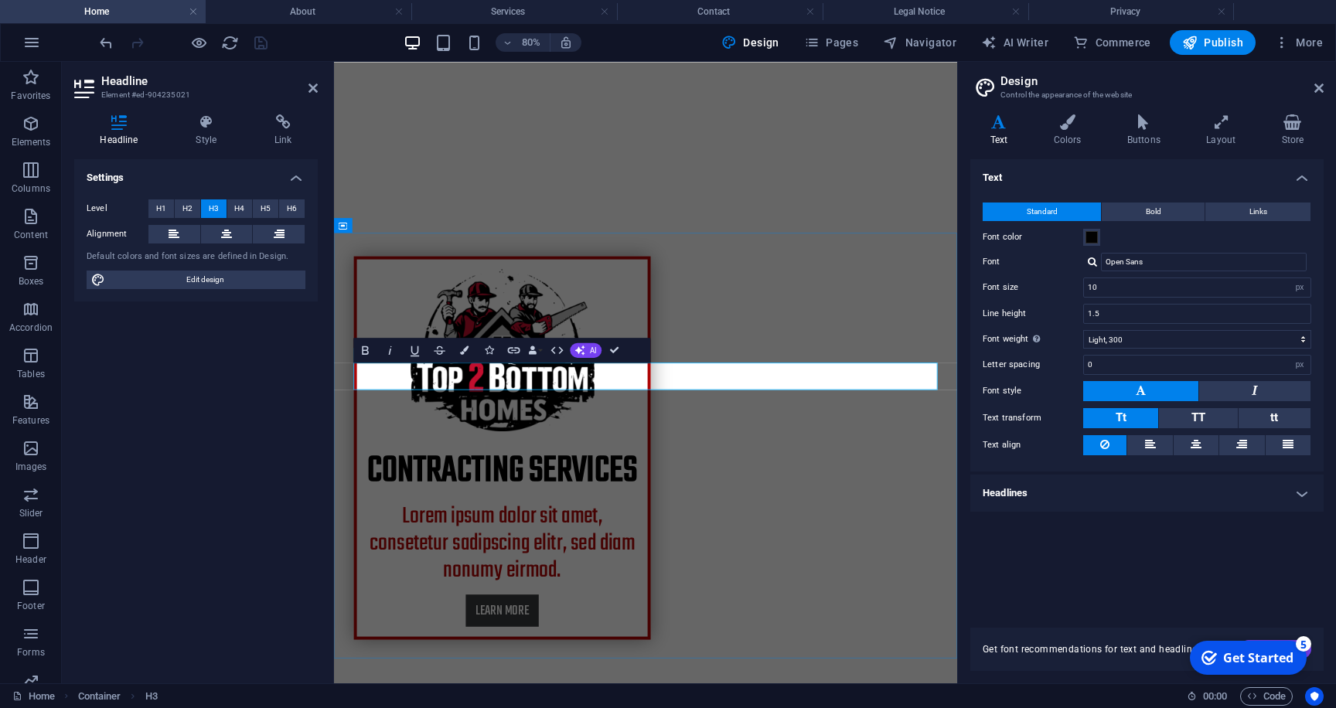
drag, startPoint x: 785, startPoint y: 449, endPoint x: 838, endPoint y: 449, distance: 52.6
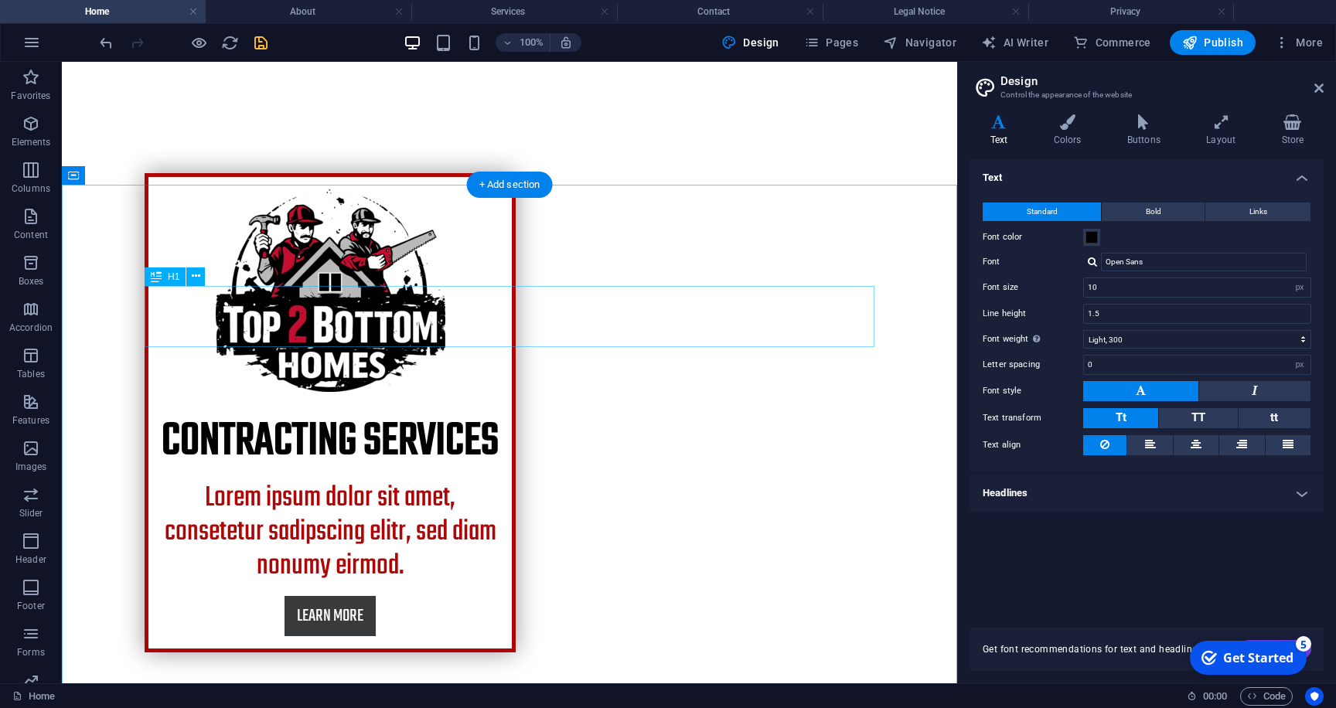
scroll to position [595, 0]
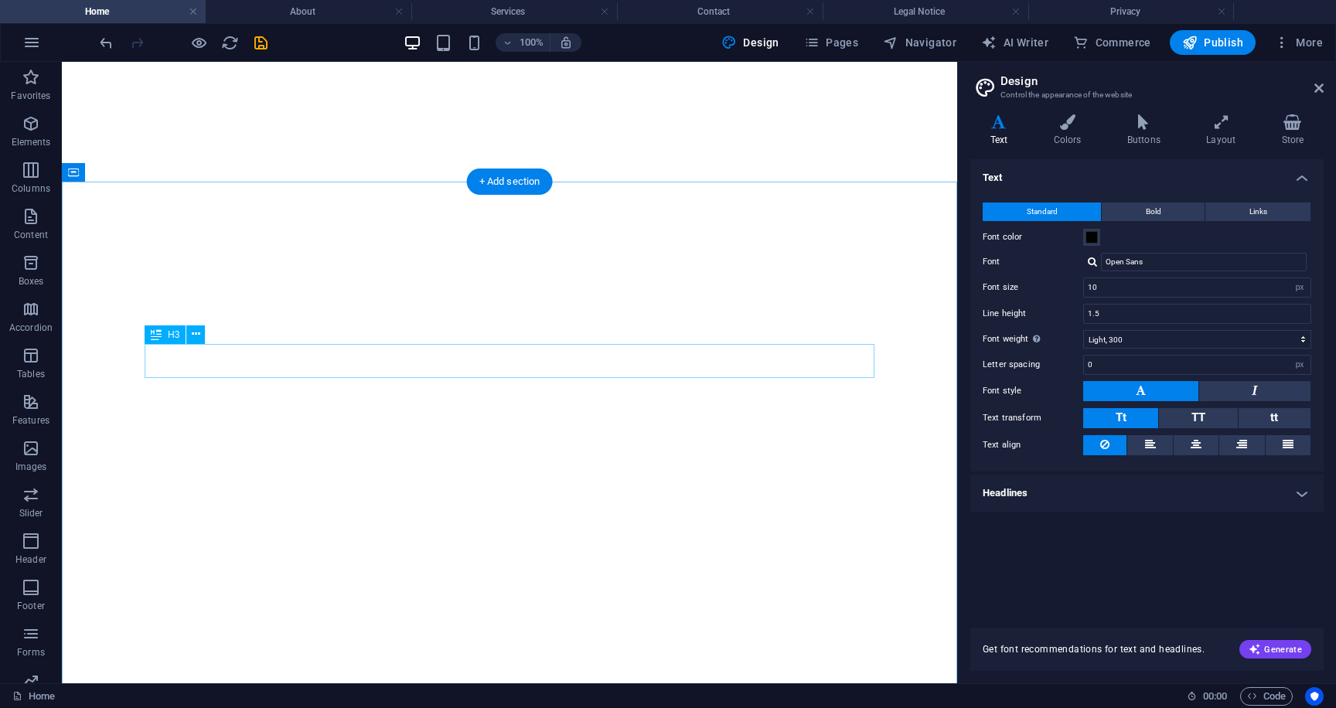
select select "px"
select select "300"
select select "px"
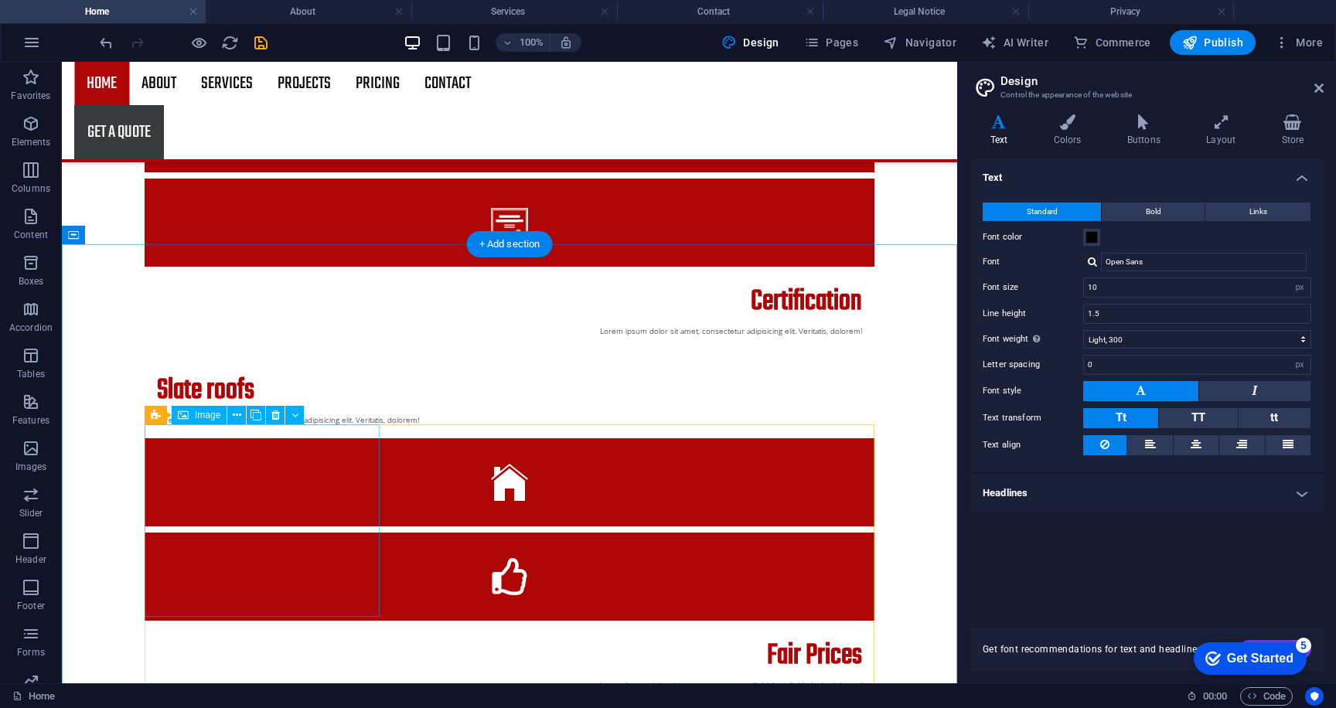
scroll to position [1649, 0]
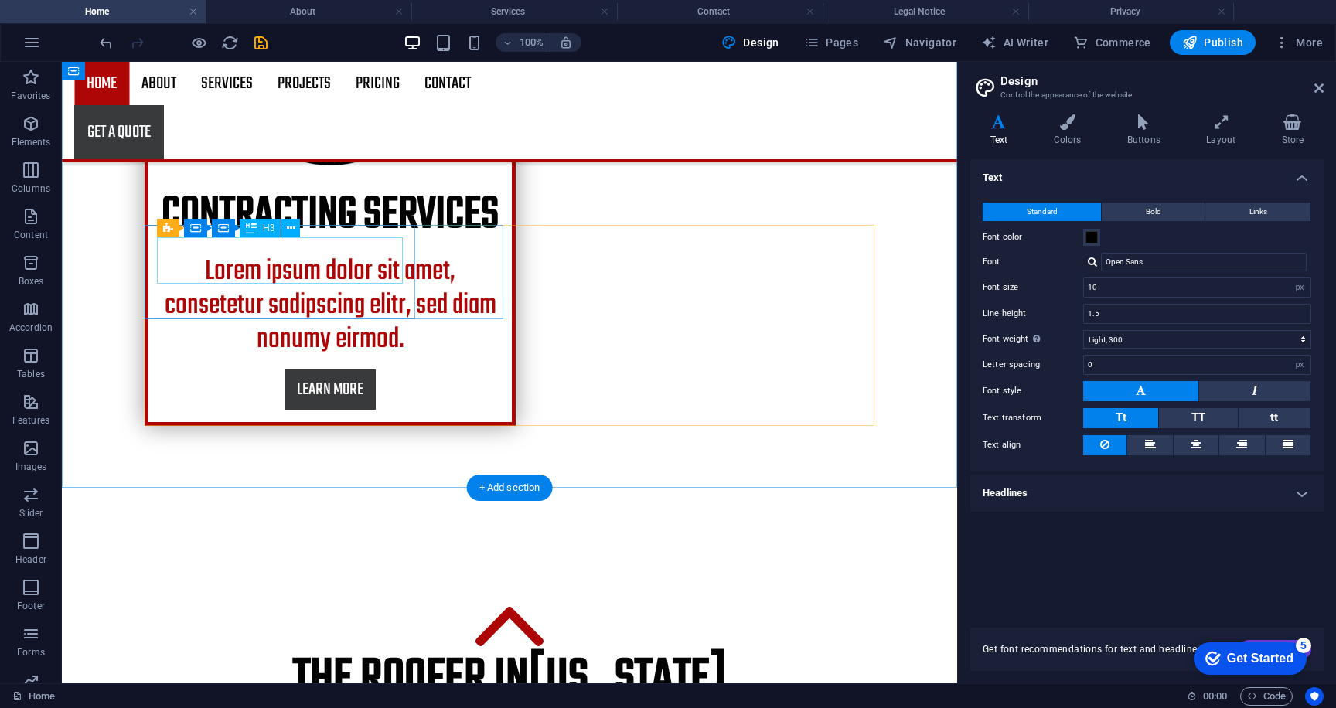
scroll to position [822, 0]
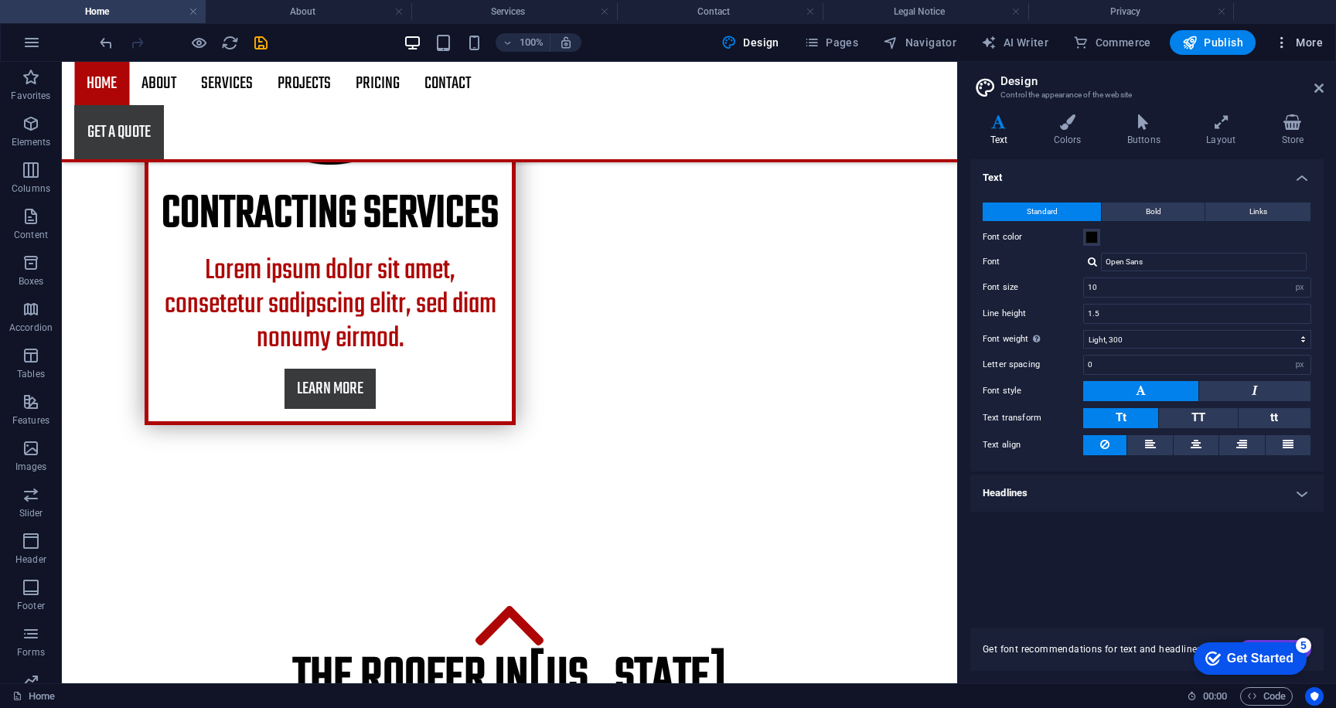
click at [1296, 46] on span "More" at bounding box center [1298, 42] width 49 height 15
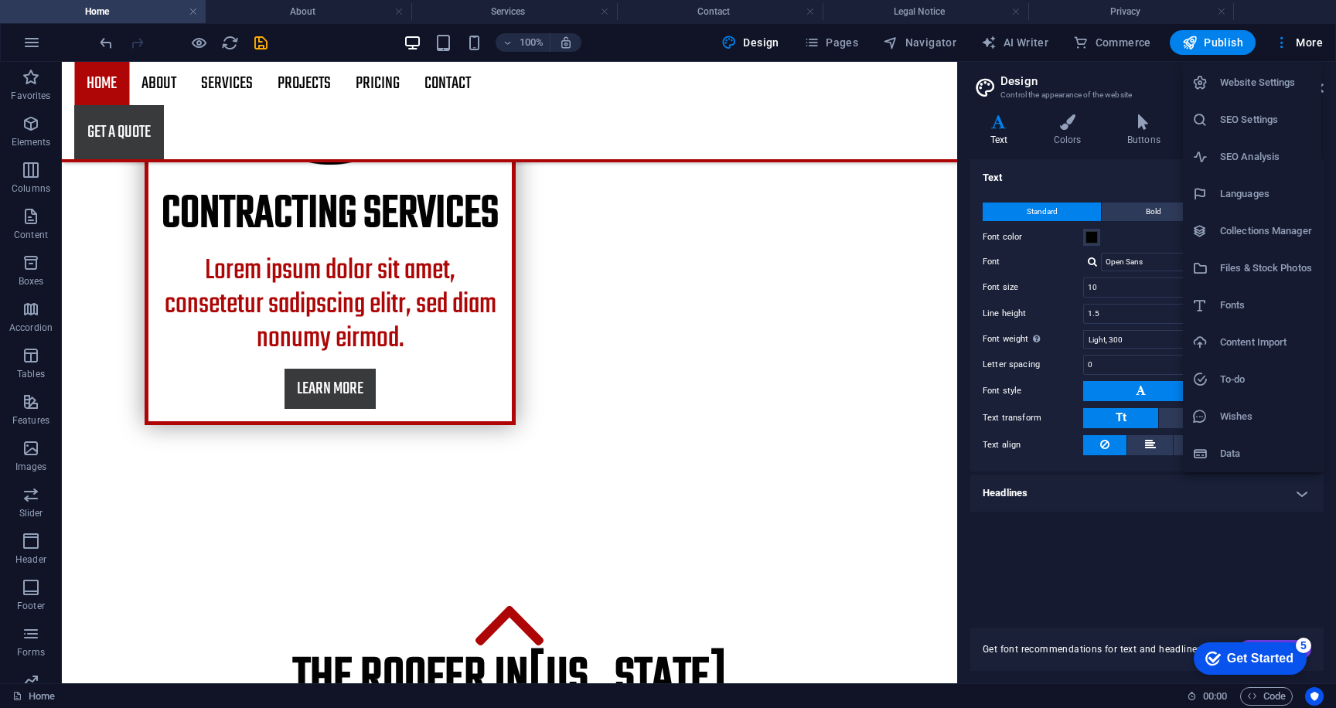
click at [1238, 378] on h6 "To-do" at bounding box center [1266, 379] width 92 height 19
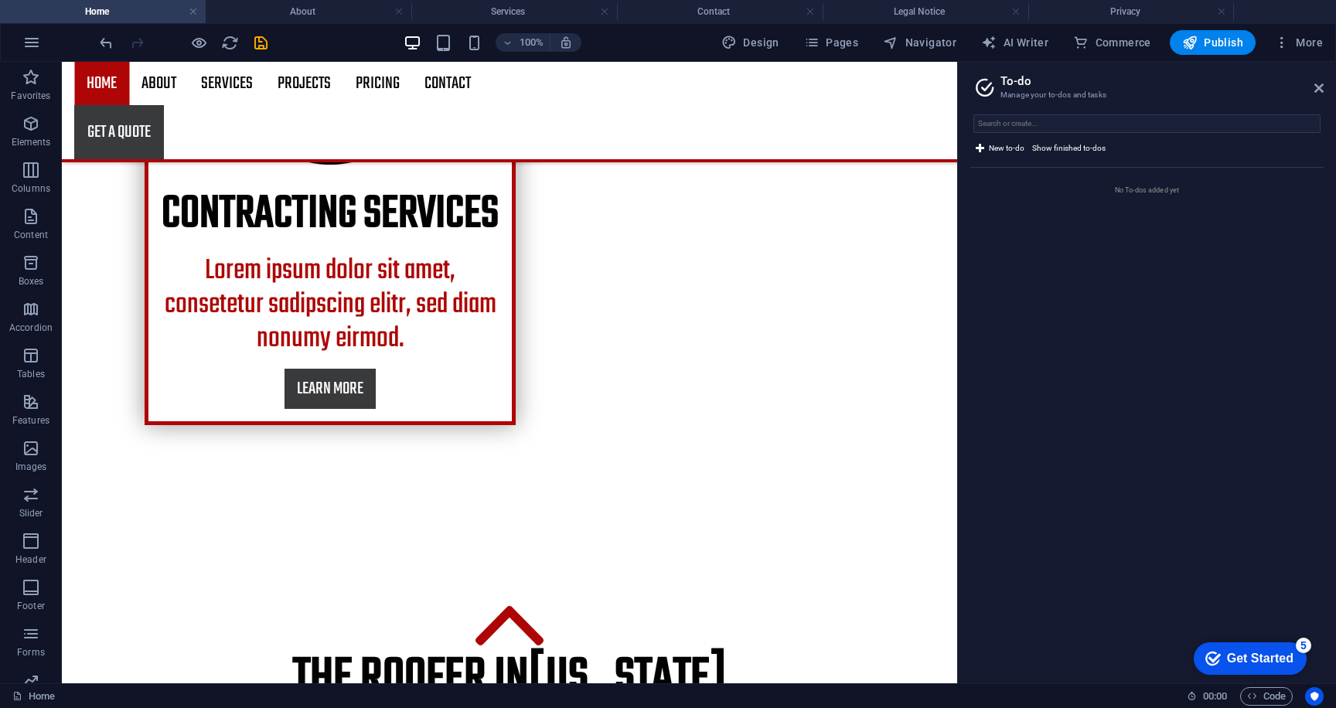
click at [1324, 87] on aside "To-do Manage your to-dos and tasks New to-do Show finished to-dos No To-dos add…" at bounding box center [1146, 372] width 379 height 621
click at [1318, 88] on icon at bounding box center [1318, 88] width 9 height 12
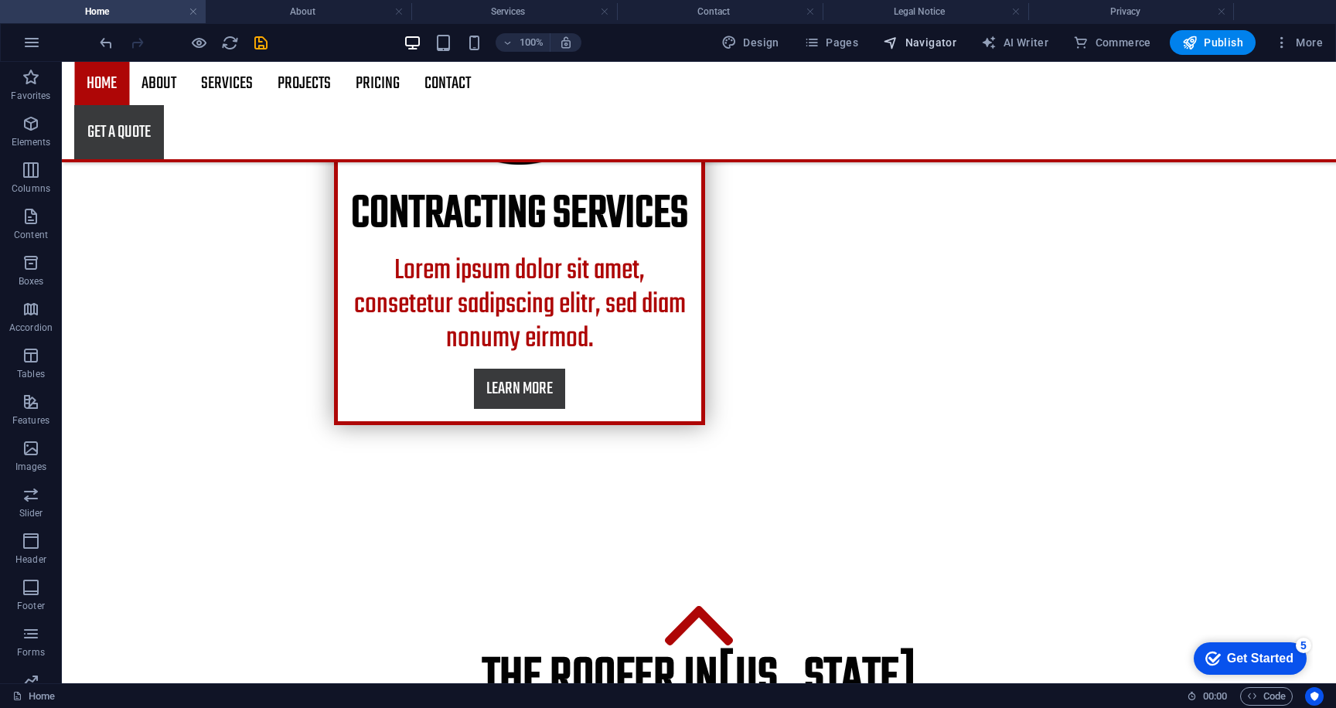
click at [946, 38] on span "Navigator" at bounding box center [919, 42] width 73 height 15
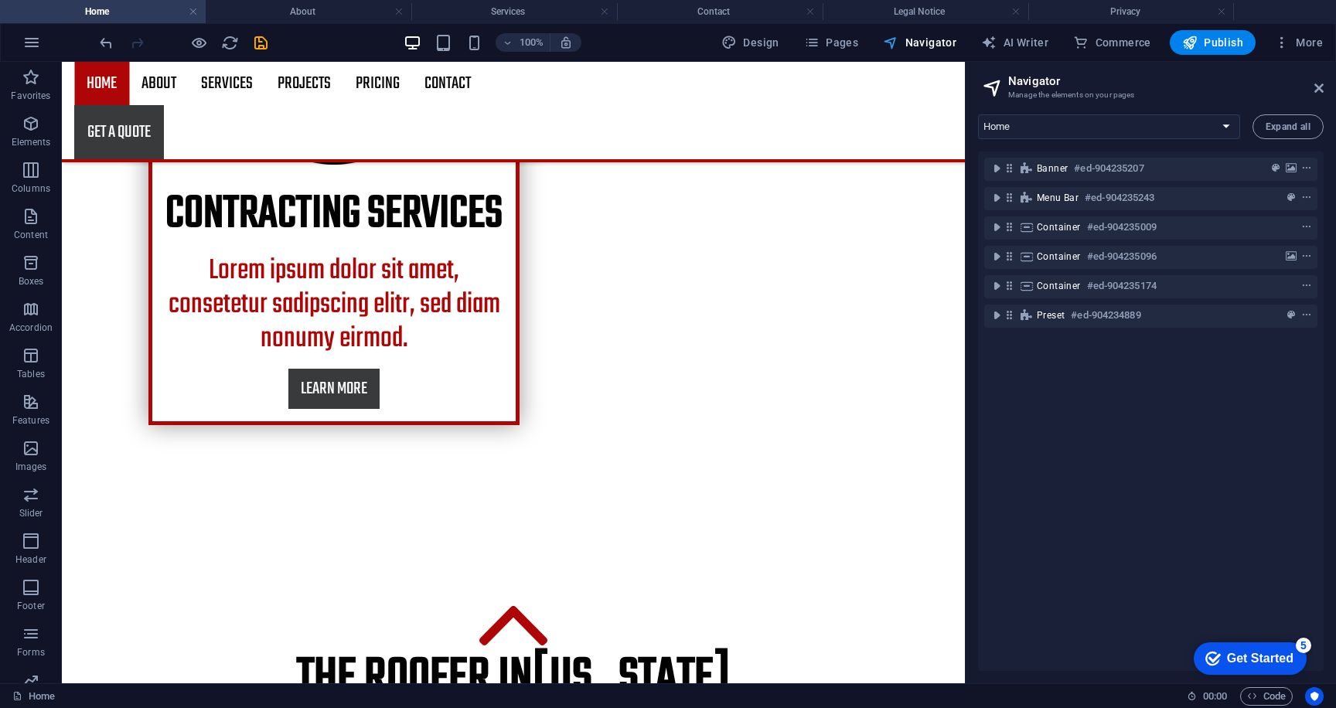
click at [946, 38] on span "Navigator" at bounding box center [919, 42] width 73 height 15
click at [1316, 85] on icon at bounding box center [1318, 88] width 9 height 12
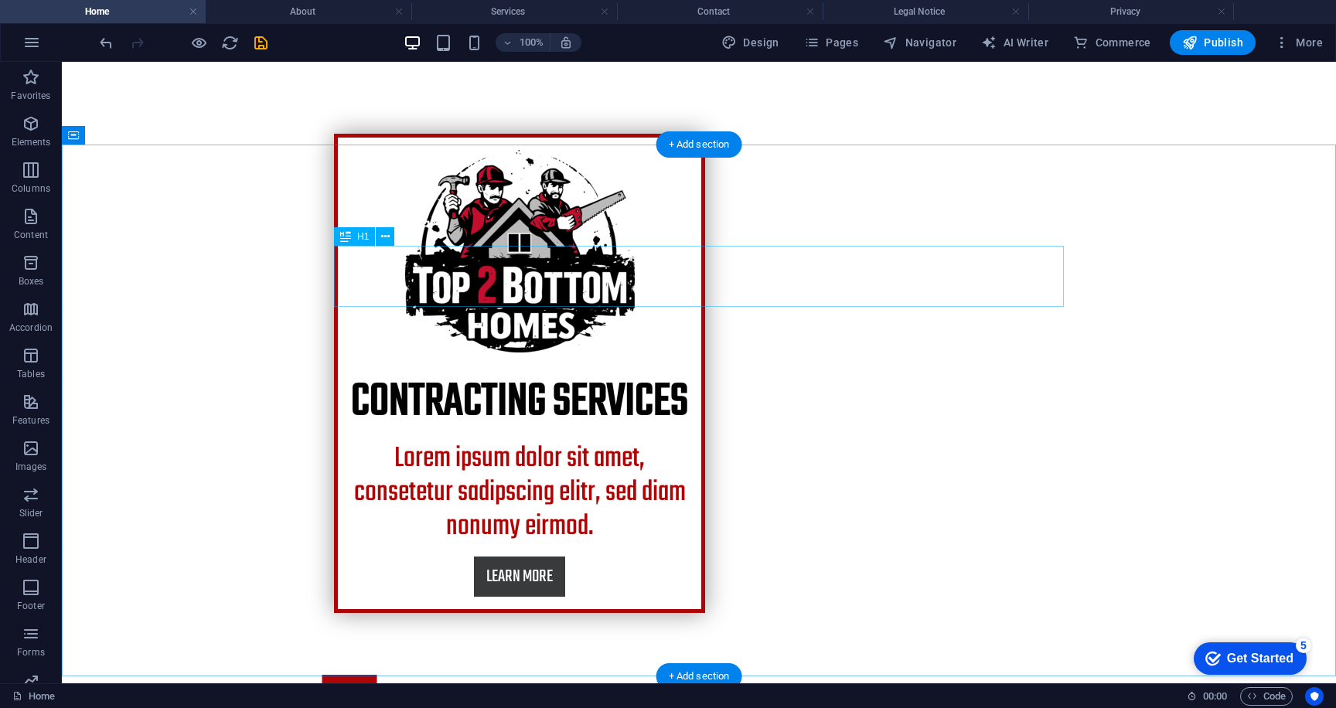
scroll to position [631, 0]
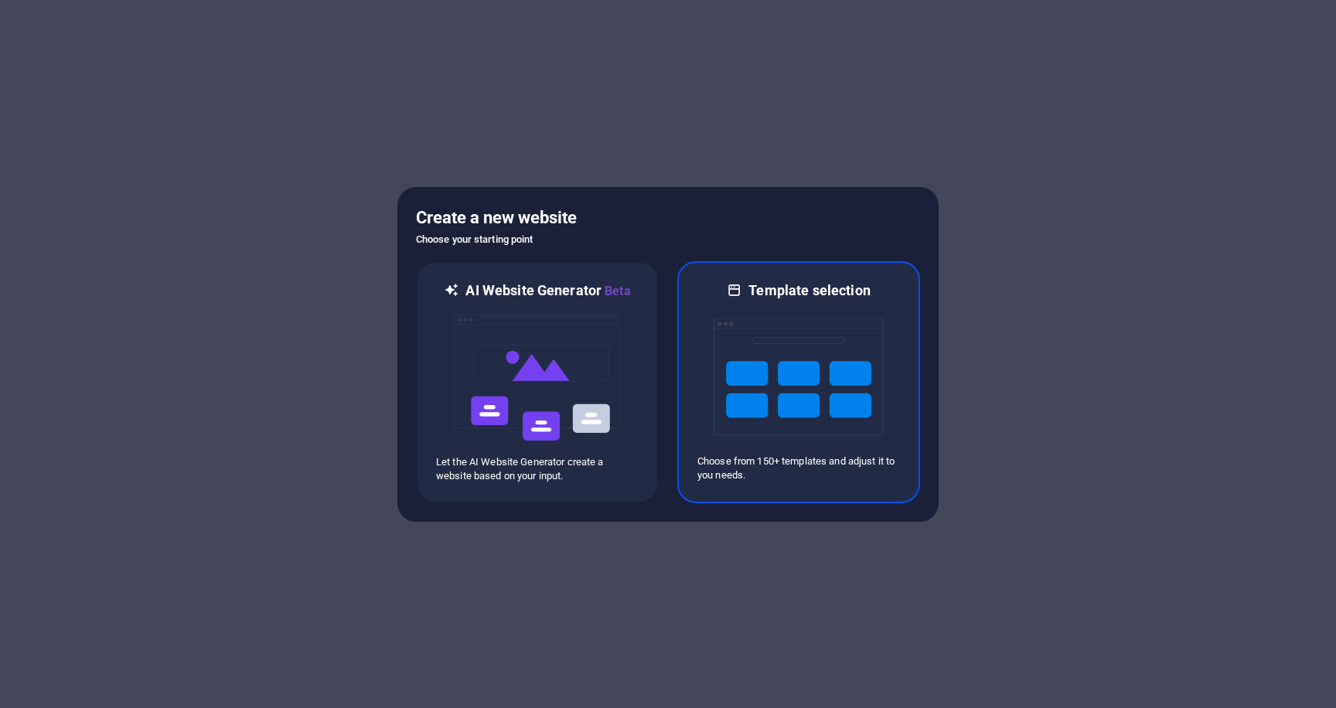
click at [742, 481] on p "Choose from 150+ templates and adjust it to you needs." at bounding box center [798, 468] width 202 height 28
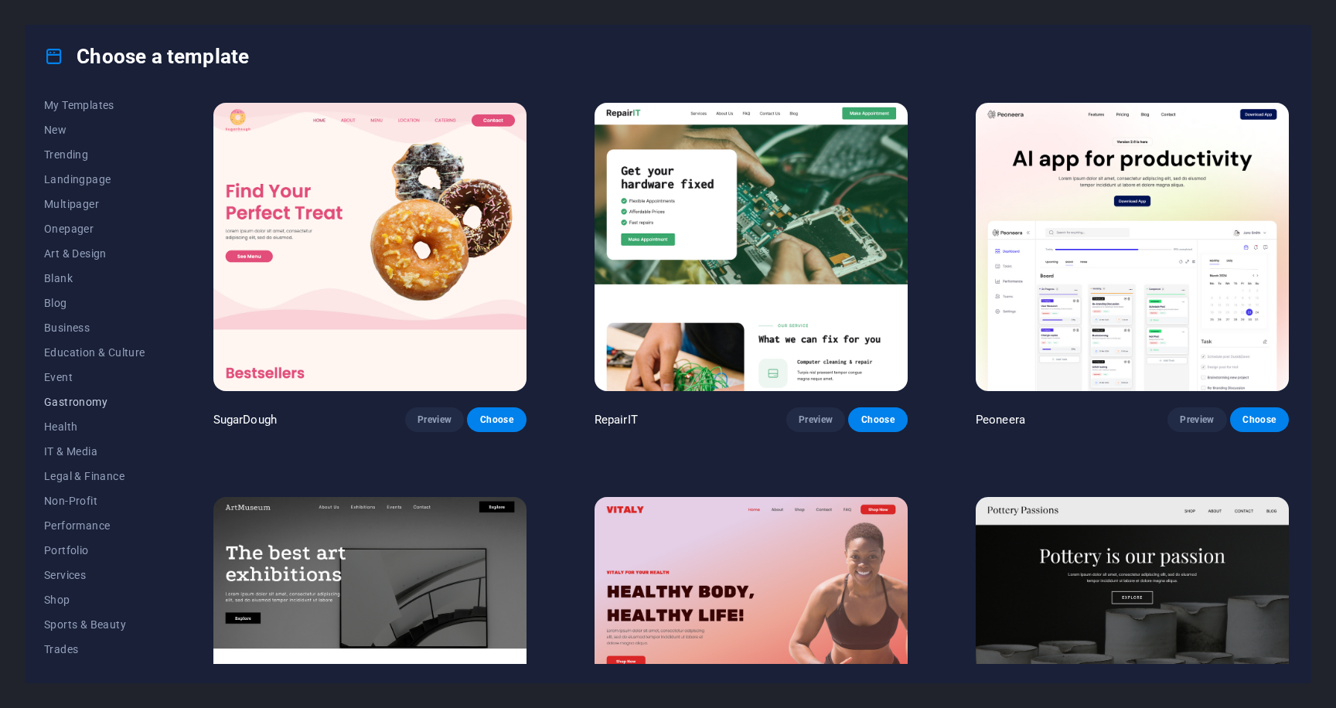
scroll to position [39, 0]
click at [46, 567] on span "Services" at bounding box center [94, 568] width 101 height 12
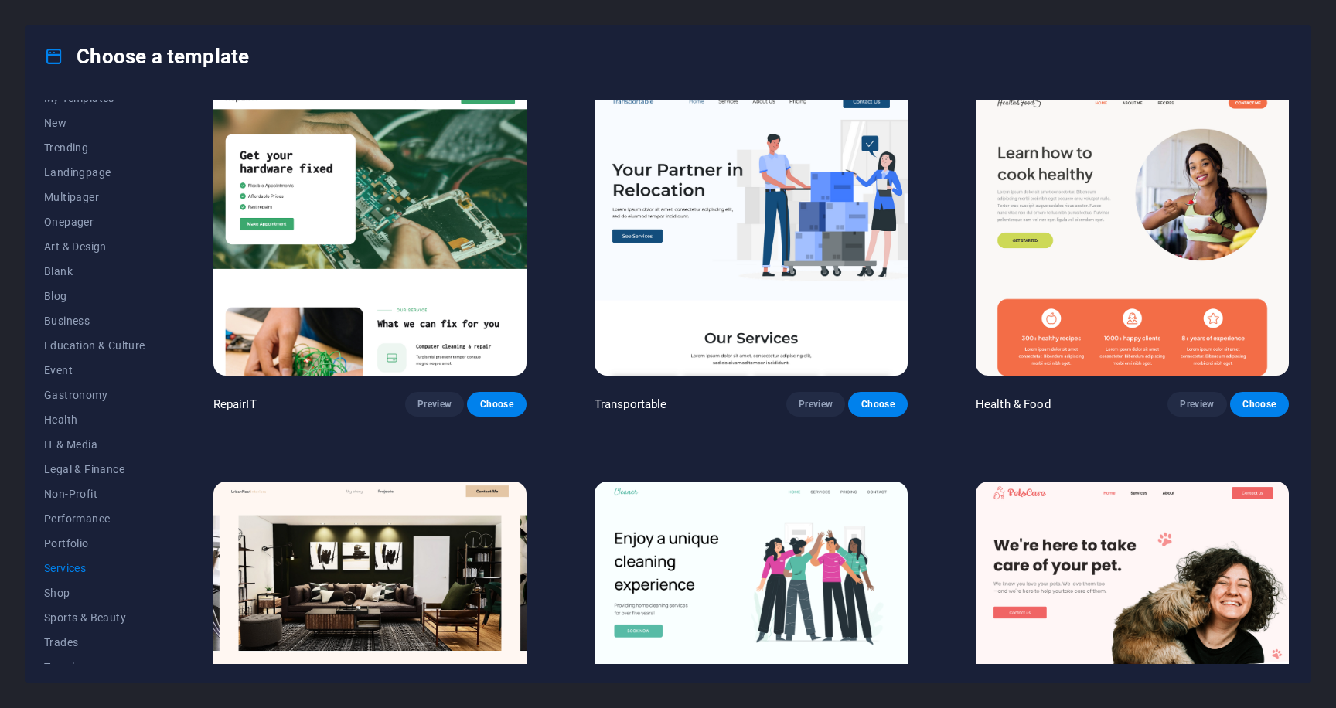
scroll to position [0, 0]
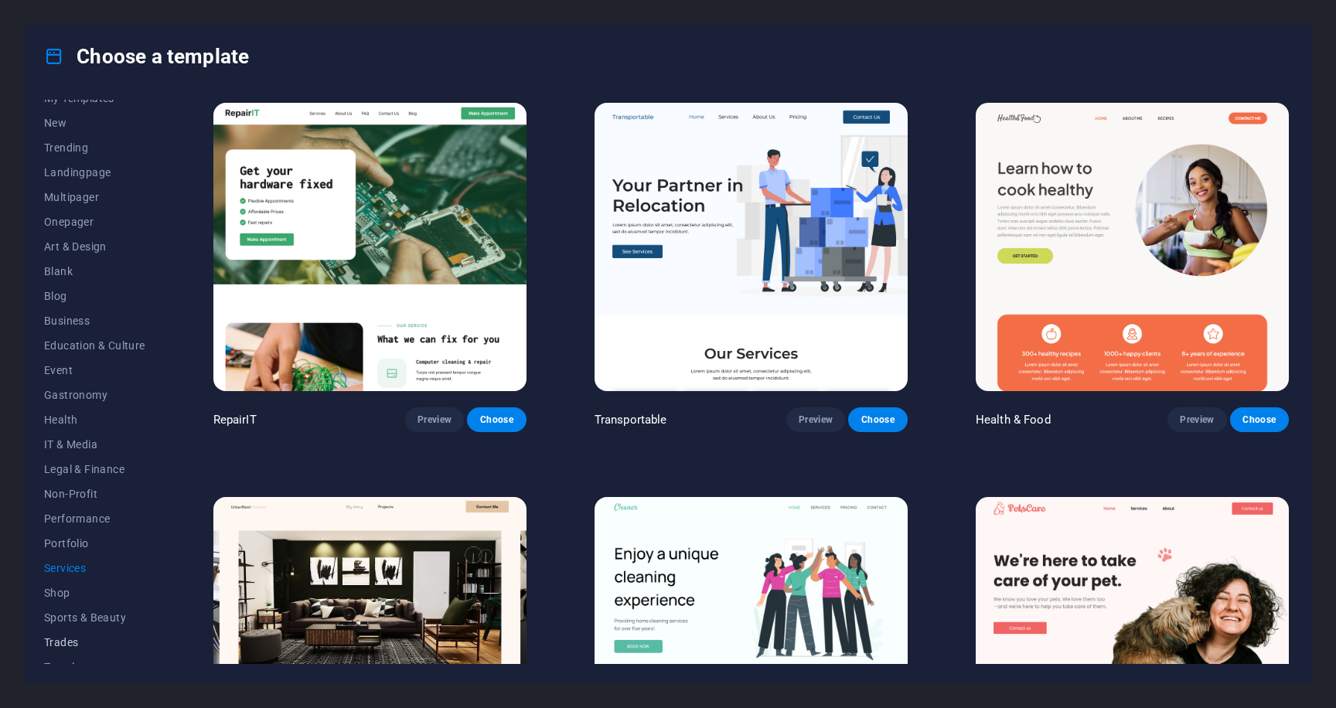
click at [53, 648] on span "Trades" at bounding box center [94, 642] width 101 height 12
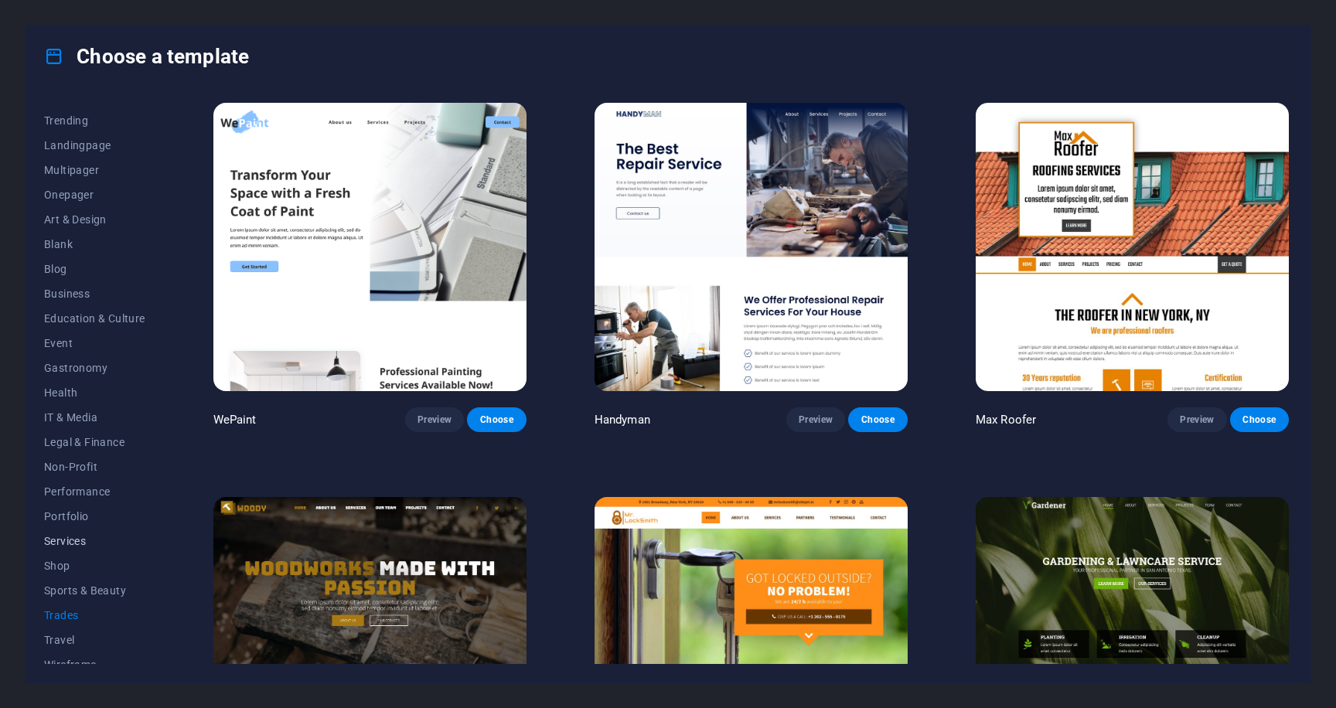
scroll to position [79, 0]
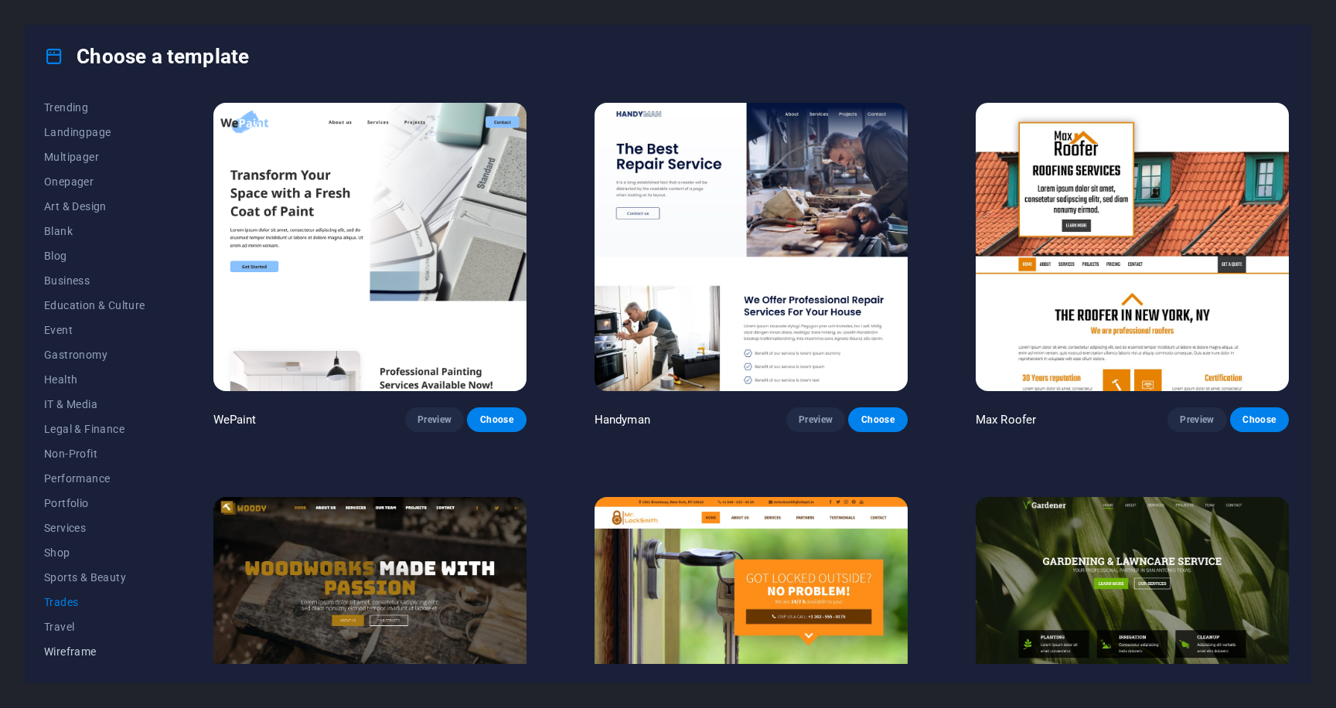
click at [64, 651] on span "Wireframe" at bounding box center [94, 651] width 101 height 12
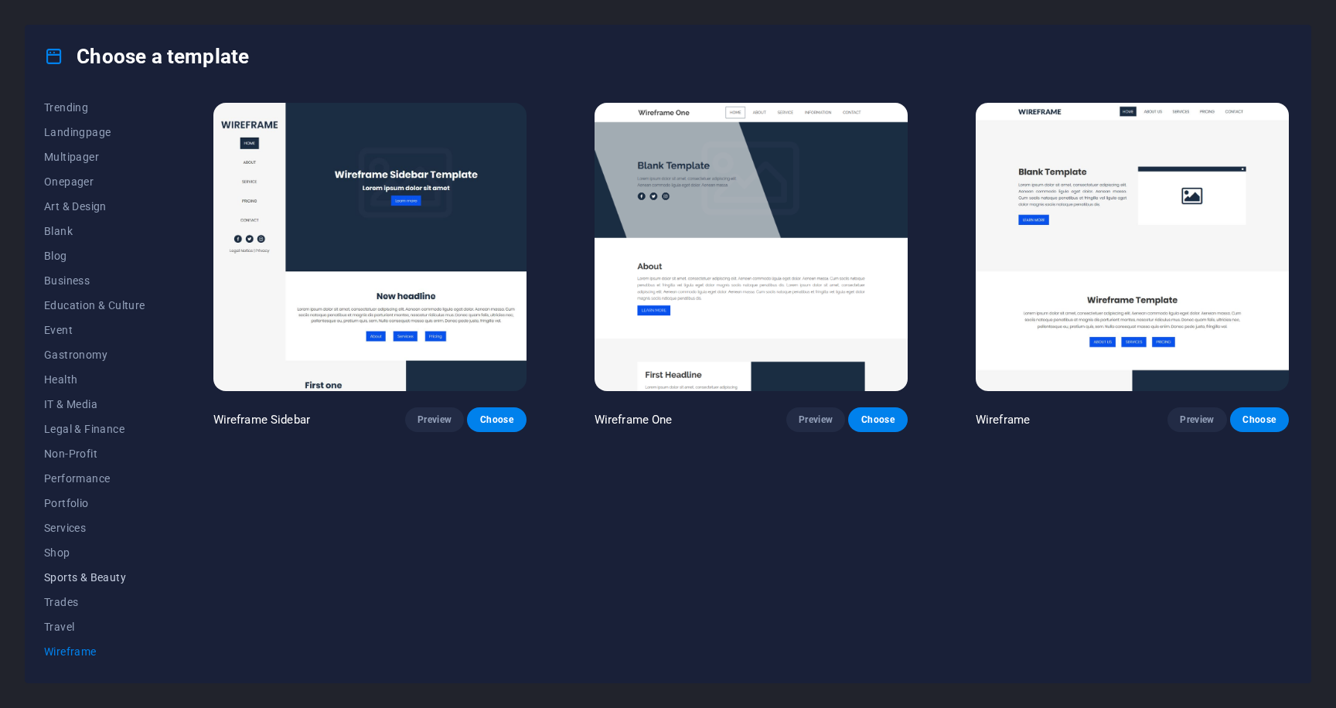
click at [73, 582] on span "Sports & Beauty" at bounding box center [94, 577] width 101 height 12
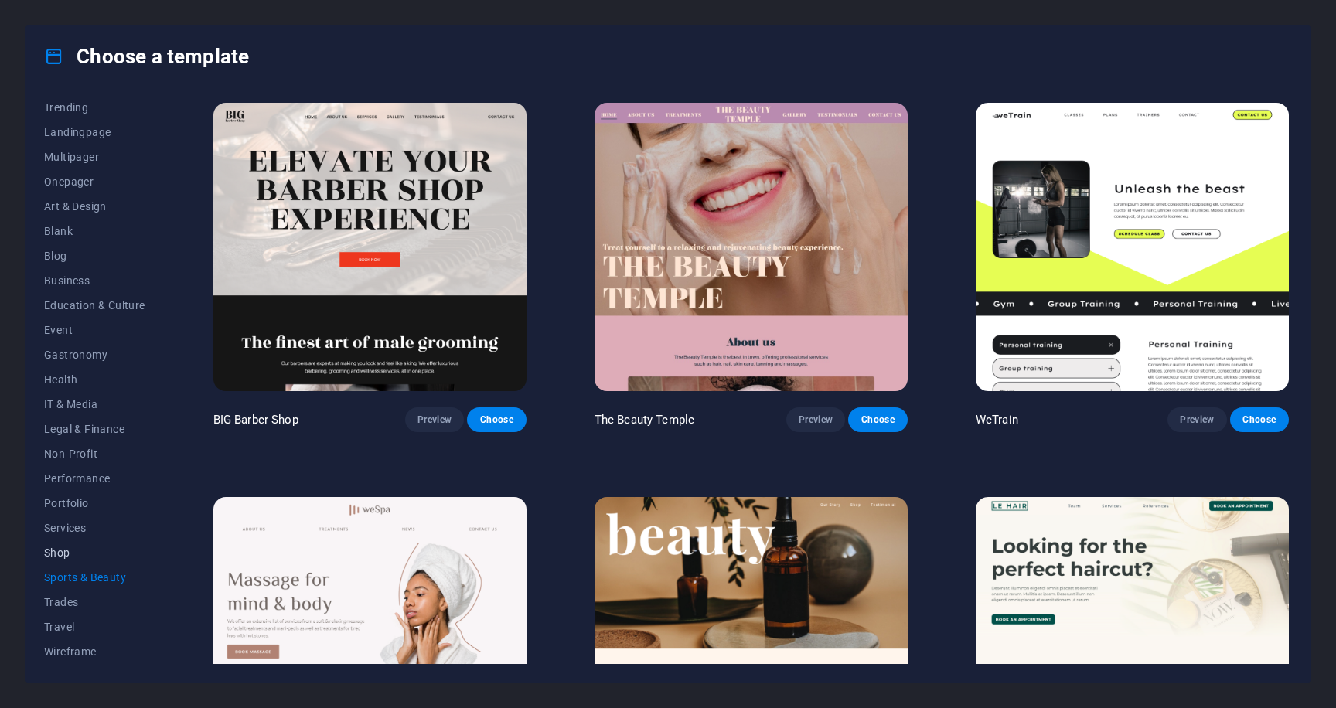
click at [66, 550] on span "Shop" at bounding box center [94, 552] width 101 height 12
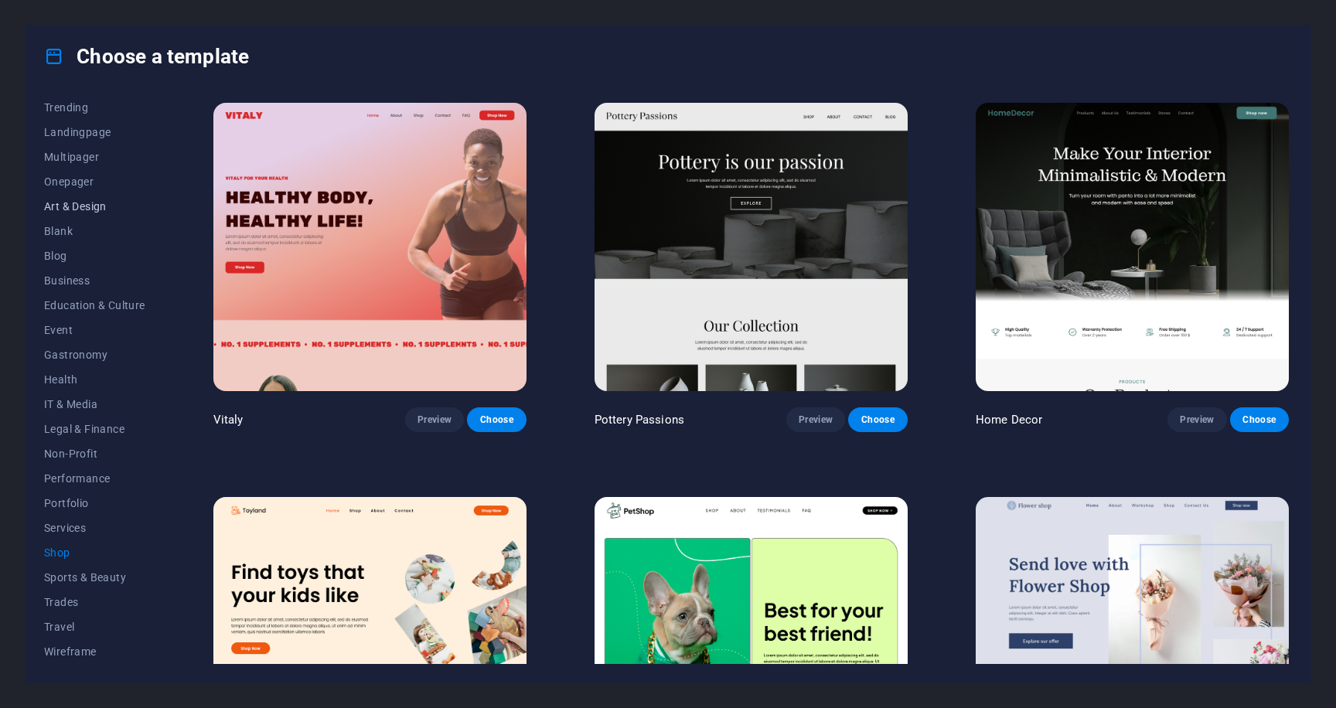
click at [96, 209] on span "Art & Design" at bounding box center [94, 206] width 101 height 12
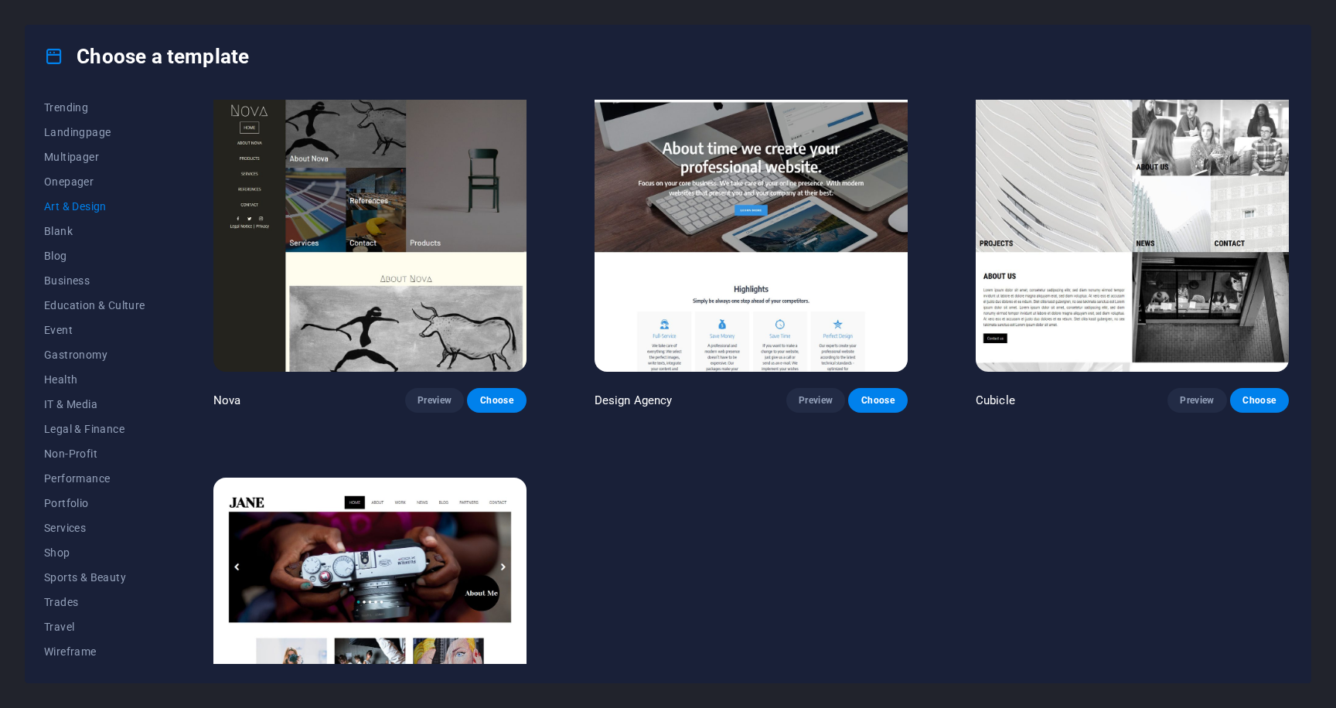
scroll to position [1591, 0]
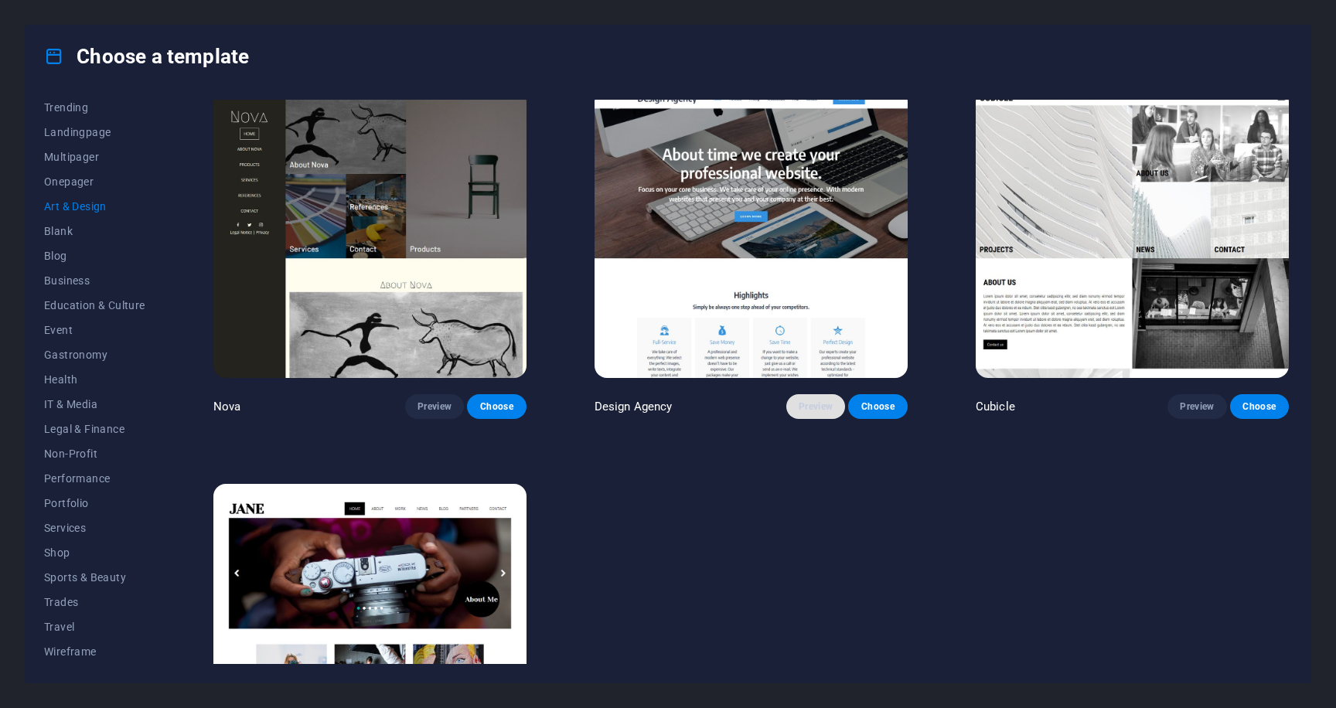
click at [819, 400] on span "Preview" at bounding box center [815, 406] width 34 height 12
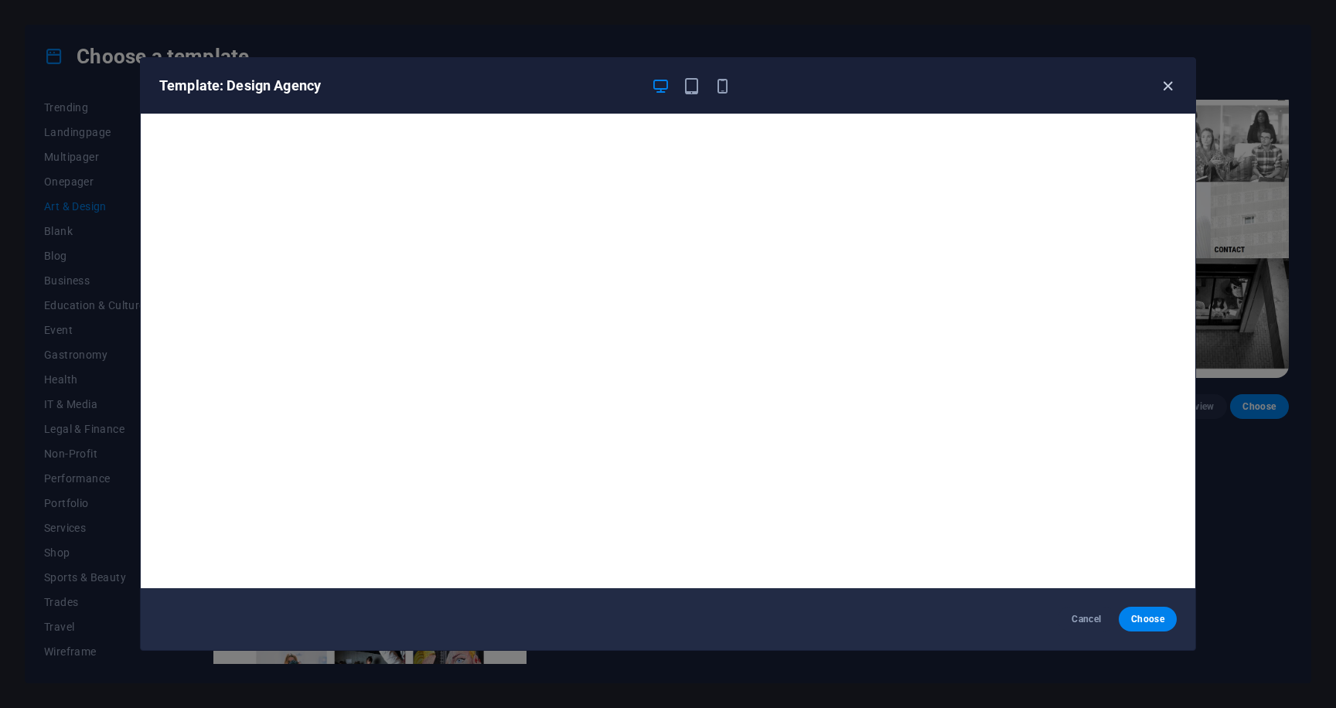
click at [1170, 87] on icon "button" at bounding box center [1168, 86] width 18 height 18
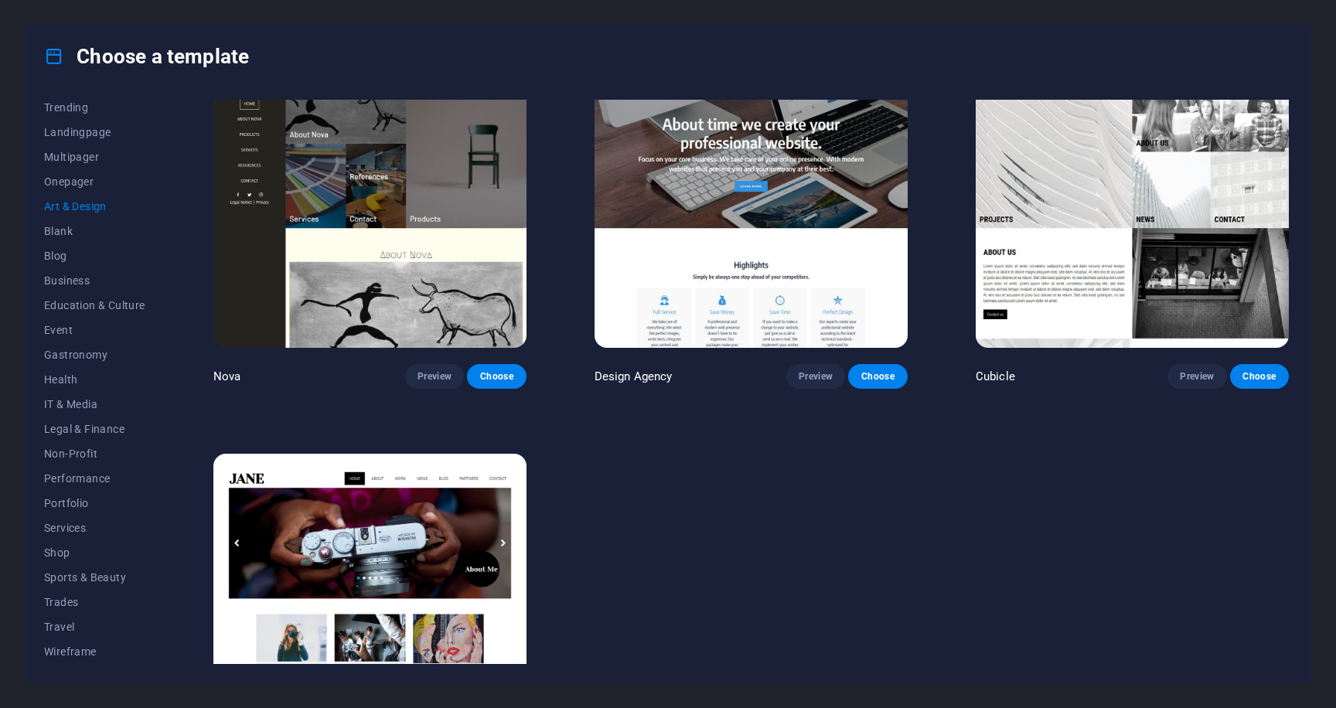
scroll to position [1727, 0]
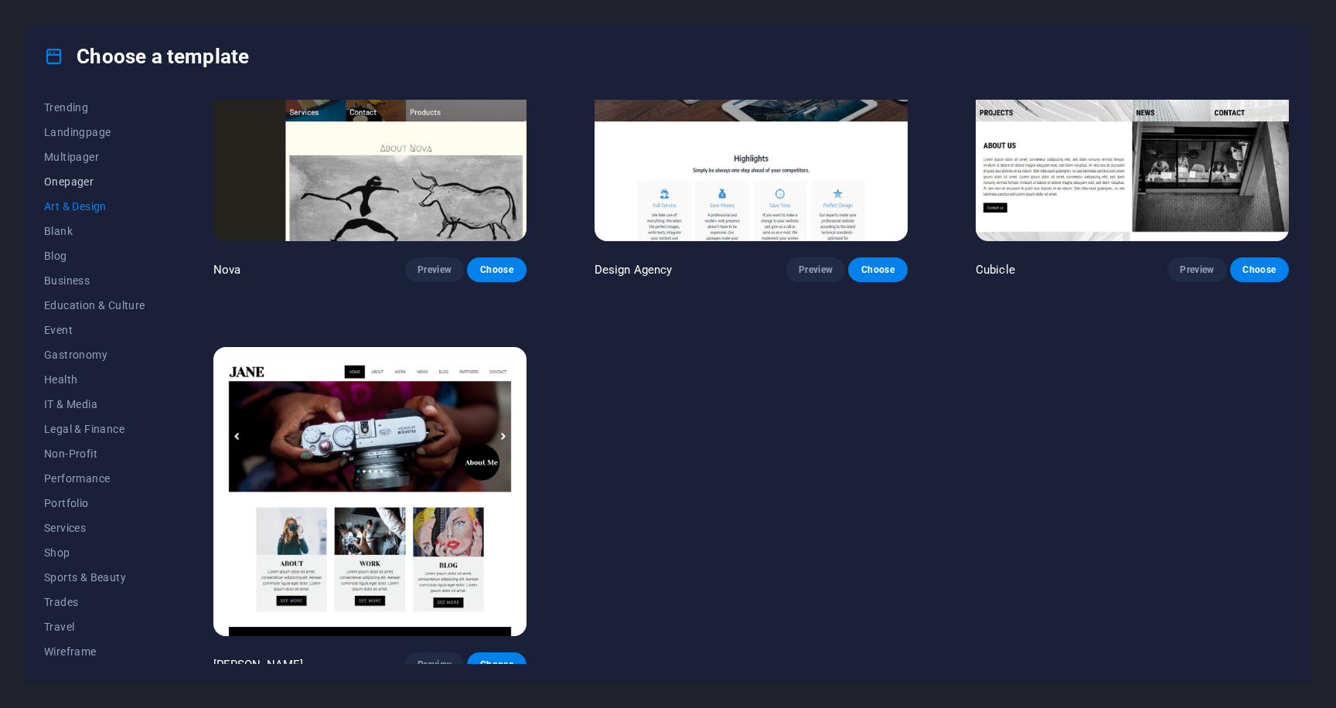
click at [60, 182] on span "Onepager" at bounding box center [94, 181] width 101 height 12
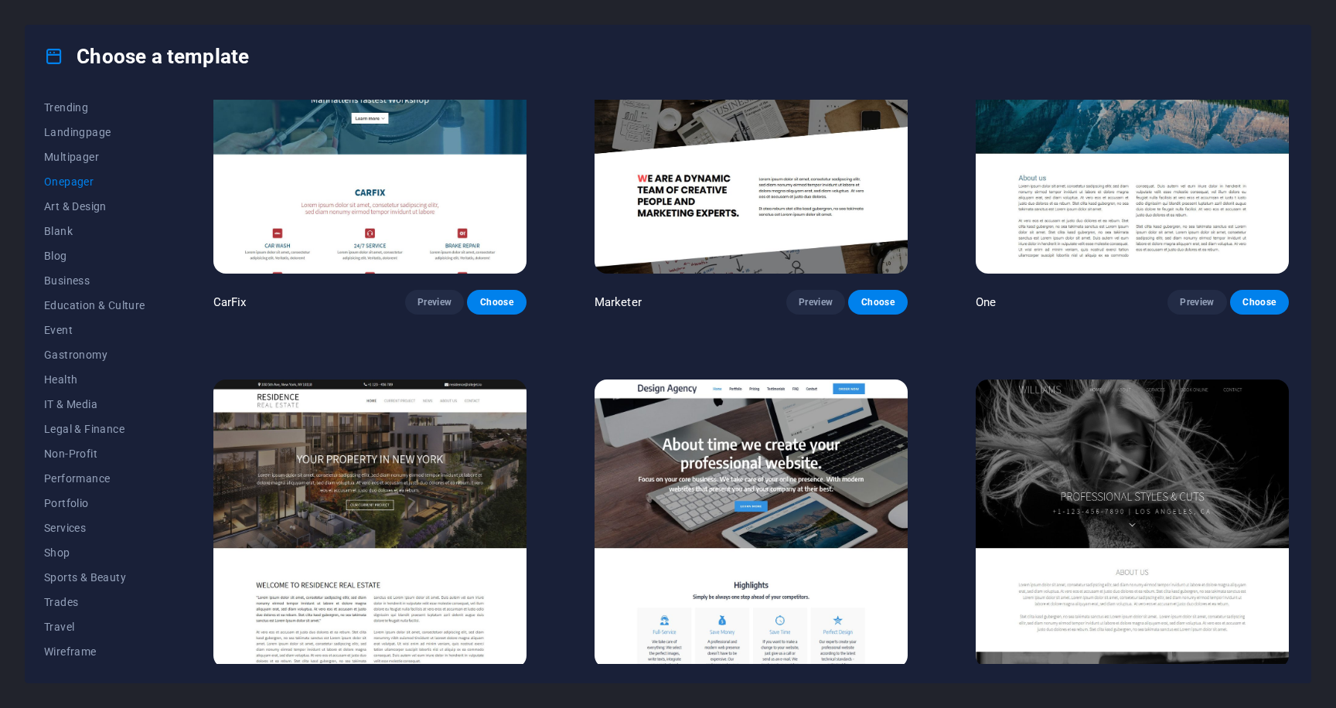
scroll to position [8790, 0]
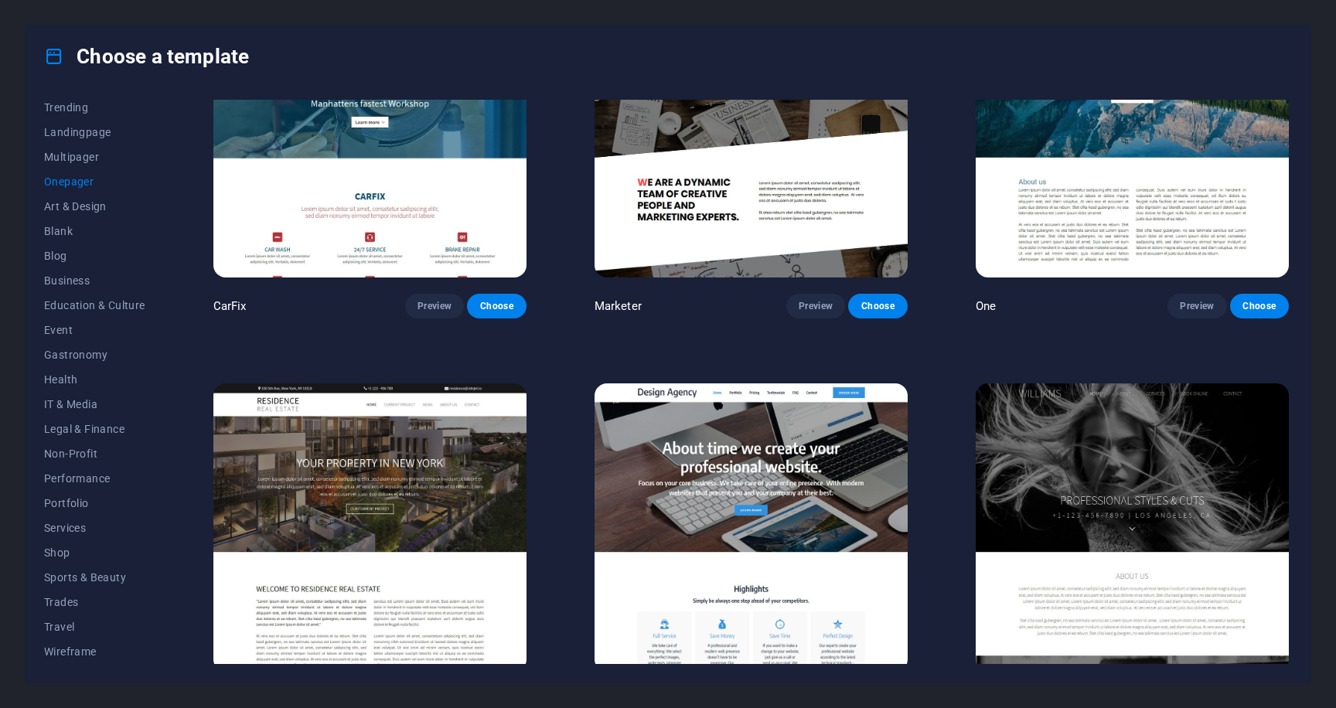
click at [881, 694] on span "Choose" at bounding box center [877, 700] width 34 height 12
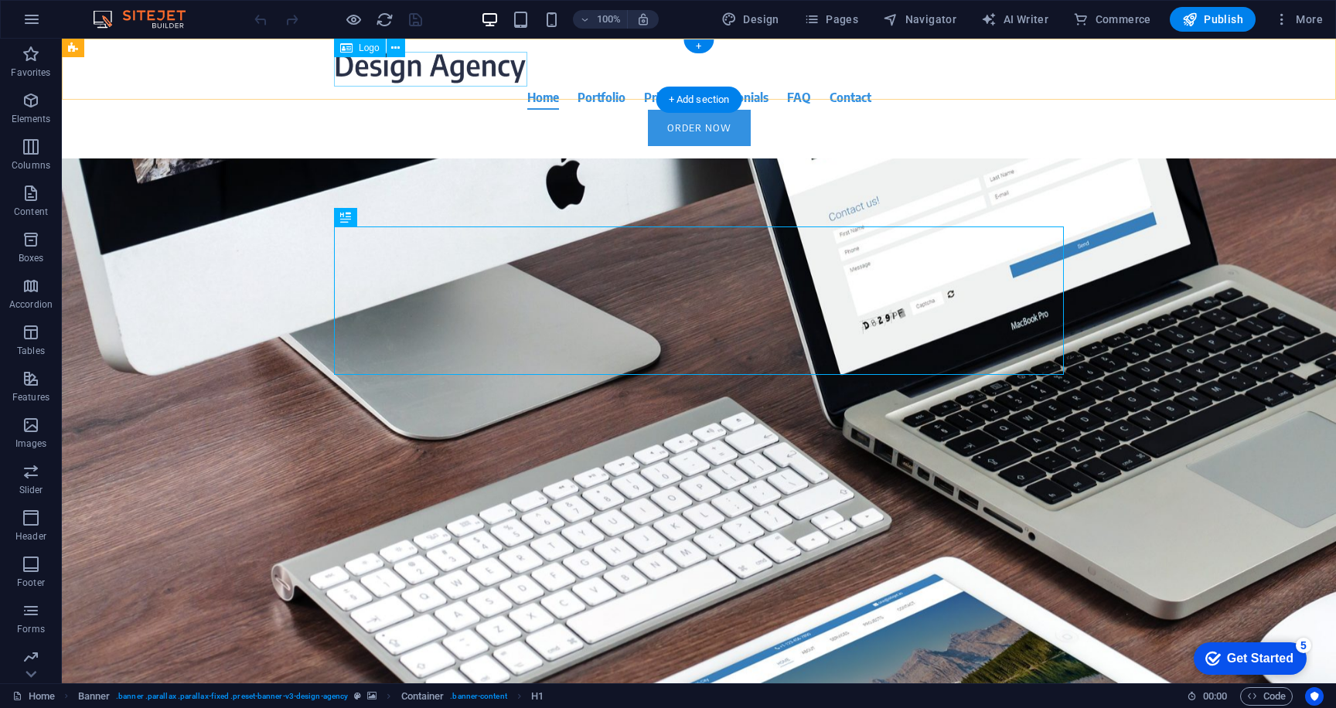
click at [400, 66] on div at bounding box center [699, 68] width 730 height 34
select select "px"
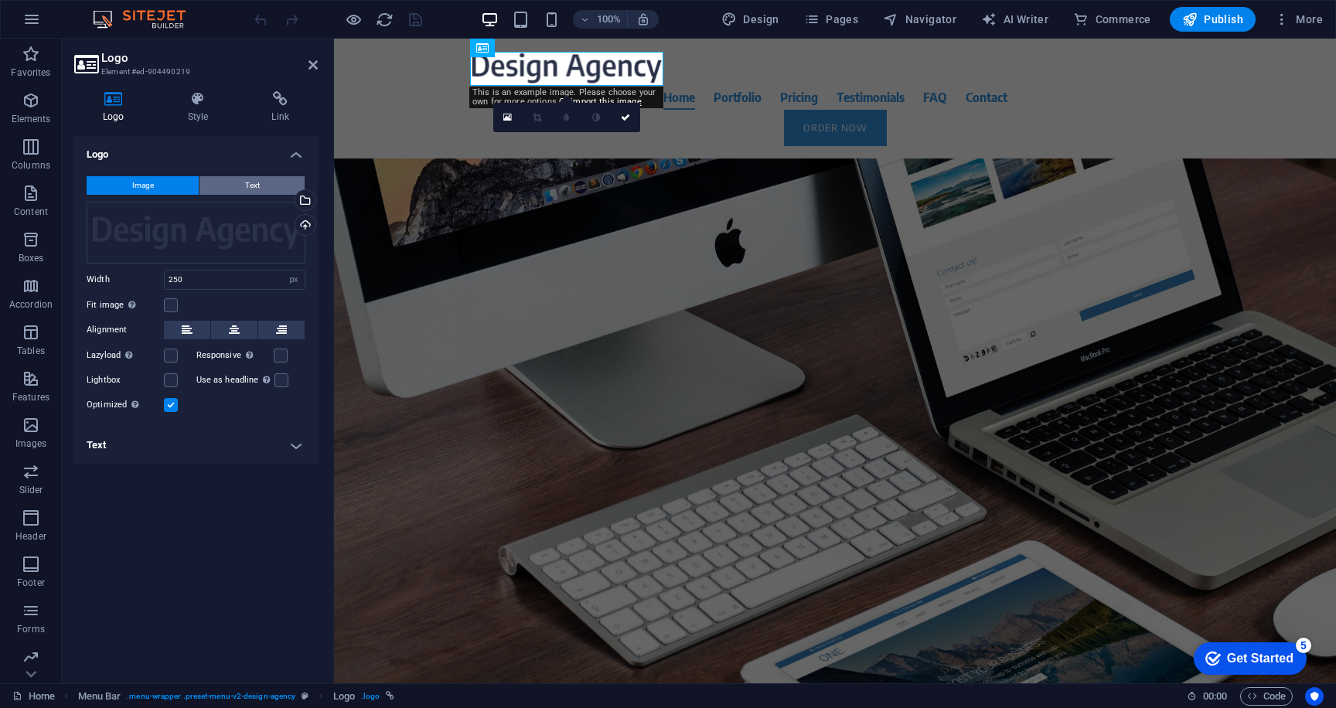
click at [231, 189] on button "Text" at bounding box center [251, 185] width 105 height 19
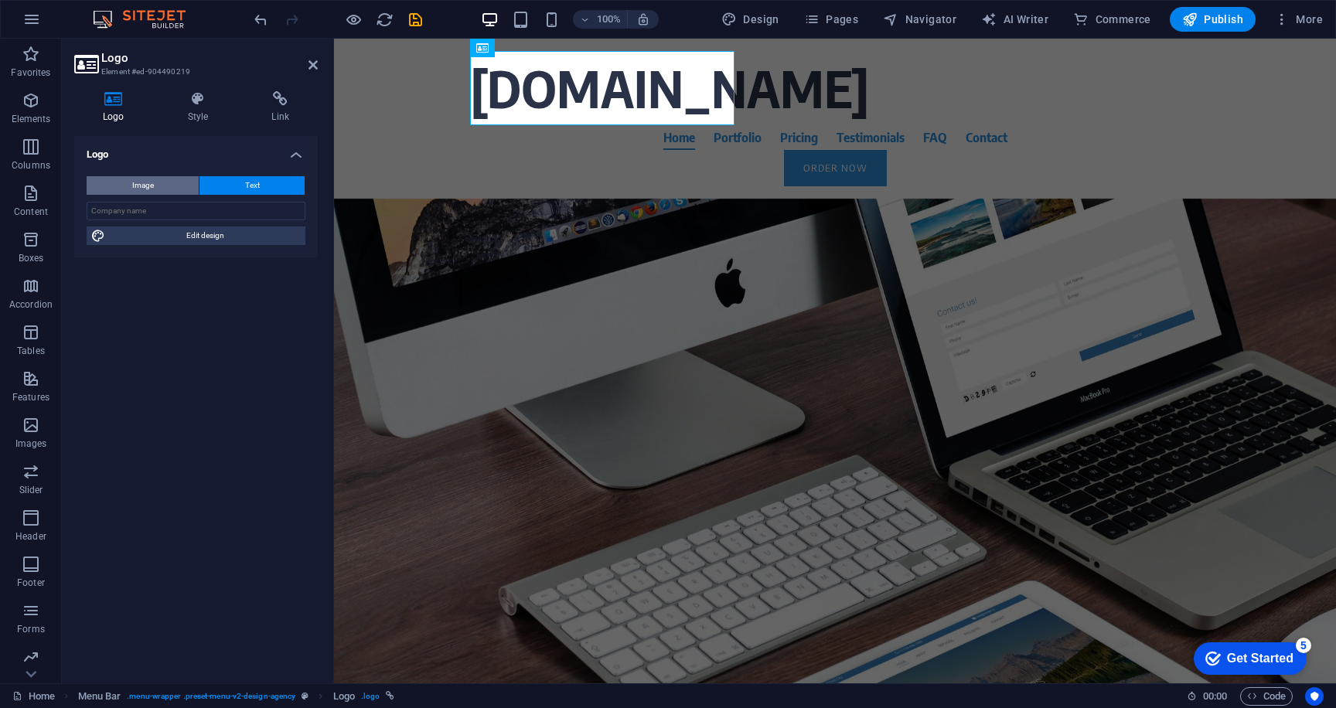
click at [121, 182] on button "Image" at bounding box center [143, 185] width 112 height 19
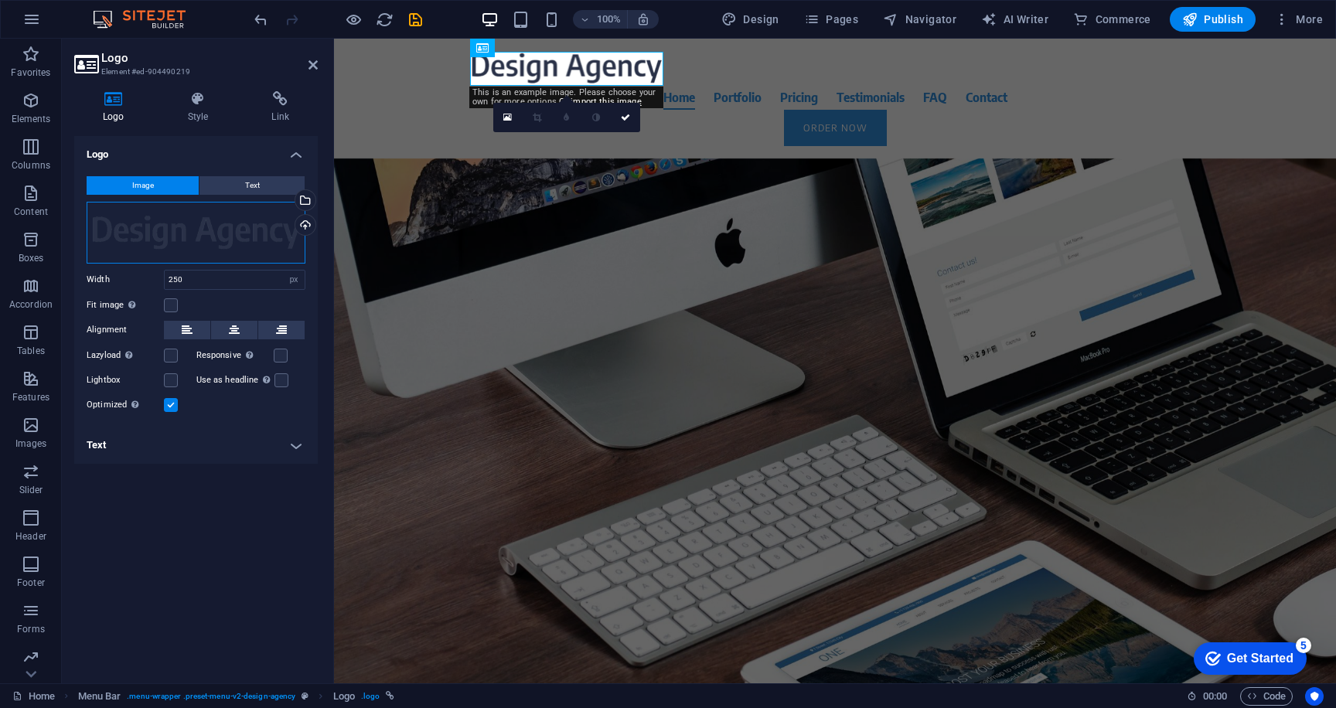
click at [134, 226] on div "Drag files here, click to choose files or select files from Files or our free s…" at bounding box center [196, 233] width 219 height 62
